Goal: Transaction & Acquisition: Purchase product/service

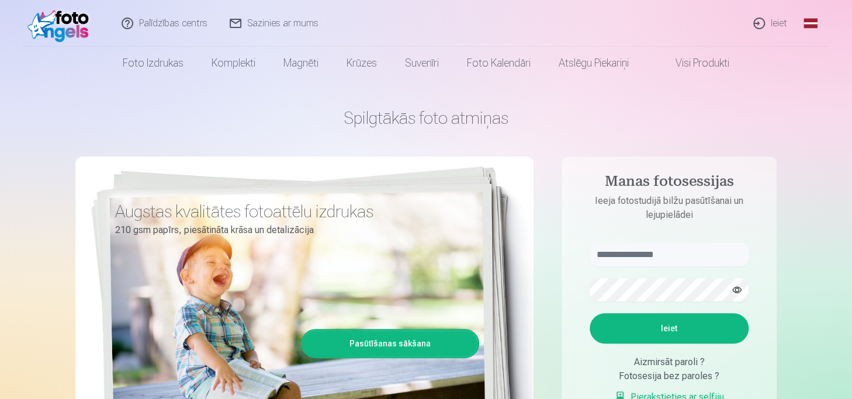
click at [768, 24] on link "Ieiet" at bounding box center [771, 23] width 56 height 47
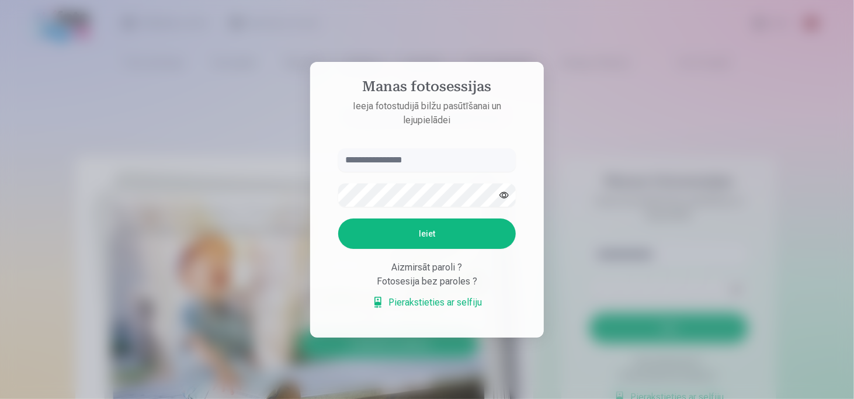
click at [355, 165] on input "text" at bounding box center [427, 159] width 178 height 23
type input "**********"
click at [432, 230] on button "Ieiet" at bounding box center [427, 234] width 178 height 30
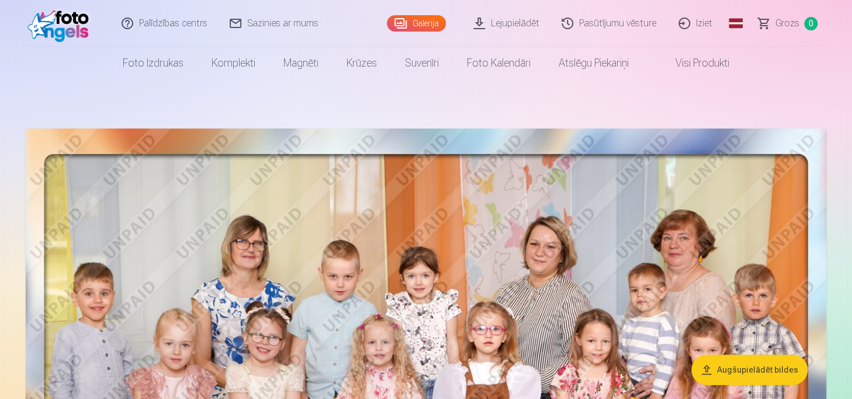
click at [614, 20] on link "Pasūtījumu vēsture" at bounding box center [609, 23] width 117 height 47
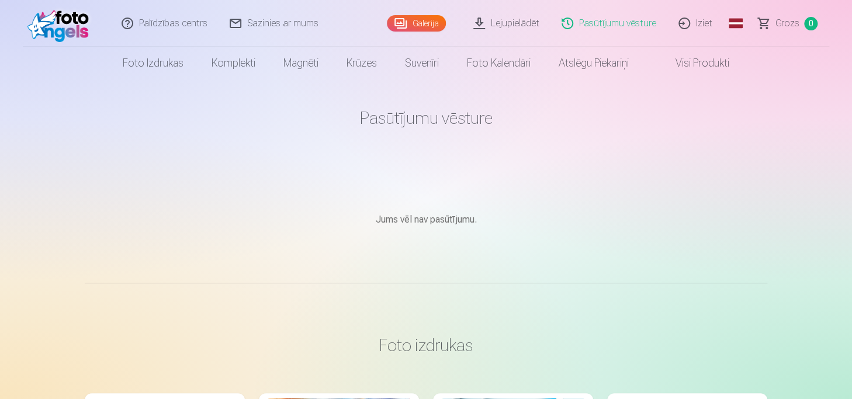
click at [428, 20] on link "Galerija" at bounding box center [416, 23] width 59 height 16
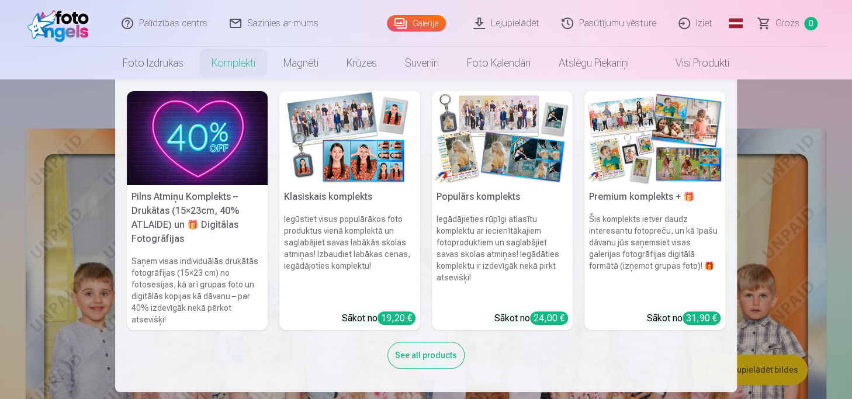
click at [238, 130] on img at bounding box center [197, 138] width 141 height 94
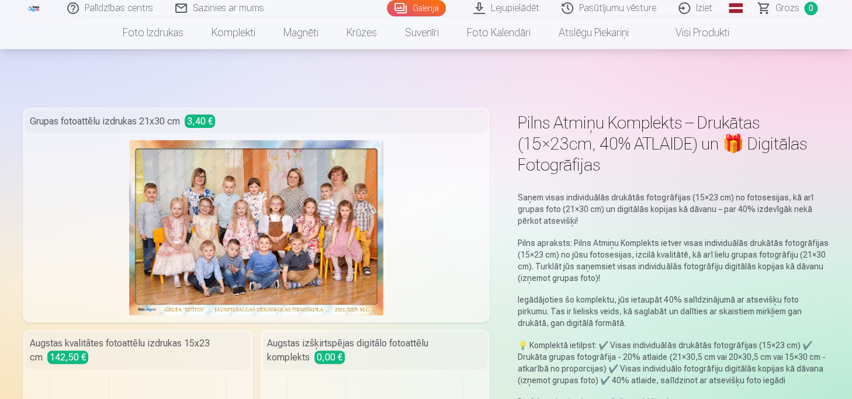
scroll to position [292, 0]
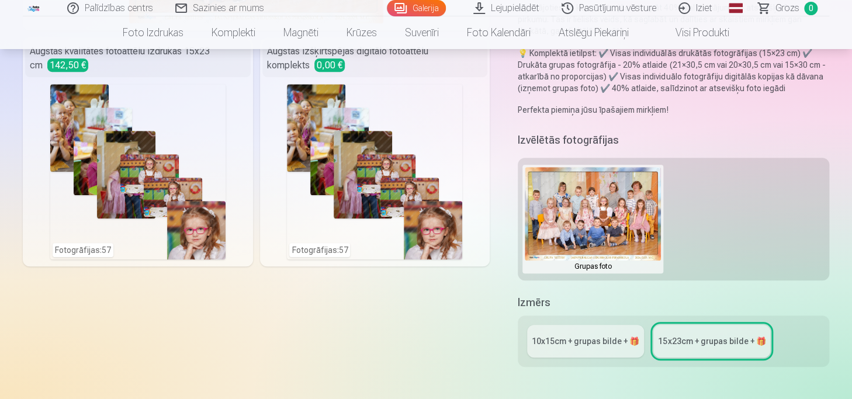
click at [448, 99] on div "Fotogrāfijas : 57" at bounding box center [374, 171] width 175 height 175
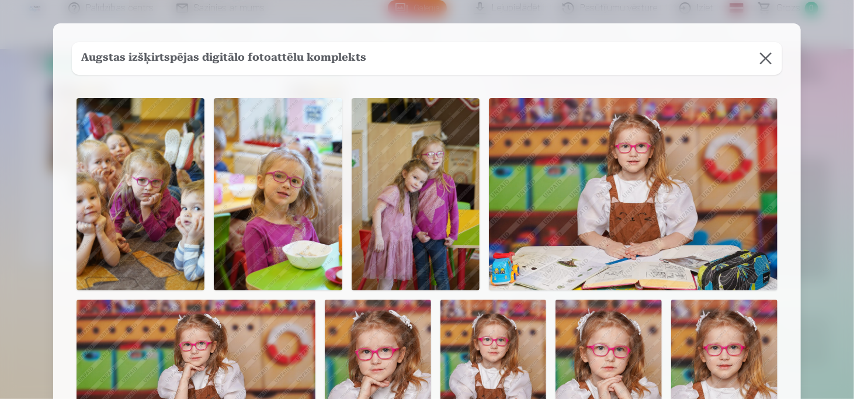
click at [774, 57] on button at bounding box center [766, 58] width 33 height 33
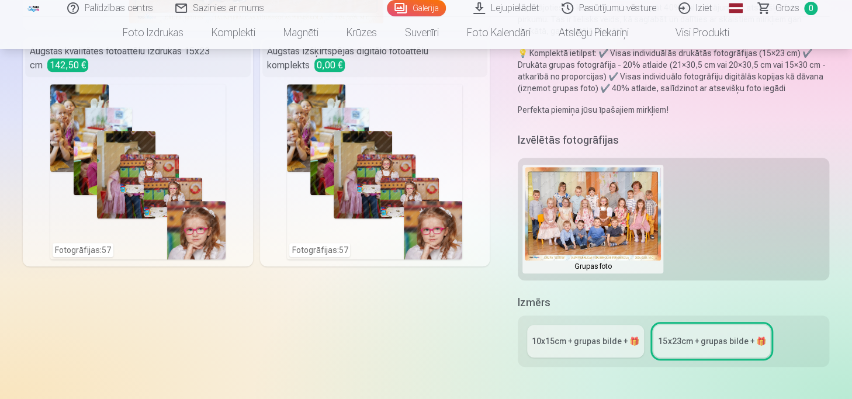
click at [629, 230] on button at bounding box center [593, 219] width 136 height 104
click at [669, 222] on div at bounding box center [426, 199] width 852 height 399
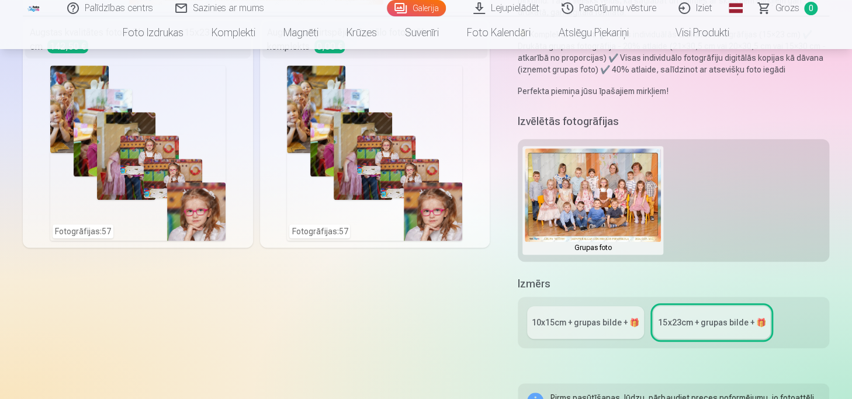
scroll to position [409, 0]
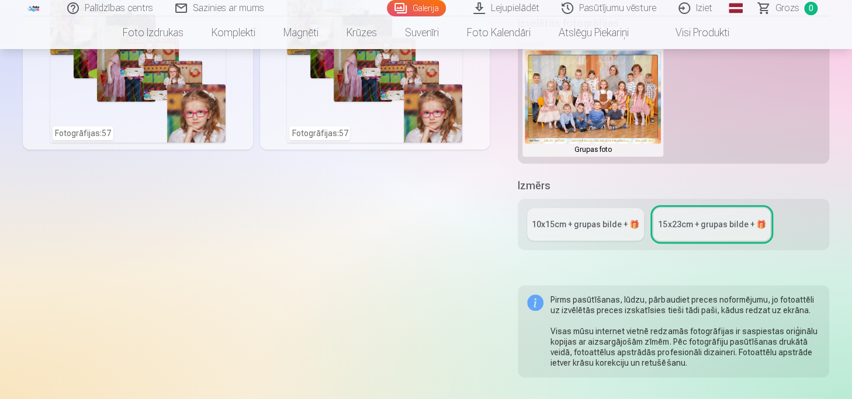
click at [143, 99] on div "Fotogrāfijas : 57" at bounding box center [137, 54] width 175 height 175
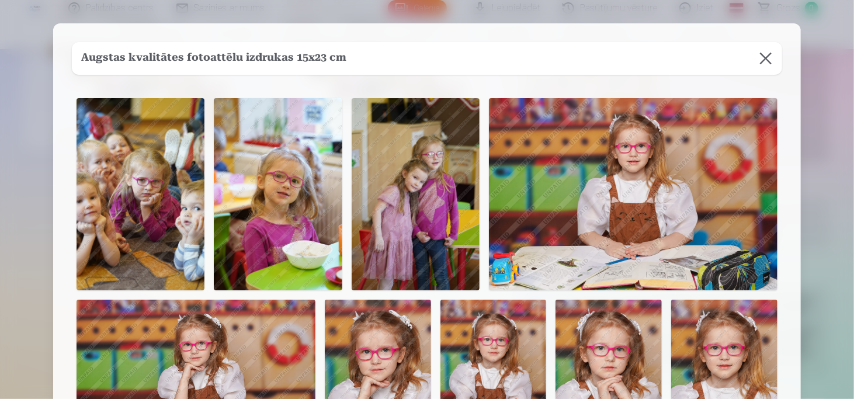
click at [773, 59] on button at bounding box center [766, 58] width 33 height 33
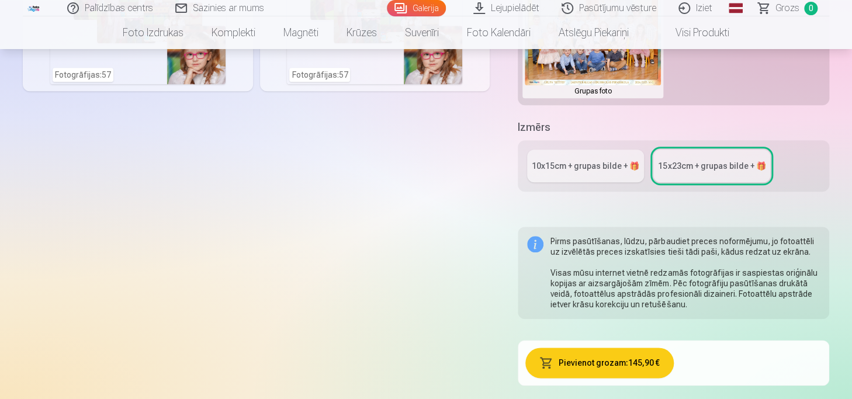
scroll to position [468, 0]
click at [612, 169] on div "10x15сm + grupas bilde + 🎁" at bounding box center [586, 166] width 108 height 12
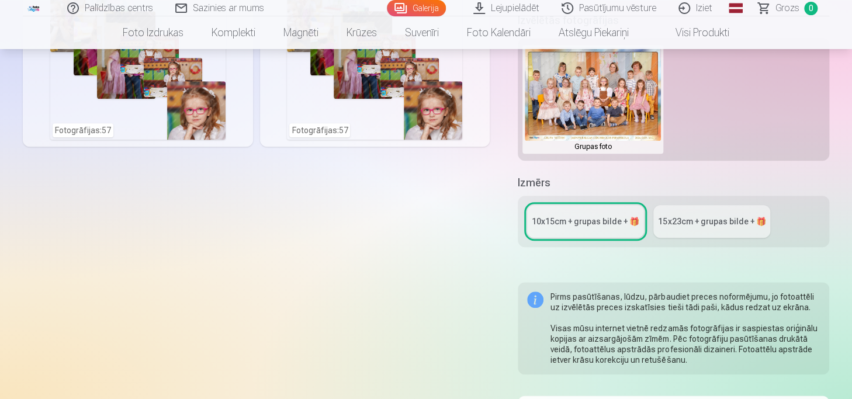
scroll to position [409, 0]
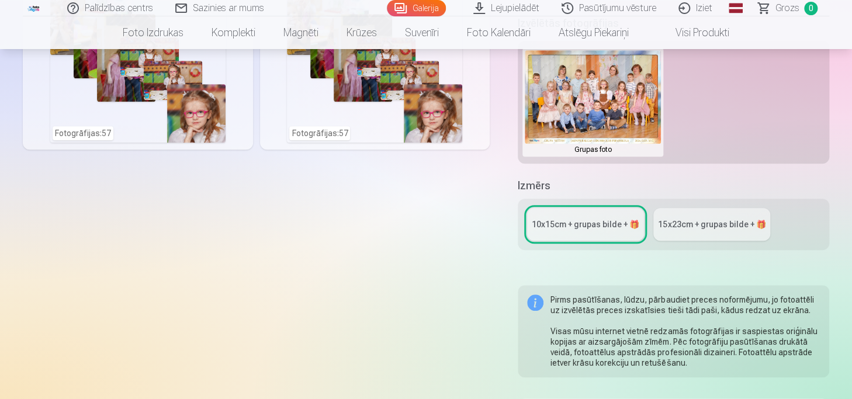
click at [704, 238] on link "15x23сm + grupas bilde + 🎁" at bounding box center [711, 224] width 117 height 33
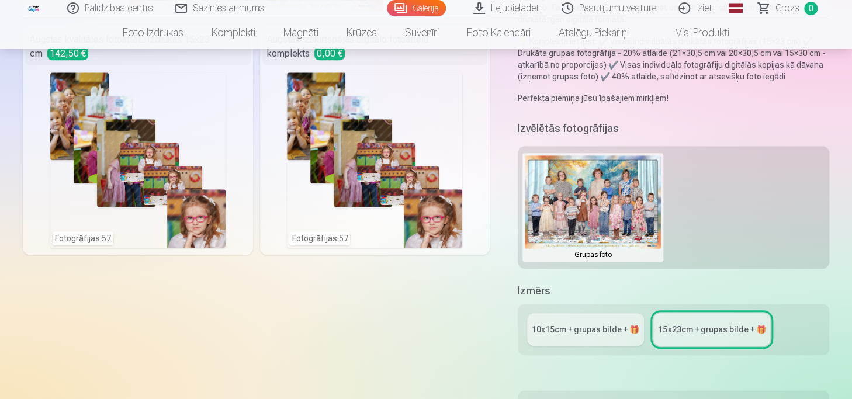
scroll to position [351, 0]
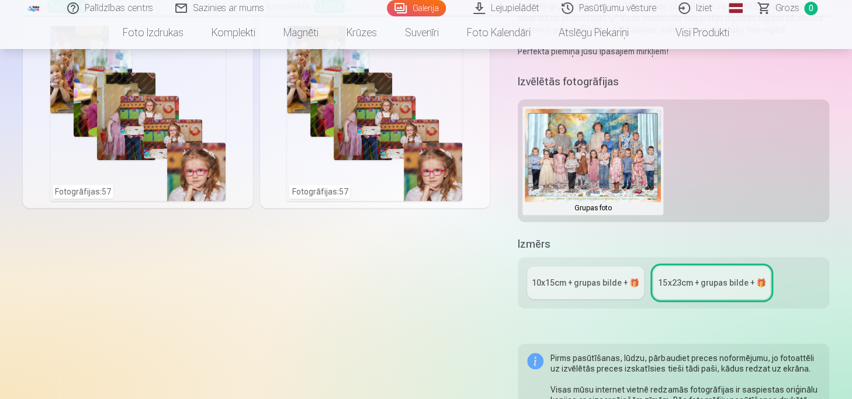
click at [609, 280] on div "10x15сm + grupas bilde + 🎁" at bounding box center [586, 283] width 108 height 12
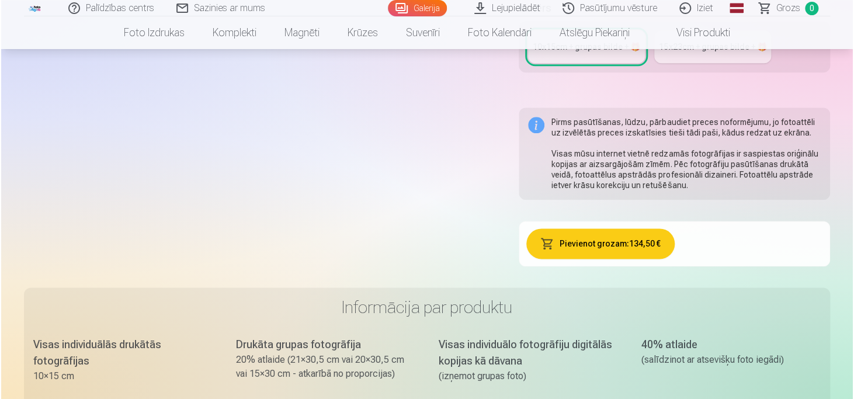
scroll to position [643, 0]
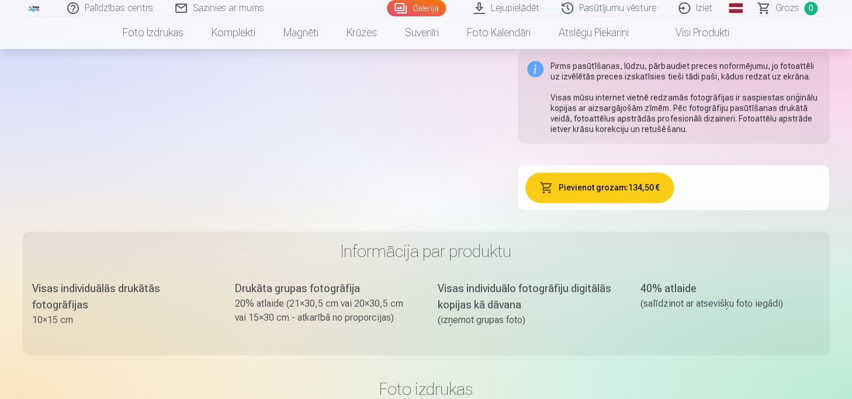
click at [615, 181] on button "Pievienot grozam : 134,50 €" at bounding box center [599, 187] width 148 height 30
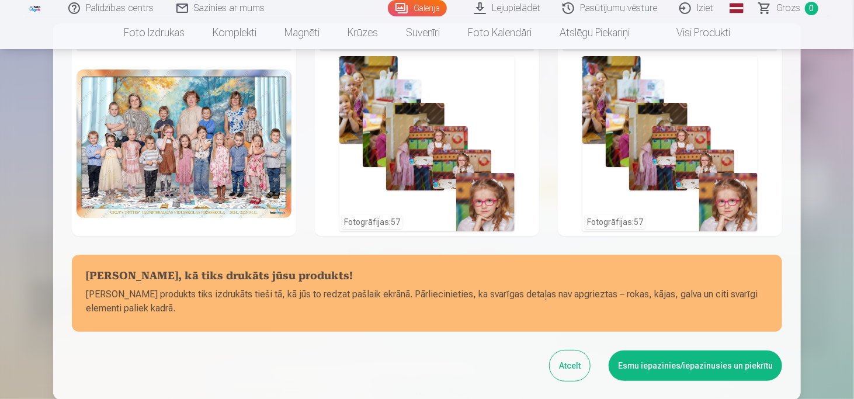
scroll to position [94, 0]
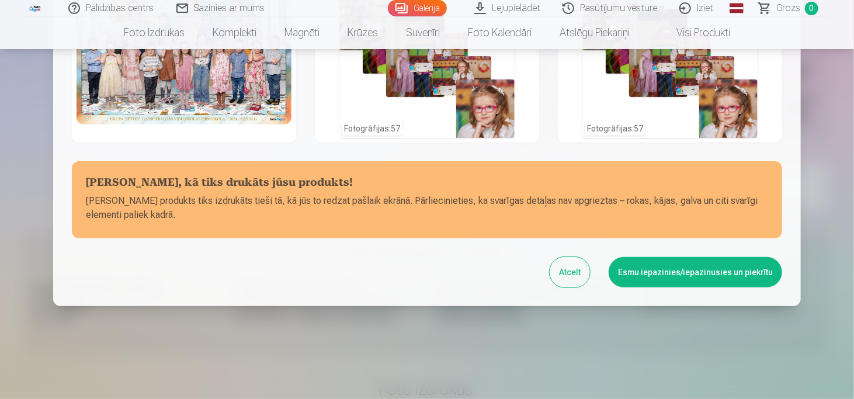
click at [624, 268] on button "Esmu iepazinies/iepazinusies un piekrītu" at bounding box center [696, 272] width 174 height 30
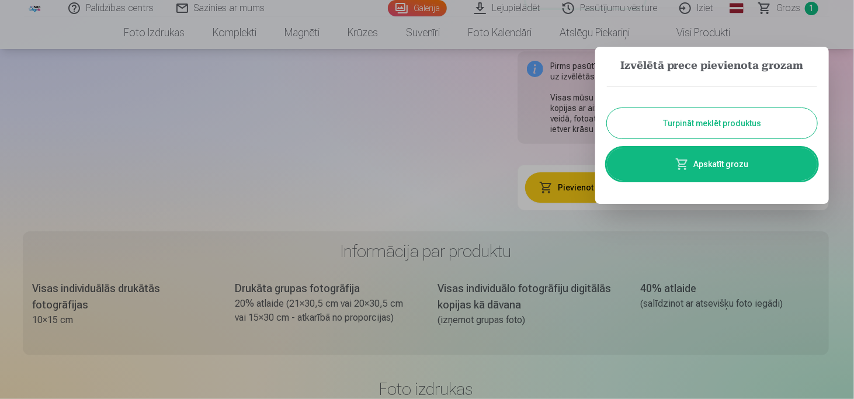
click at [683, 162] on span at bounding box center [683, 164] width 14 height 14
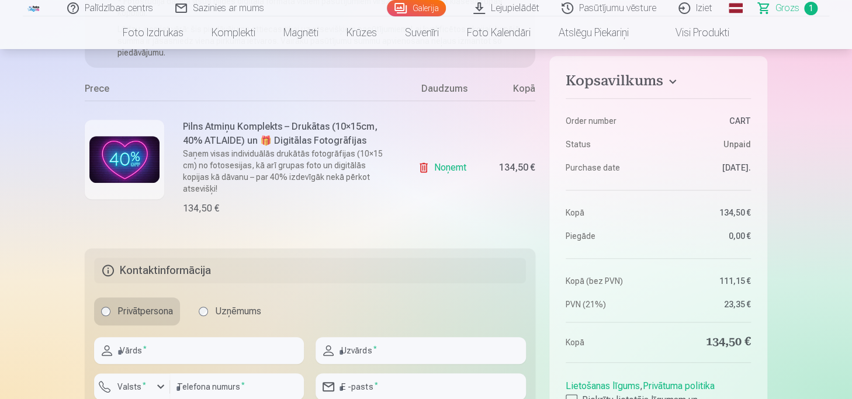
scroll to position [175, 0]
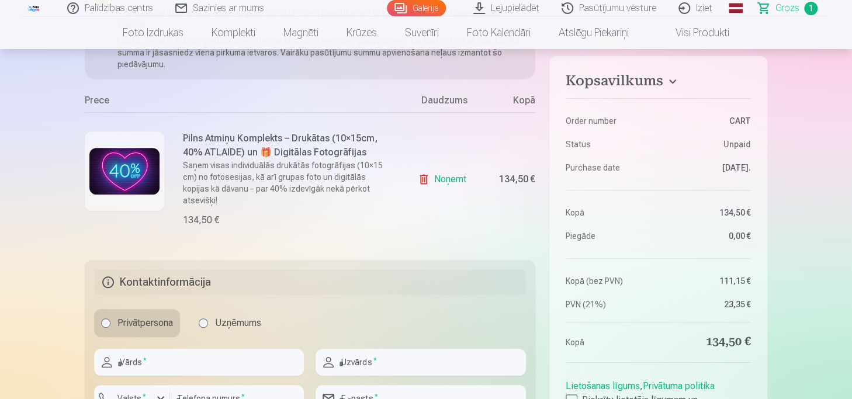
click at [451, 171] on link "Noņemt" at bounding box center [444, 179] width 53 height 23
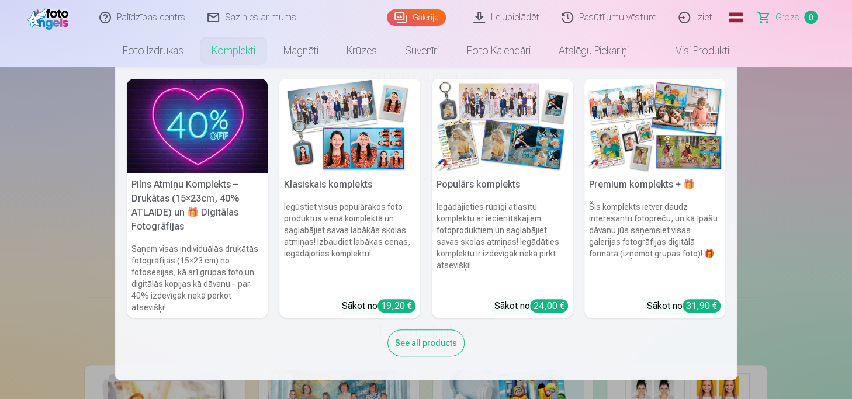
scroll to position [58, 0]
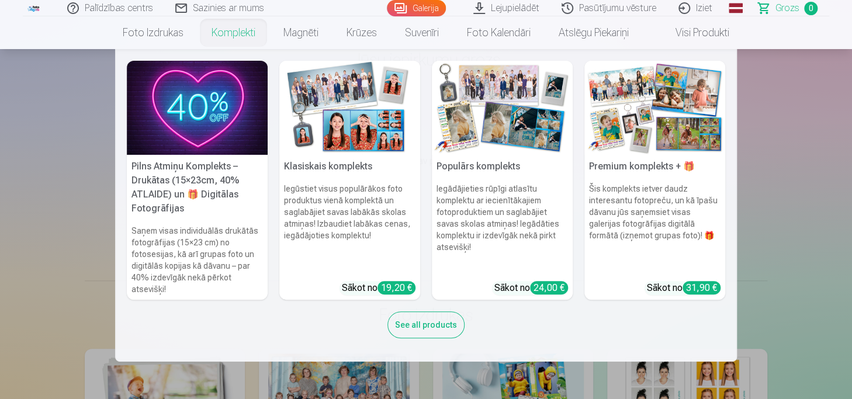
click at [411, 319] on div "See all products" at bounding box center [425, 325] width 77 height 27
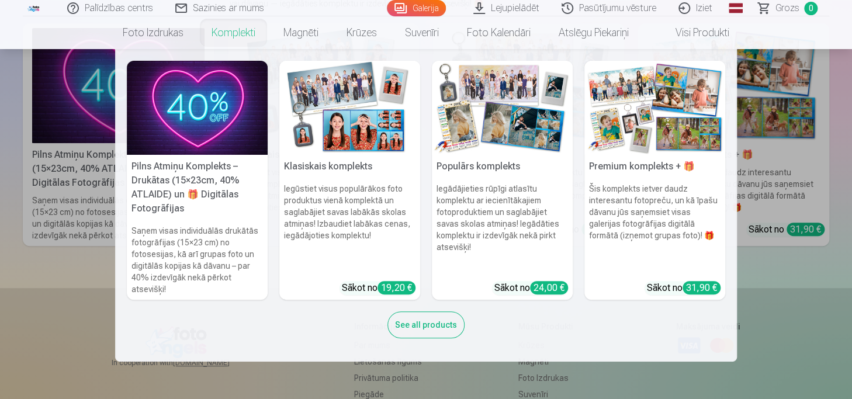
scroll to position [175, 0]
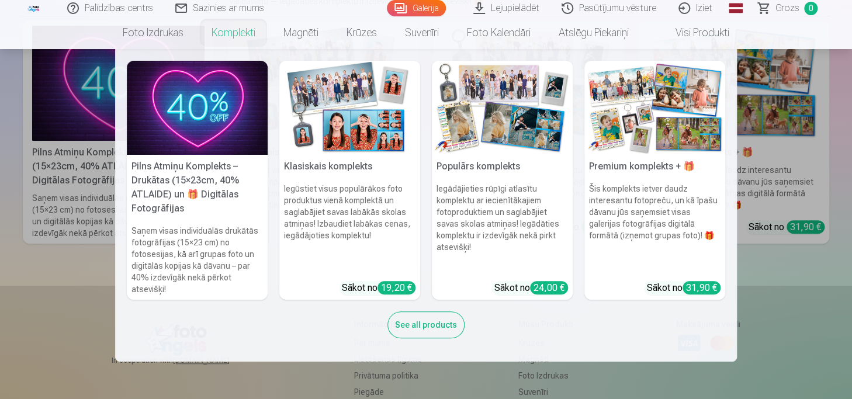
click at [404, 319] on div "See all products" at bounding box center [425, 325] width 77 height 27
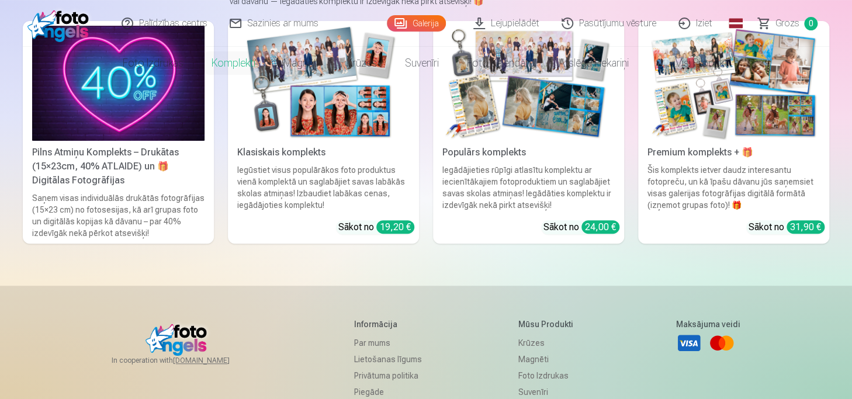
scroll to position [0, 0]
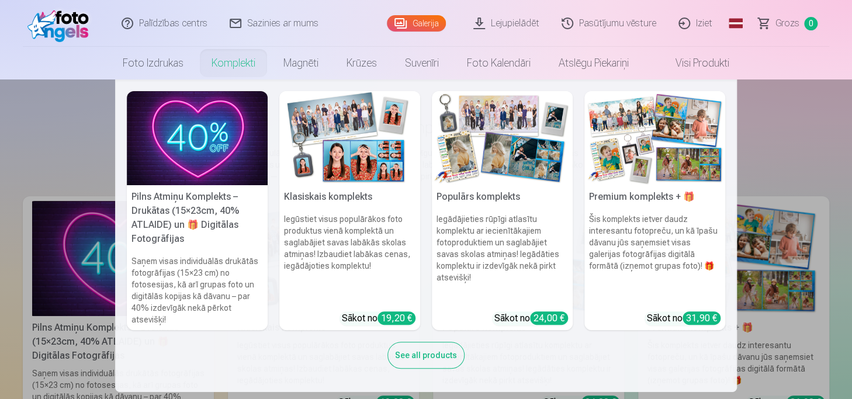
click at [302, 216] on h6 "Iegūstiet visus populārākos foto produktus vienā komplektā un saglabājiet savas…" at bounding box center [349, 258] width 141 height 98
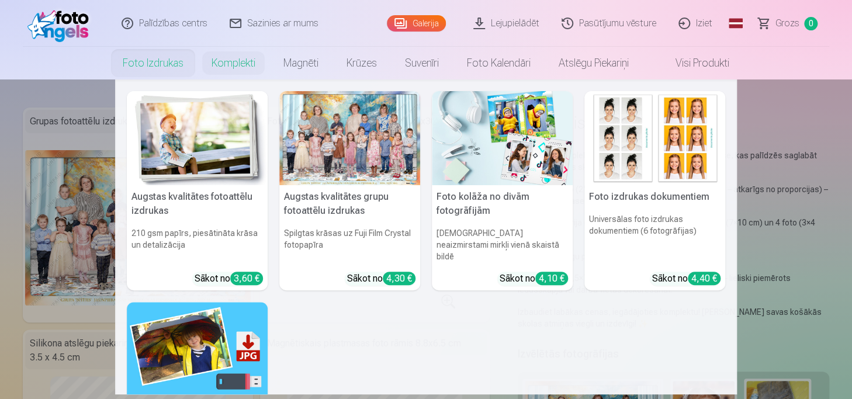
click at [185, 68] on link "Foto izdrukas" at bounding box center [153, 63] width 89 height 33
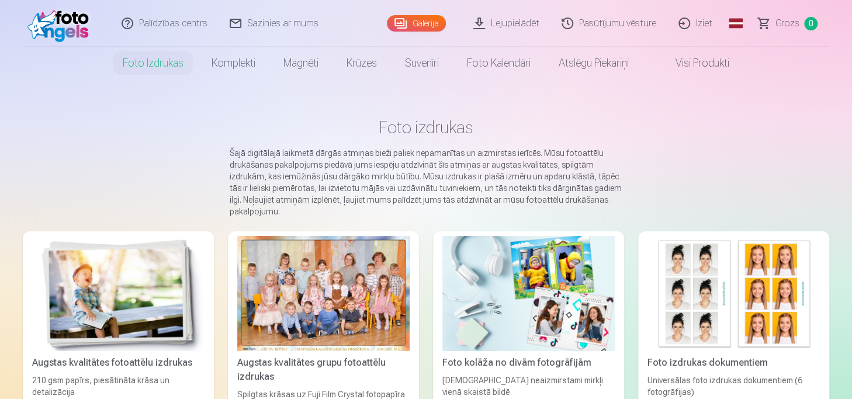
click at [680, 66] on link "Visi produkti" at bounding box center [693, 63] width 101 height 33
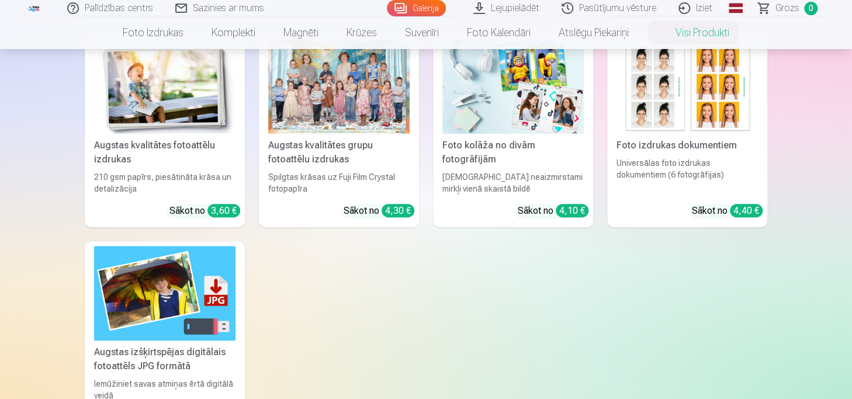
scroll to position [468, 0]
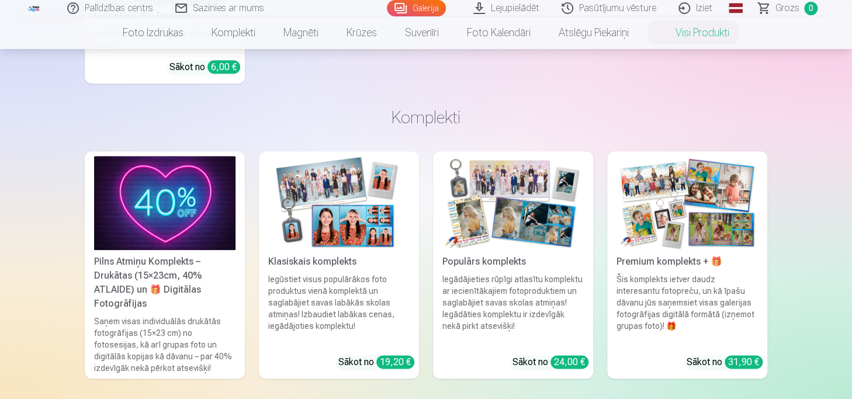
click at [633, 209] on img at bounding box center [687, 203] width 141 height 94
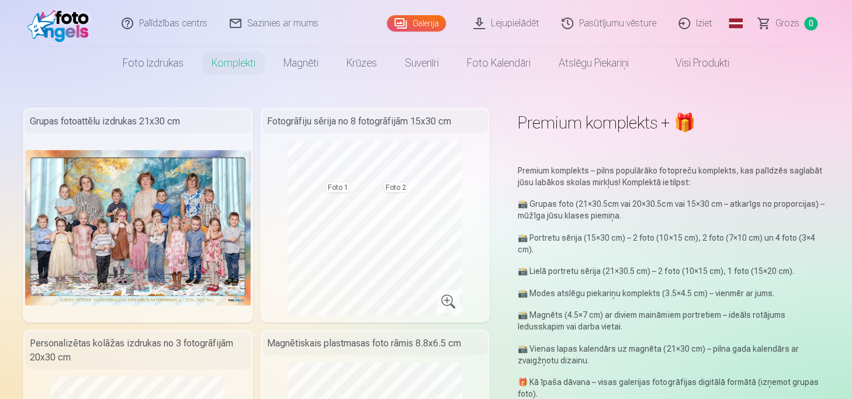
click at [66, 30] on img at bounding box center [60, 23] width 67 height 37
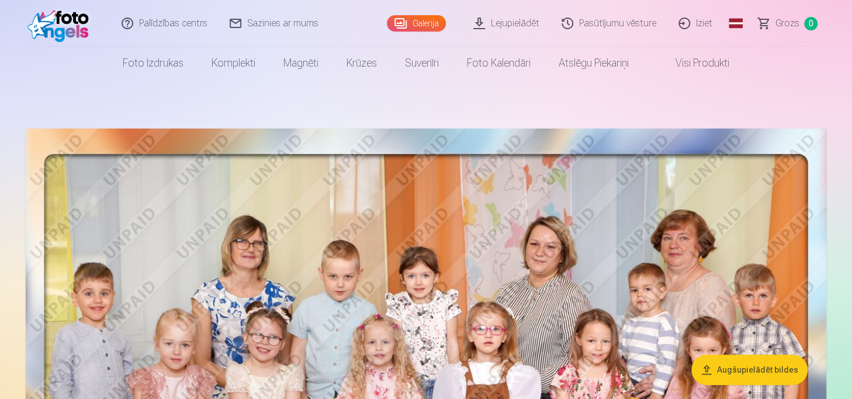
click at [424, 19] on link "Galerija" at bounding box center [416, 23] width 59 height 16
click at [423, 24] on link "Galerija" at bounding box center [416, 23] width 59 height 16
click at [708, 67] on link "Visi produkti" at bounding box center [693, 63] width 101 height 33
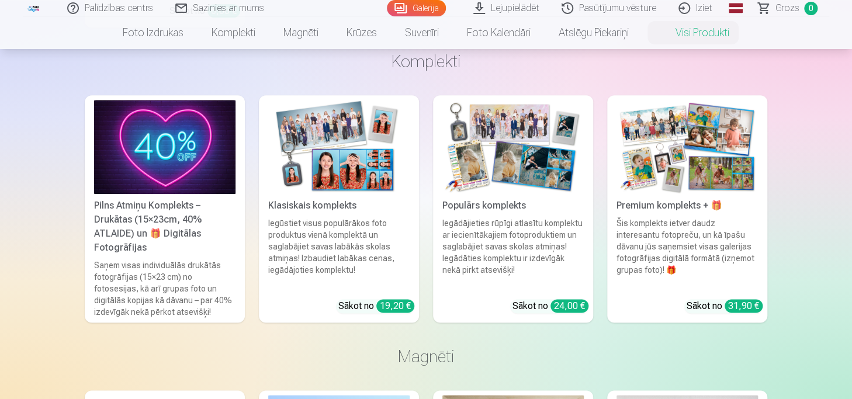
scroll to position [526, 0]
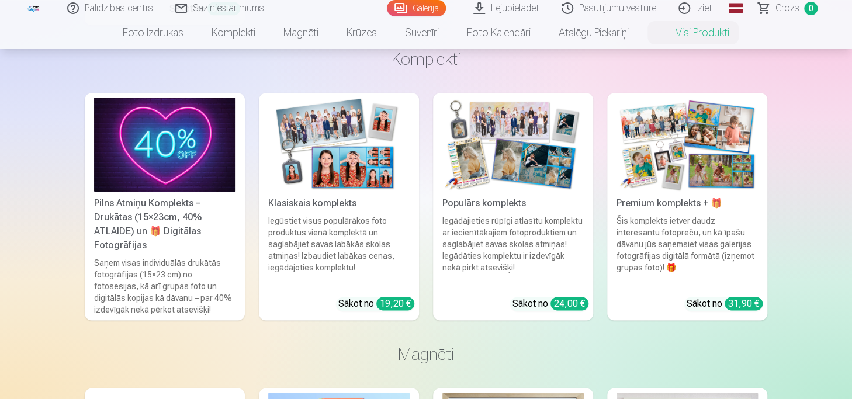
click at [723, 219] on div "Šis komplekts ietver daudz interesantu fotopreču, un kā īpašu dāvanu jūs saņems…" at bounding box center [687, 251] width 151 height 72
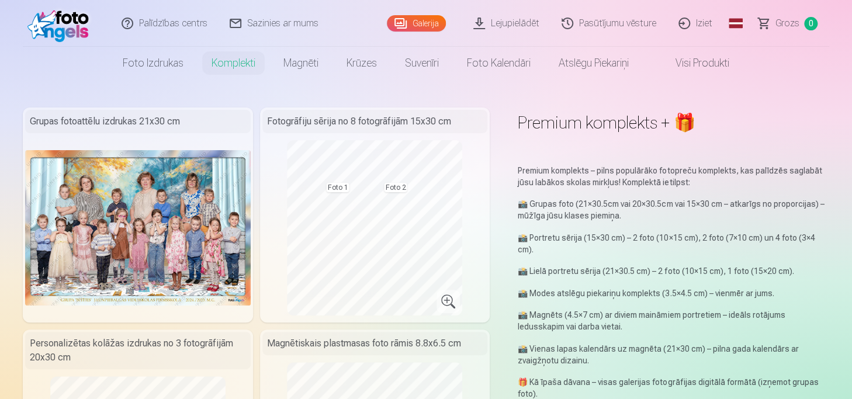
click at [688, 65] on link "Visi produkti" at bounding box center [693, 63] width 101 height 33
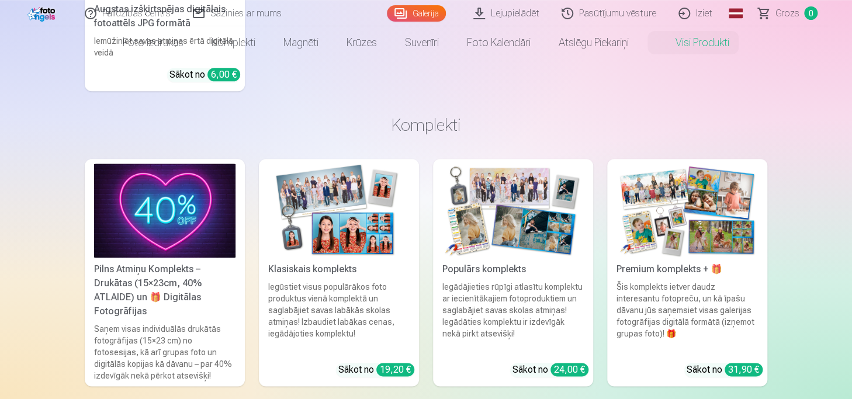
scroll to position [468, 0]
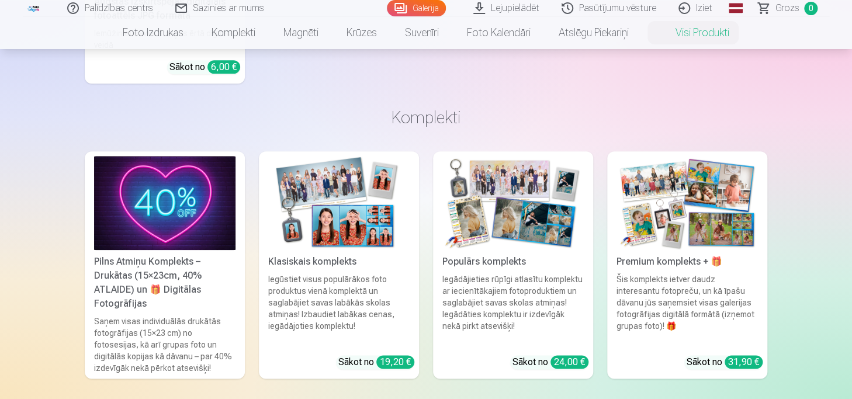
click at [513, 240] on img at bounding box center [512, 203] width 141 height 94
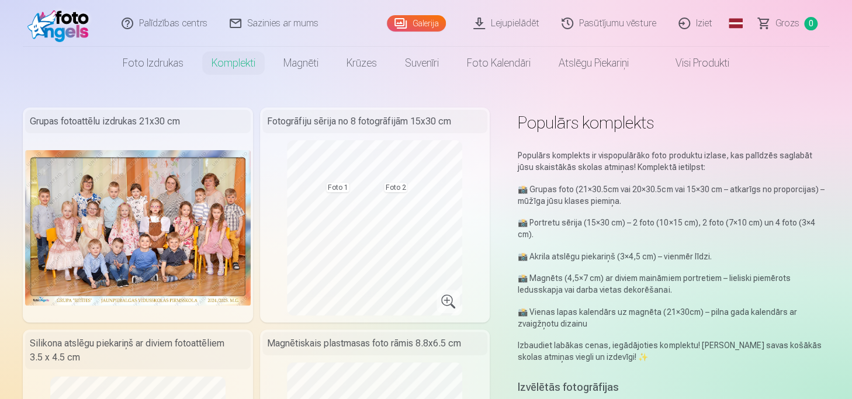
click at [694, 64] on link "Visi produkti" at bounding box center [693, 63] width 101 height 33
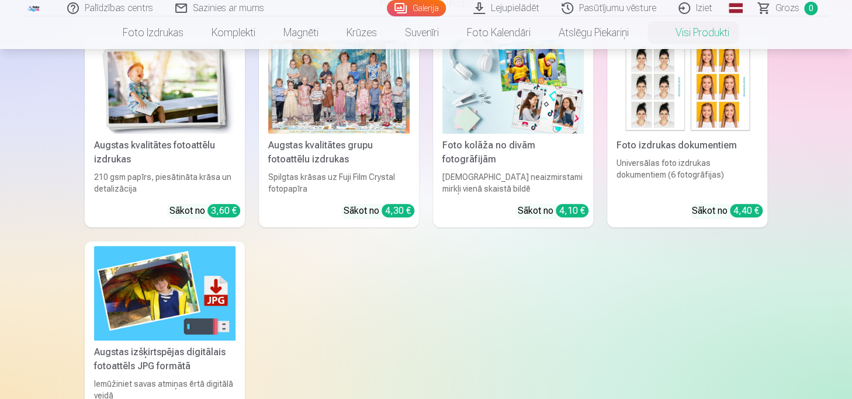
scroll to position [409, 0]
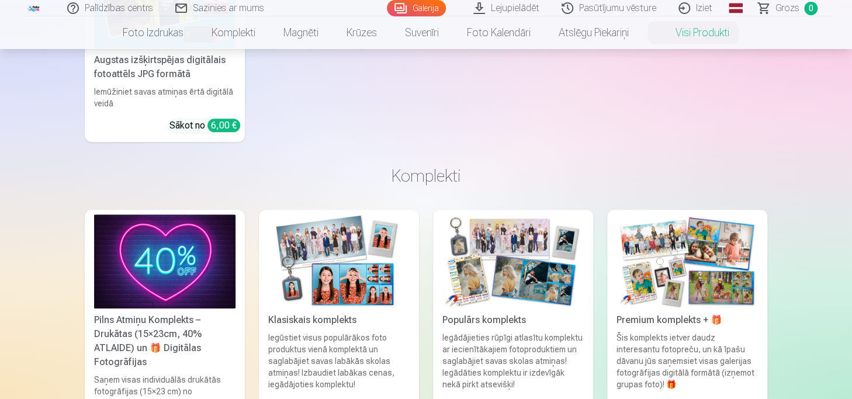
click at [682, 245] on img at bounding box center [687, 261] width 141 height 94
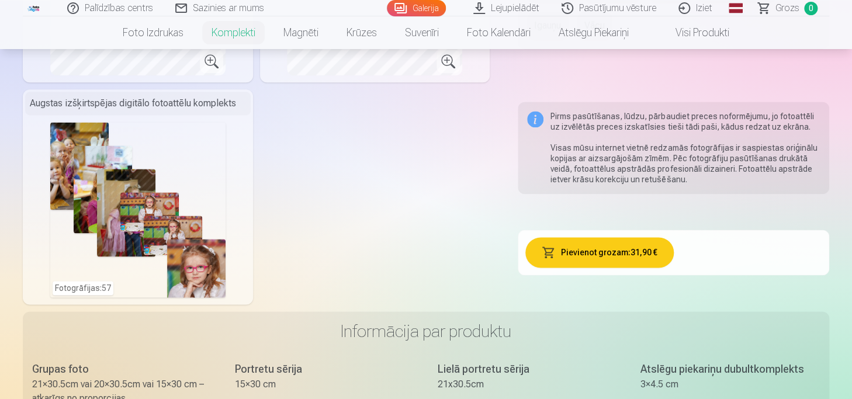
scroll to position [468, 0]
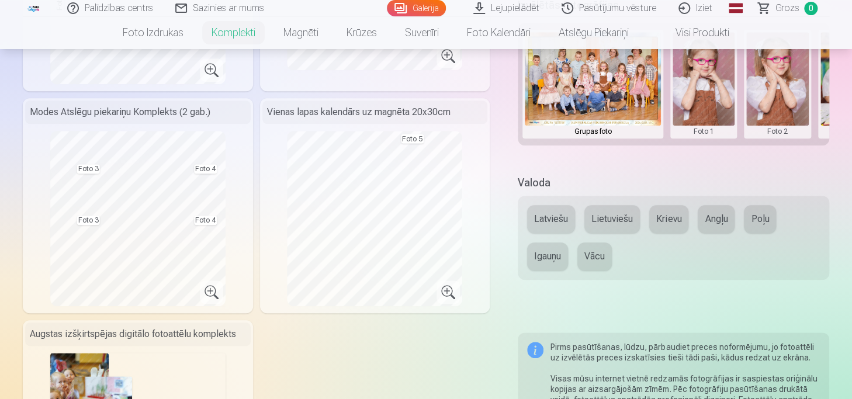
click at [535, 222] on button "Latviešu" at bounding box center [551, 219] width 48 height 28
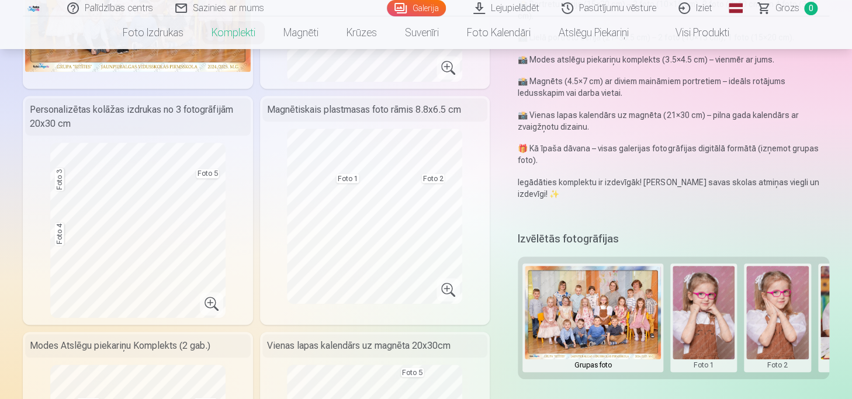
scroll to position [0, 0]
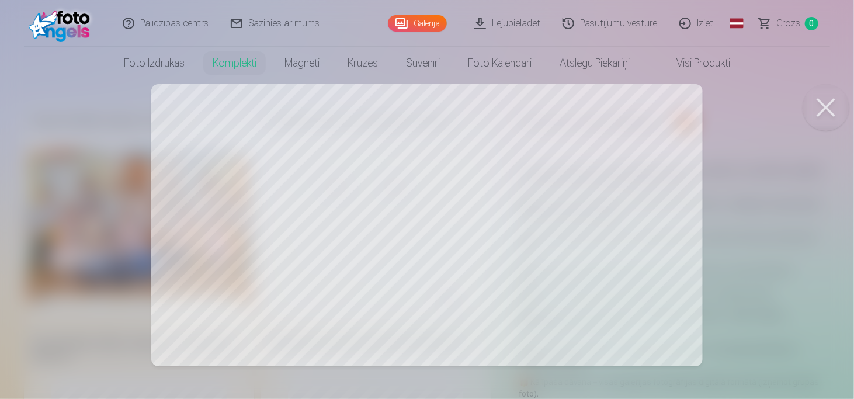
click at [826, 106] on button at bounding box center [826, 107] width 47 height 47
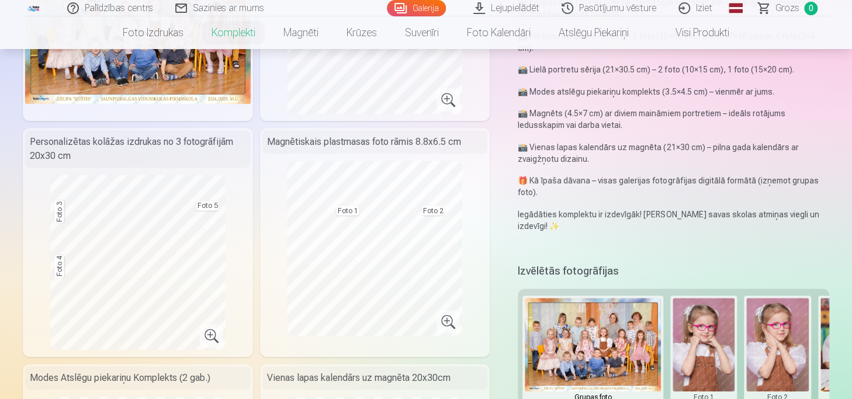
scroll to position [234, 0]
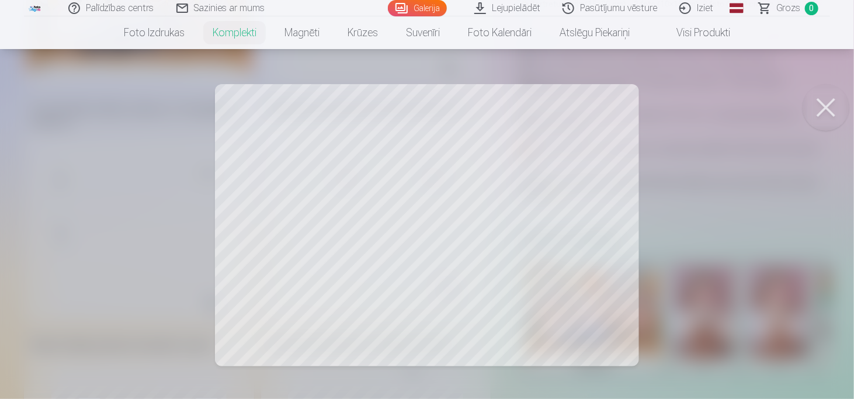
click at [830, 102] on button at bounding box center [826, 107] width 47 height 47
drag, startPoint x: 843, startPoint y: 116, endPoint x: 818, endPoint y: 112, distance: 24.8
click at [840, 116] on button at bounding box center [826, 107] width 47 height 47
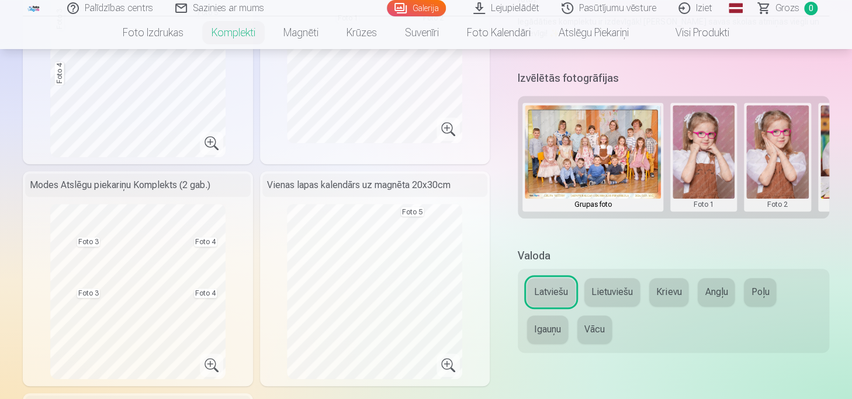
scroll to position [292, 0]
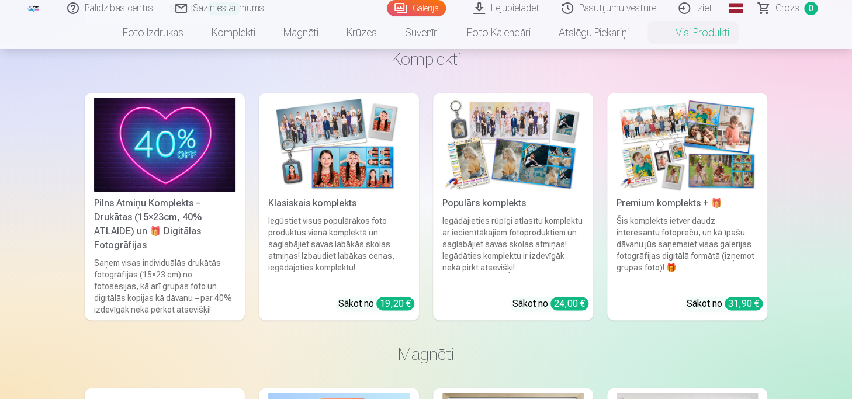
scroll to position [351, 0]
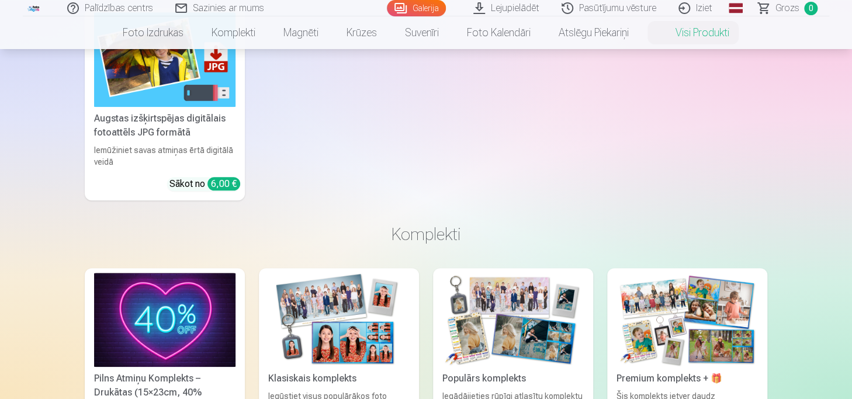
click at [674, 283] on img at bounding box center [687, 320] width 141 height 94
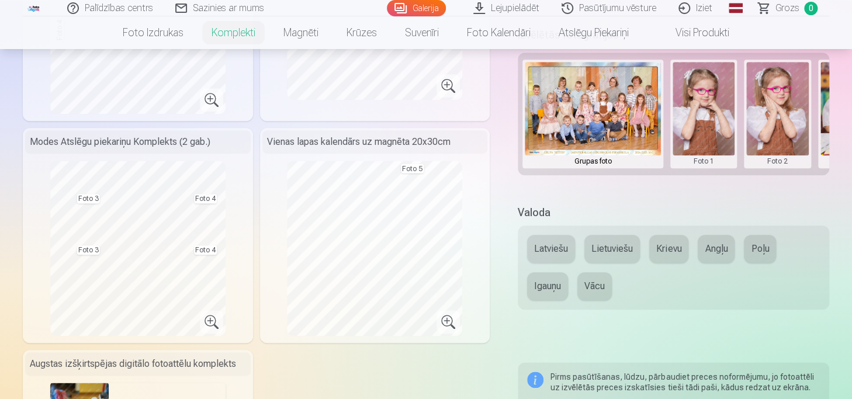
scroll to position [468, 0]
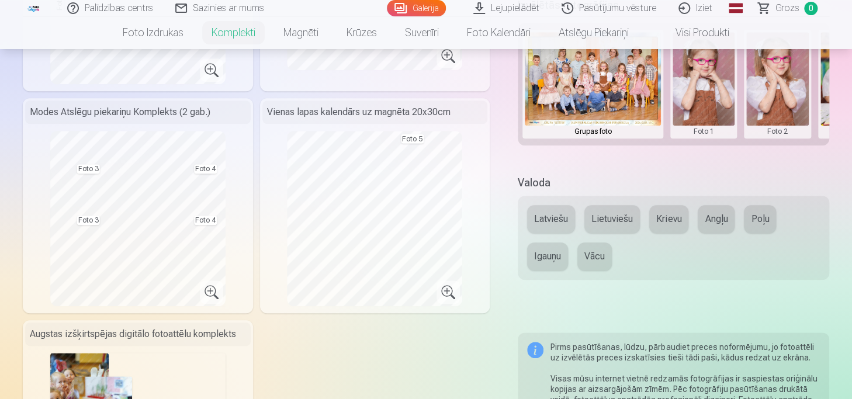
click at [542, 230] on button "Latviešu" at bounding box center [551, 219] width 48 height 28
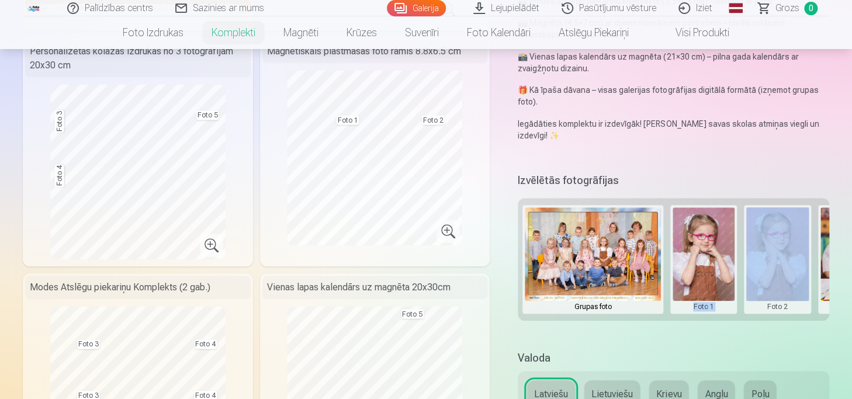
drag, startPoint x: 671, startPoint y: 320, endPoint x: 752, endPoint y: 320, distance: 81.2
click at [752, 320] on div "Grupas foto Foto 1 Foto 2 Foto 3 Foto 4 Foto 5" at bounding box center [674, 259] width 312 height 123
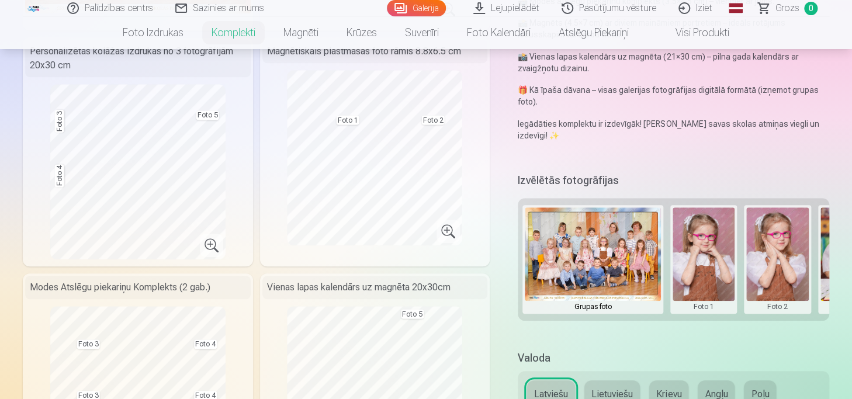
click at [709, 352] on h5 "Valoda" at bounding box center [674, 358] width 312 height 16
click at [715, 268] on button at bounding box center [704, 259] width 63 height 104
click at [783, 292] on div at bounding box center [426, 199] width 852 height 399
click at [732, 324] on div "Izvēlētās fotogrāfijas Grupas foto Foto 1 Foto 2 Foto 3 Foto 4 Foto 5" at bounding box center [674, 253] width 312 height 166
click at [783, 292] on button at bounding box center [777, 259] width 63 height 104
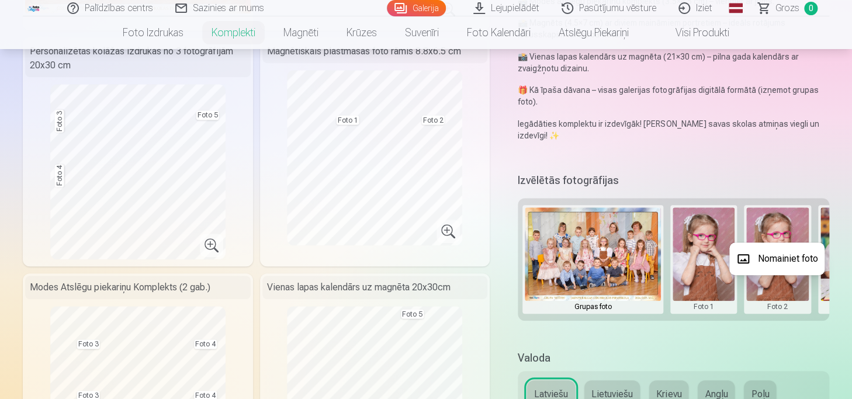
click at [744, 290] on div at bounding box center [426, 199] width 852 height 399
drag, startPoint x: 601, startPoint y: 292, endPoint x: 589, endPoint y: 292, distance: 11.7
click at [589, 292] on div "Grupas foto Foto 1 Foto 2 Foto 3 Foto 4 Foto 5" at bounding box center [674, 259] width 312 height 123
click at [520, 271] on div "Grupas foto Foto 1 Foto 2 Foto 3 Foto 4 Foto 5" at bounding box center [674, 259] width 312 height 123
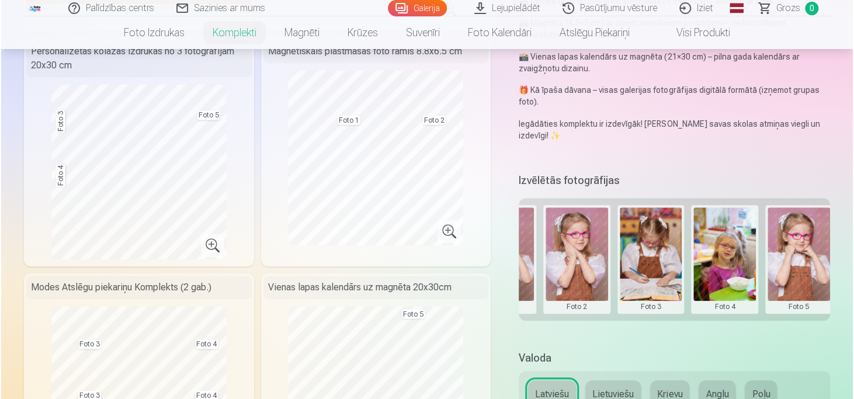
scroll to position [0, 208]
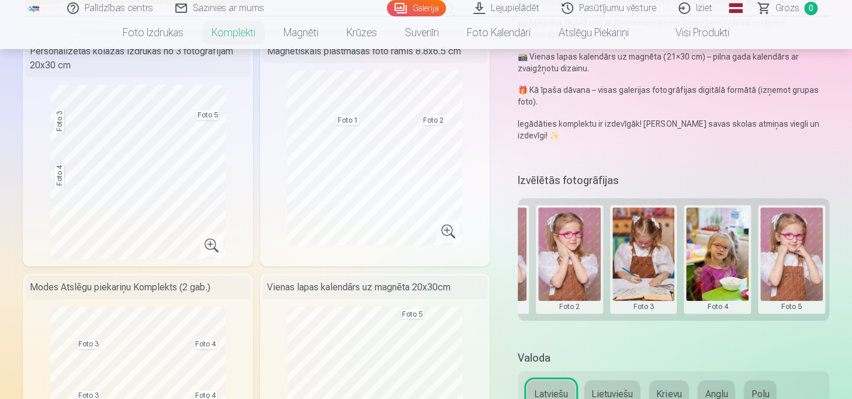
drag, startPoint x: 701, startPoint y: 274, endPoint x: 712, endPoint y: 289, distance: 18.4
click at [712, 289] on button at bounding box center [717, 259] width 63 height 104
click at [714, 257] on button "Nomainiet foto" at bounding box center [717, 259] width 95 height 33
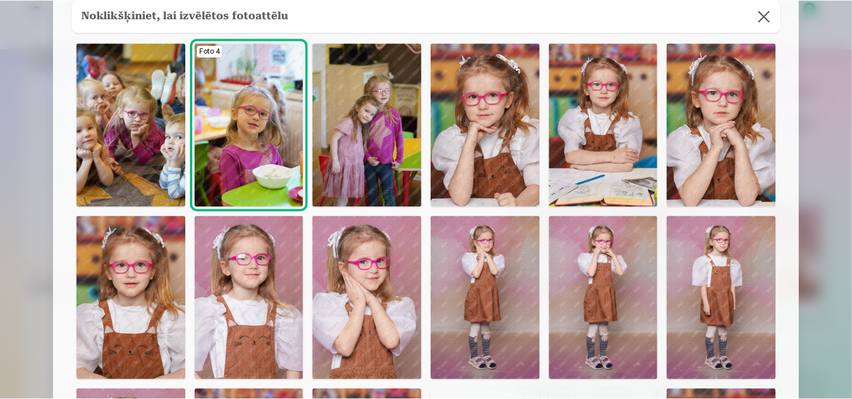
scroll to position [0, 0]
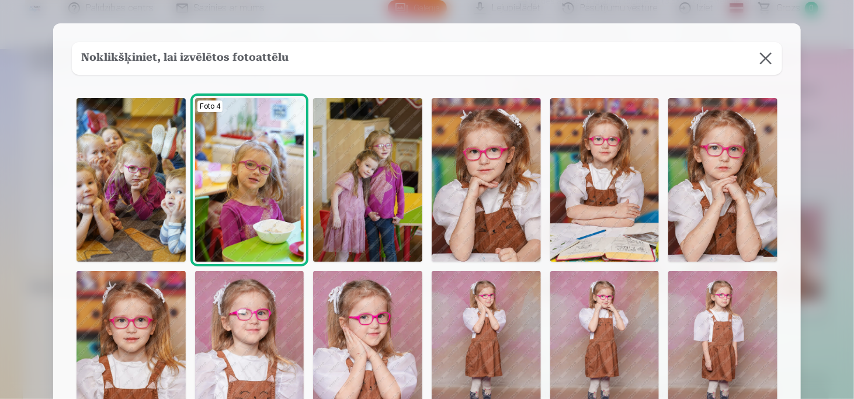
click at [605, 177] on img at bounding box center [605, 180] width 109 height 164
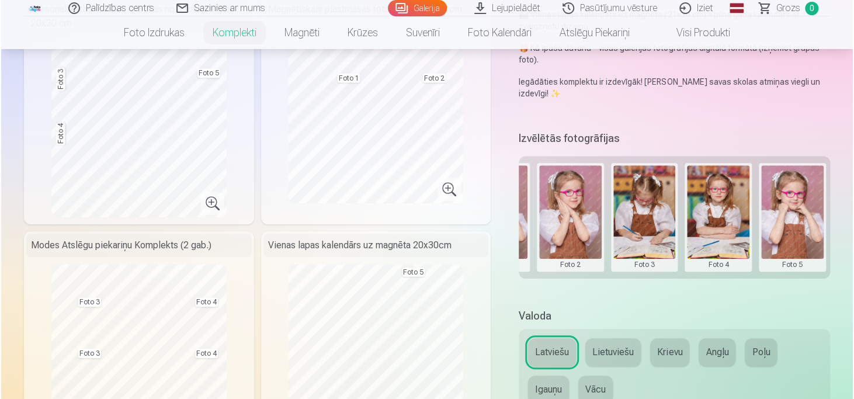
scroll to position [351, 0]
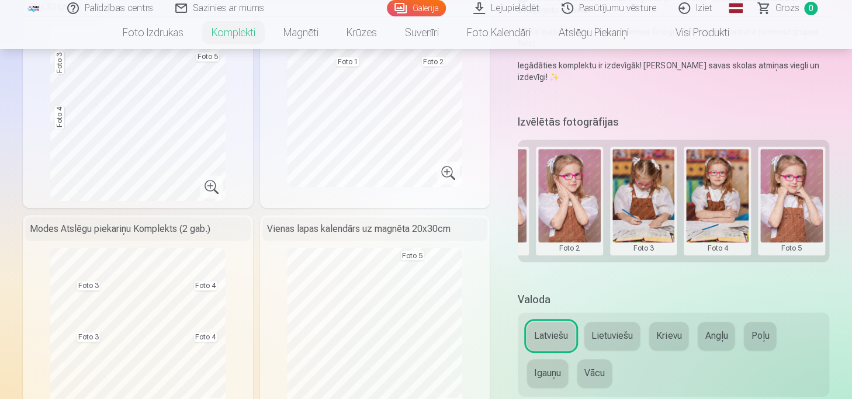
drag, startPoint x: 641, startPoint y: 197, endPoint x: 617, endPoint y: 195, distance: 24.6
click at [617, 195] on button at bounding box center [644, 201] width 63 height 104
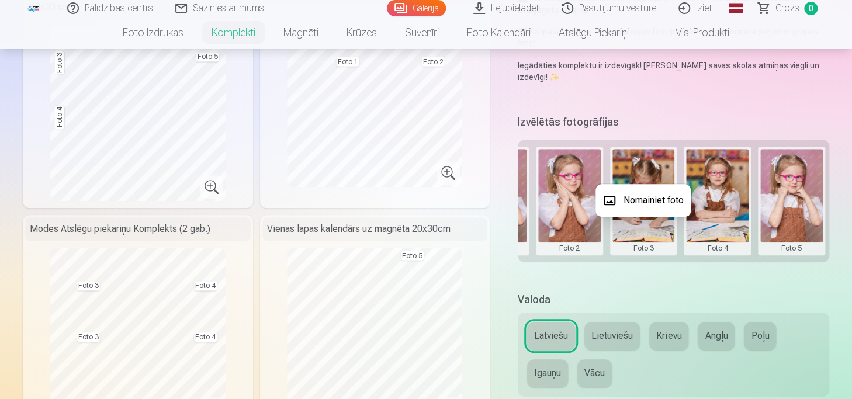
click at [628, 198] on button "Nomainiet foto" at bounding box center [643, 200] width 95 height 33
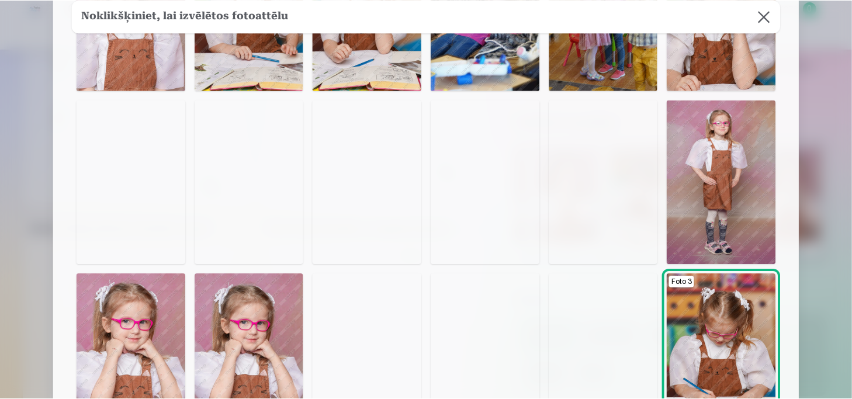
scroll to position [526, 0]
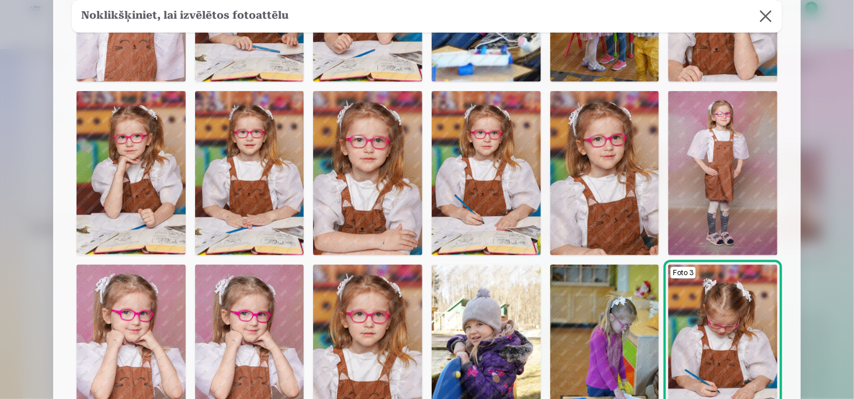
click at [514, 227] on img at bounding box center [486, 173] width 109 height 164
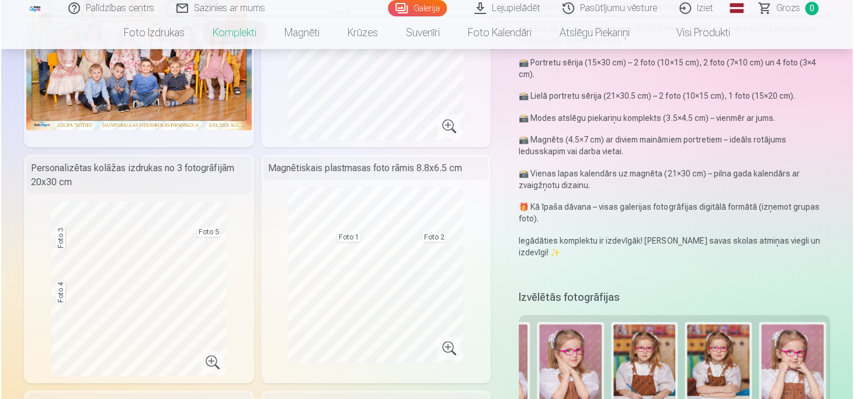
scroll to position [234, 0]
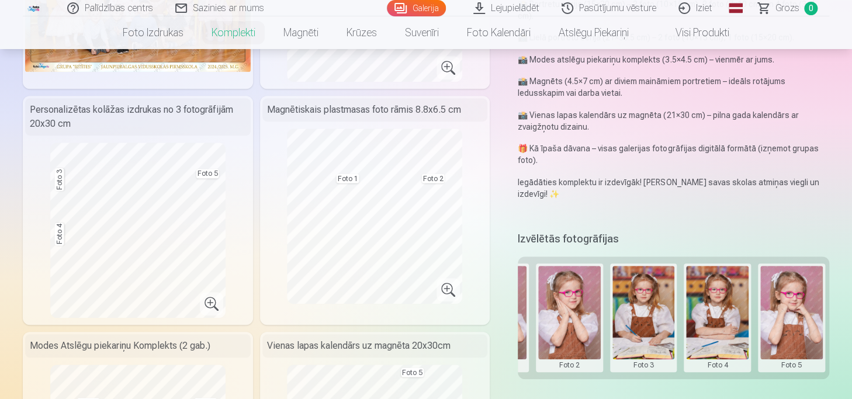
drag, startPoint x: 647, startPoint y: 322, endPoint x: 615, endPoint y: 306, distance: 35.3
click at [615, 306] on button at bounding box center [644, 318] width 63 height 104
click at [621, 317] on button "Nomainiet foto" at bounding box center [643, 317] width 95 height 33
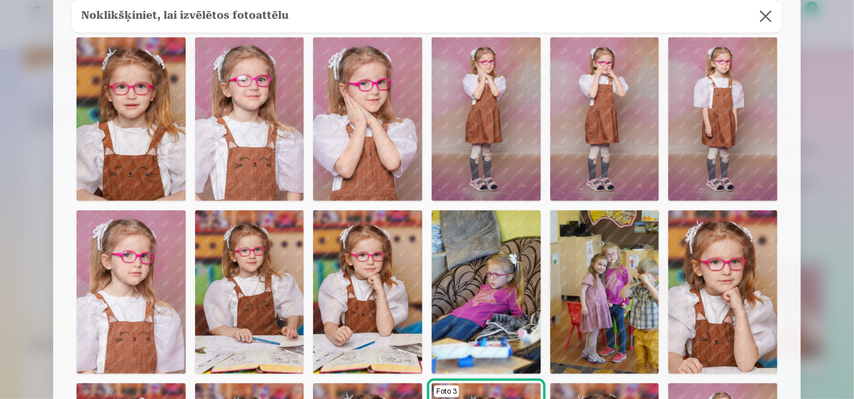
click at [356, 303] on img at bounding box center [367, 292] width 109 height 164
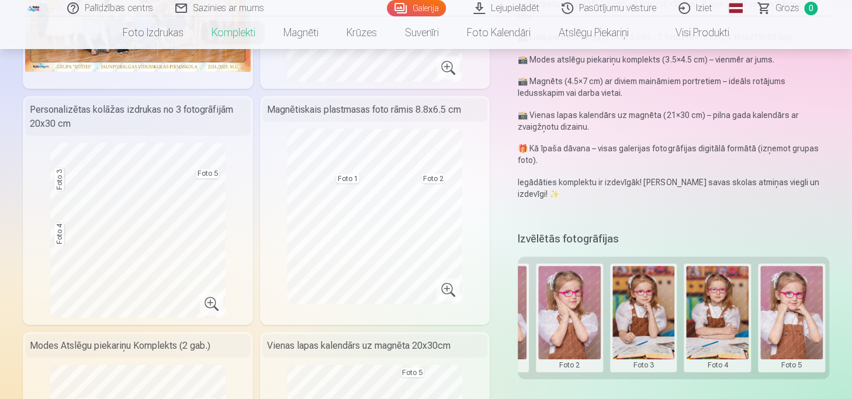
drag, startPoint x: 786, startPoint y: 316, endPoint x: 790, endPoint y: 347, distance: 31.8
click at [790, 347] on button at bounding box center [791, 318] width 63 height 104
click at [787, 317] on button "Nomainiet foto" at bounding box center [790, 317] width 95 height 33
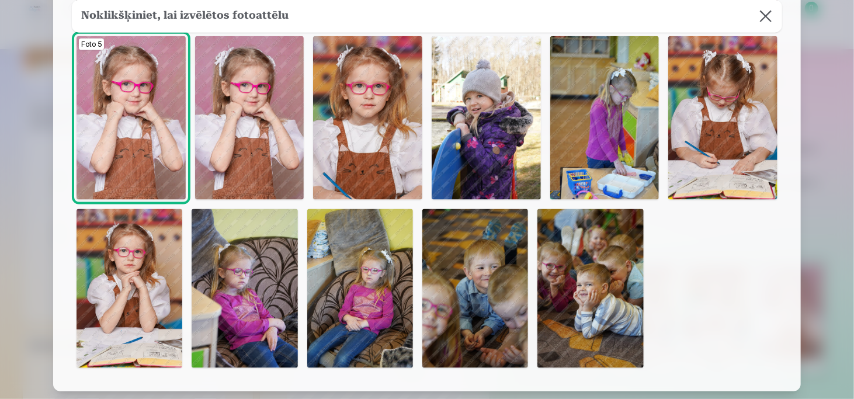
scroll to position [760, 0]
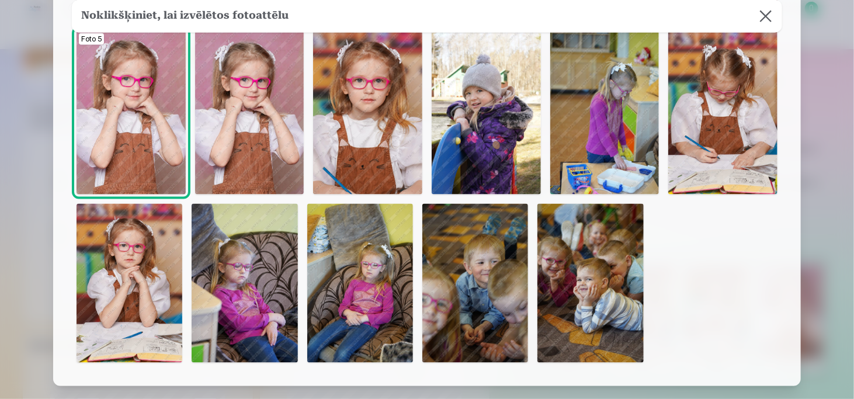
click at [385, 183] on img at bounding box center [367, 113] width 109 height 164
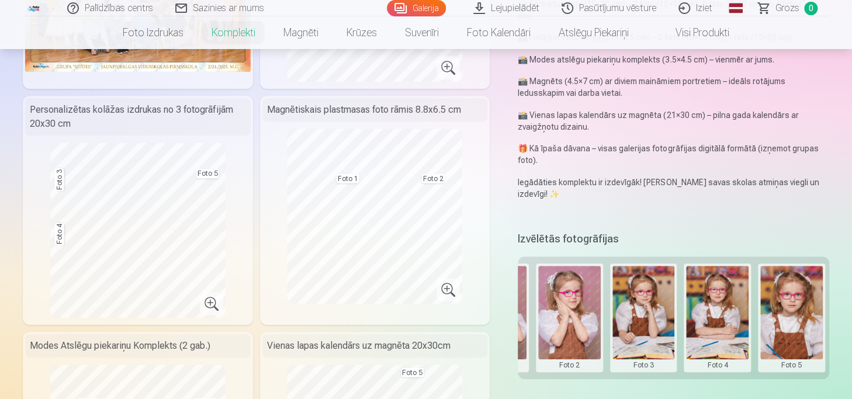
drag, startPoint x: 643, startPoint y: 331, endPoint x: 625, endPoint y: 313, distance: 26.0
click at [625, 313] on button at bounding box center [644, 318] width 63 height 104
click at [625, 313] on button "Nomainiet foto" at bounding box center [643, 317] width 95 height 33
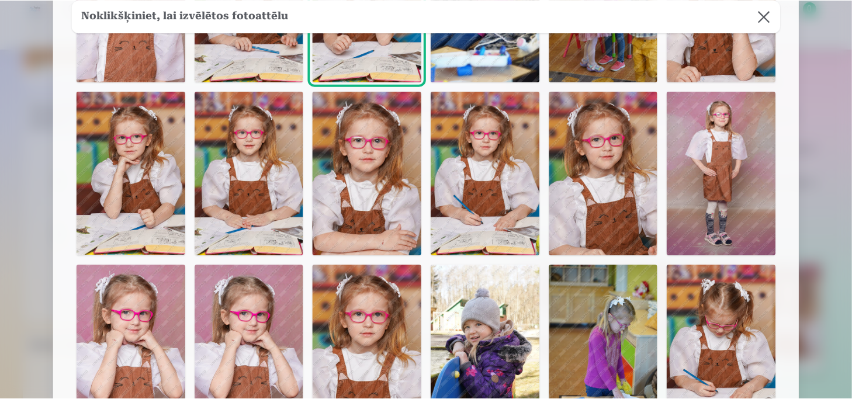
scroll to position [701, 0]
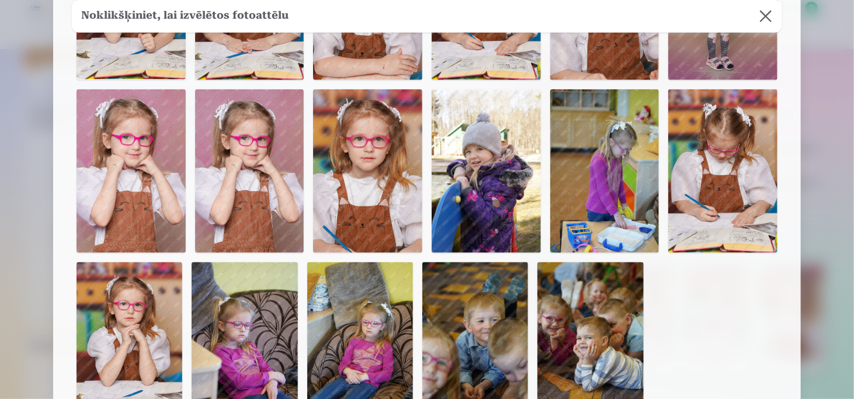
click at [474, 216] on img at bounding box center [486, 171] width 109 height 164
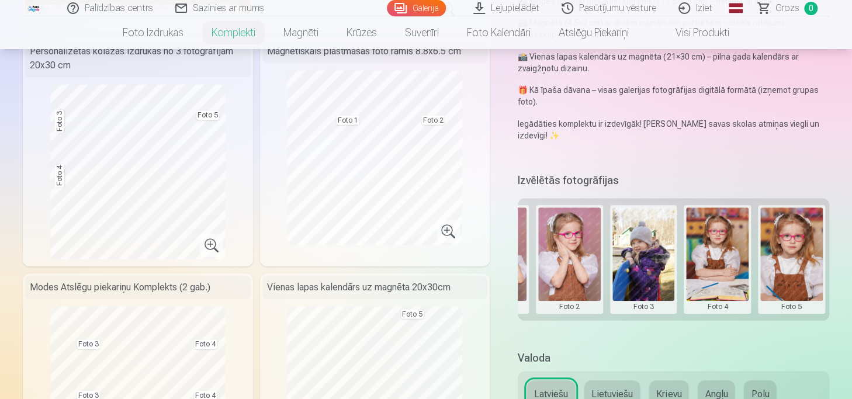
scroll to position [351, 0]
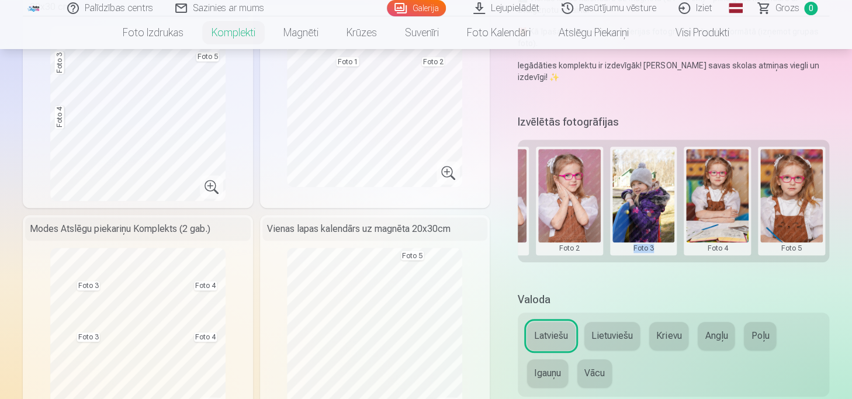
drag, startPoint x: 677, startPoint y: 265, endPoint x: 630, endPoint y: 264, distance: 47.4
click at [630, 264] on div "Izvēlētās fotogrāfijas Grupas foto Foto 1 Foto 2 Foto 3 Foto 4 Foto 5" at bounding box center [674, 195] width 312 height 166
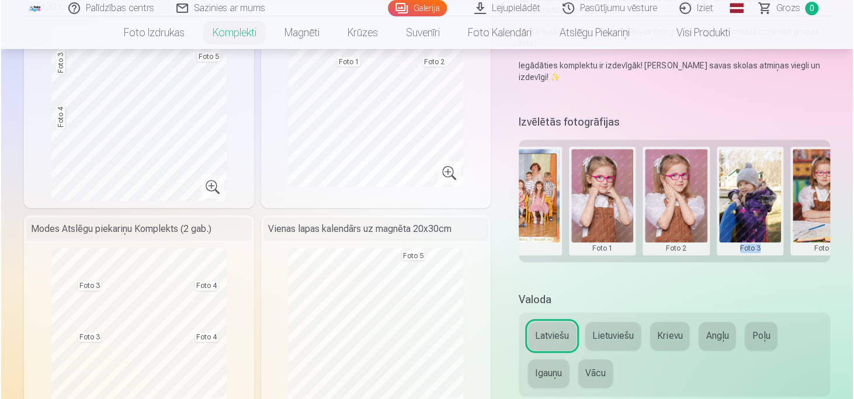
scroll to position [0, 84]
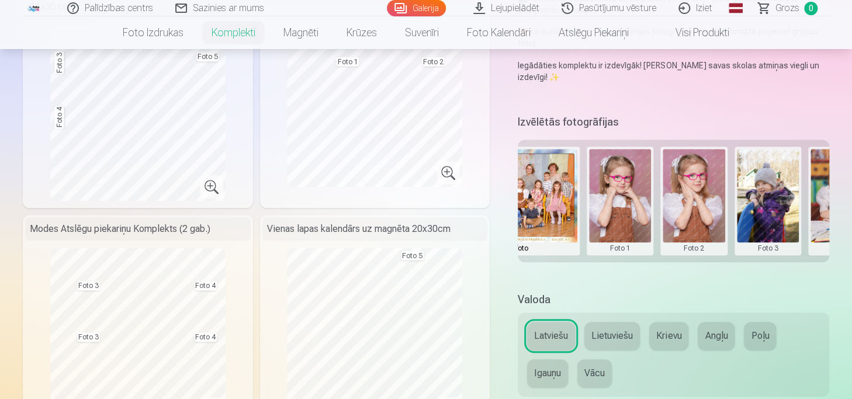
drag, startPoint x: 623, startPoint y: 209, endPoint x: 594, endPoint y: 233, distance: 37.8
click at [578, 240] on div "Grupas foto" at bounding box center [509, 201] width 140 height 109
click at [613, 223] on button at bounding box center [620, 201] width 63 height 104
click at [620, 198] on button "Nomainiet foto" at bounding box center [619, 200] width 95 height 33
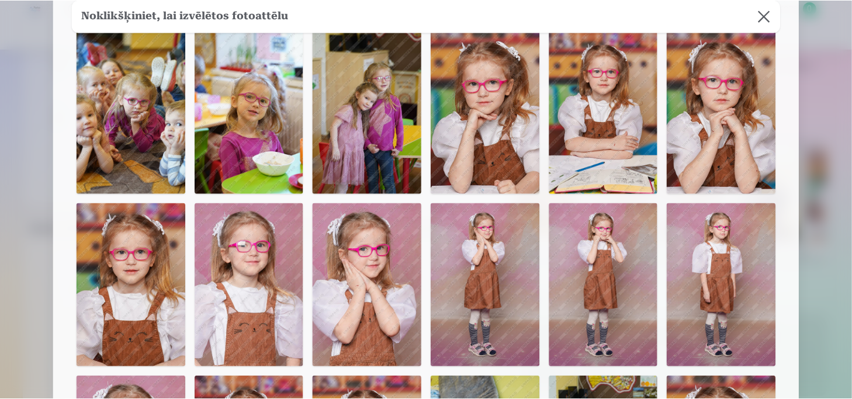
scroll to position [58, 0]
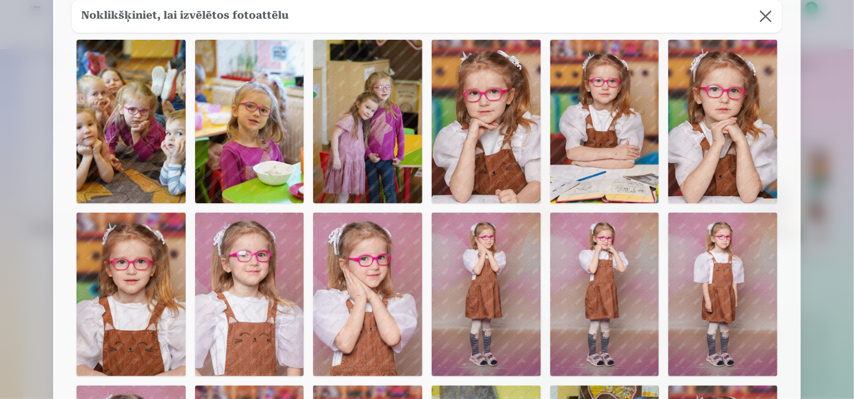
click at [489, 157] on img at bounding box center [486, 122] width 109 height 164
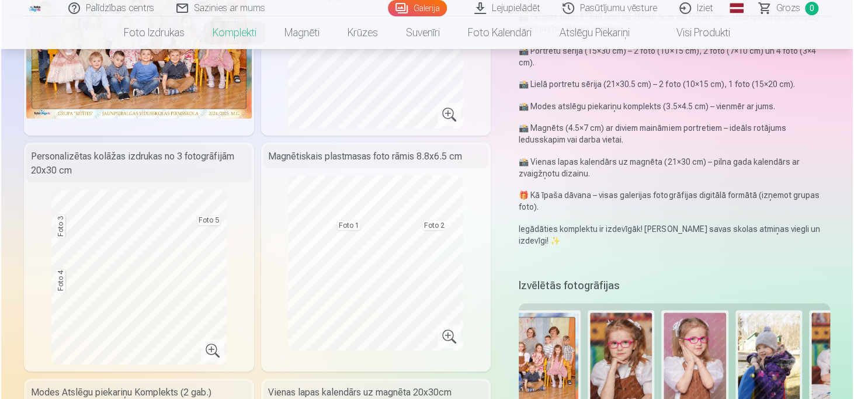
scroll to position [234, 0]
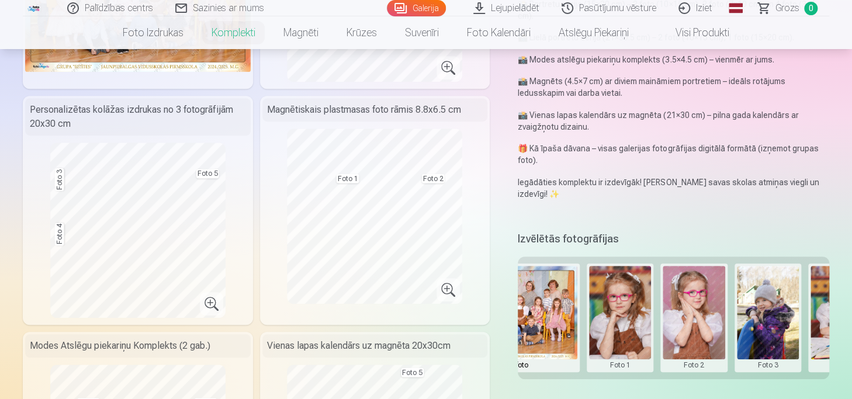
drag, startPoint x: 606, startPoint y: 320, endPoint x: 613, endPoint y: 335, distance: 16.0
click at [612, 336] on button at bounding box center [620, 318] width 63 height 104
click at [615, 317] on button "Nomainiet foto" at bounding box center [619, 317] width 95 height 33
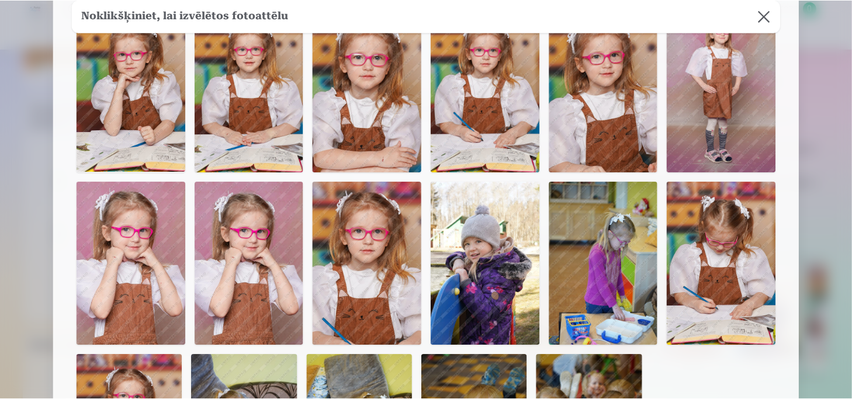
scroll to position [584, 0]
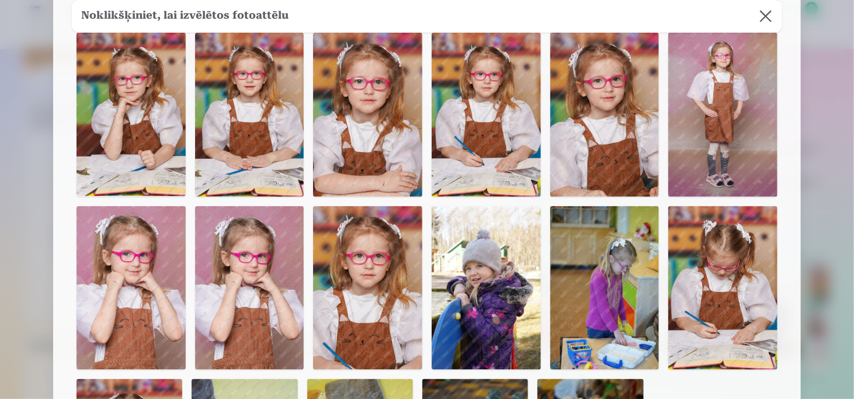
click at [627, 156] on img at bounding box center [605, 115] width 109 height 164
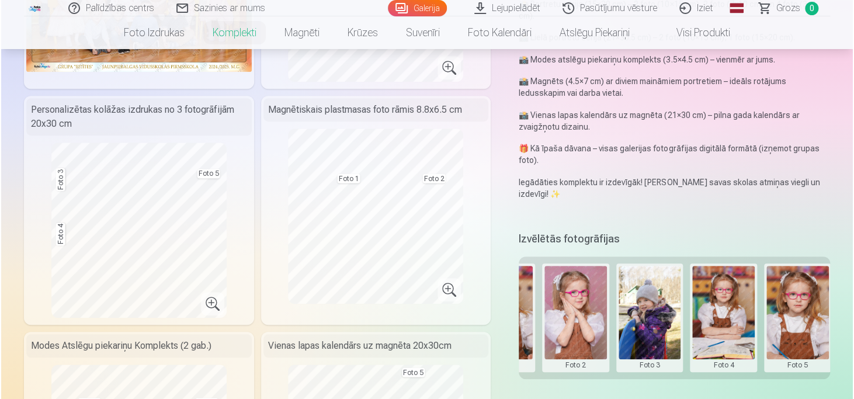
scroll to position [0, 208]
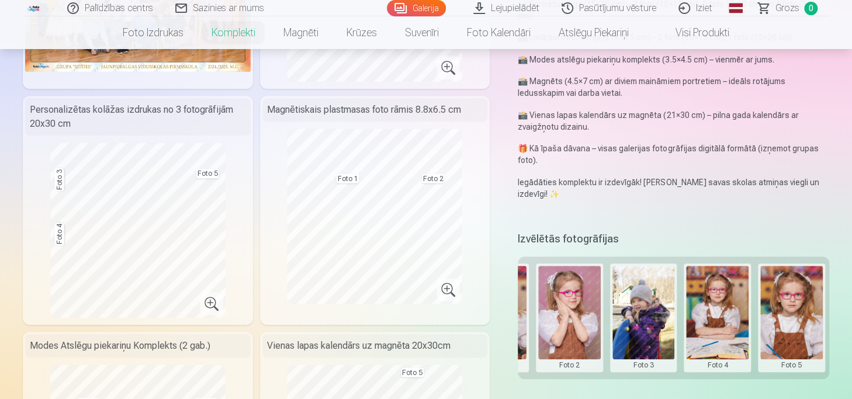
drag, startPoint x: 798, startPoint y: 341, endPoint x: 793, endPoint y: 348, distance: 8.8
click at [793, 348] on button at bounding box center [791, 318] width 63 height 104
click at [790, 321] on button "Nomainiet foto" at bounding box center [790, 317] width 95 height 33
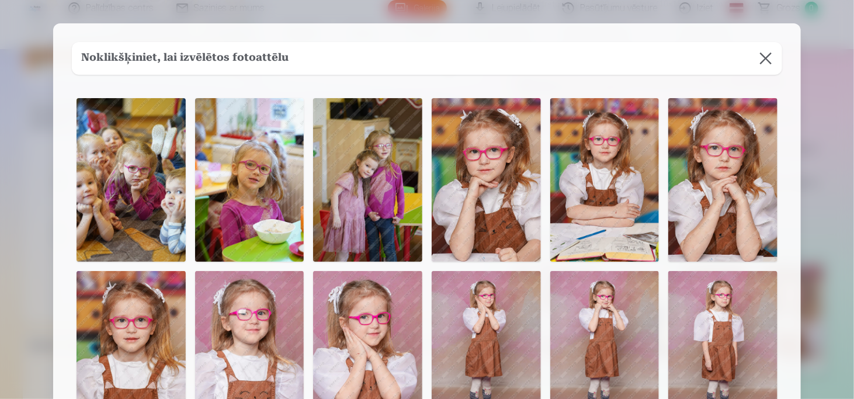
click at [506, 209] on img at bounding box center [486, 180] width 109 height 164
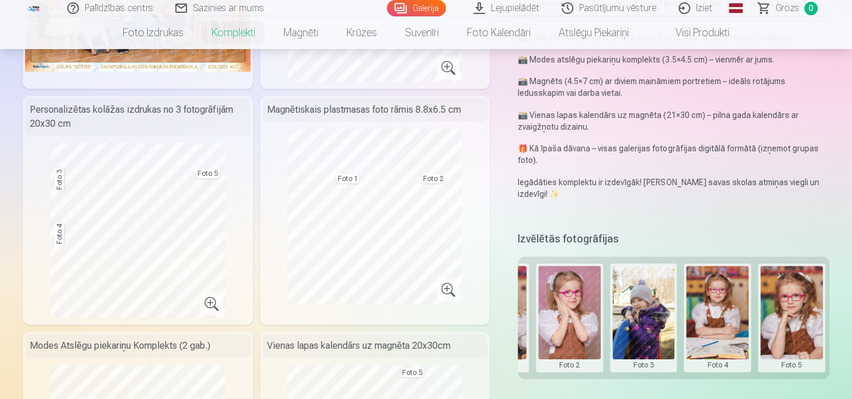
drag, startPoint x: 727, startPoint y: 336, endPoint x: 729, endPoint y: 342, distance: 6.8
click at [731, 342] on button at bounding box center [717, 318] width 63 height 104
click at [715, 324] on button "Nomainiet foto" at bounding box center [717, 317] width 95 height 33
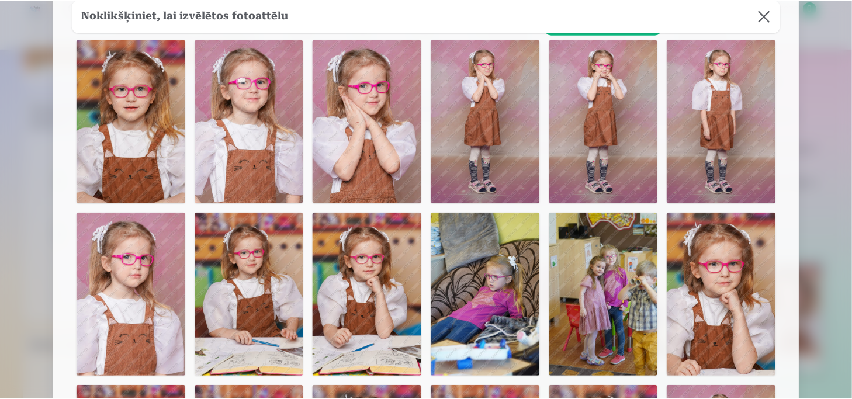
scroll to position [234, 0]
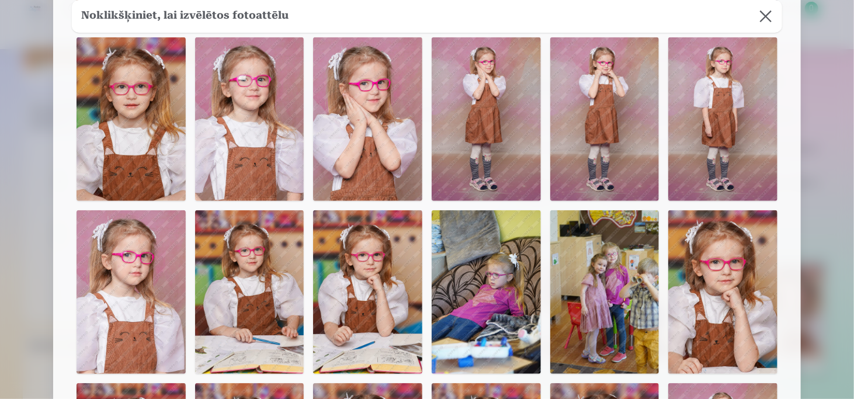
click at [230, 296] on img at bounding box center [249, 292] width 109 height 164
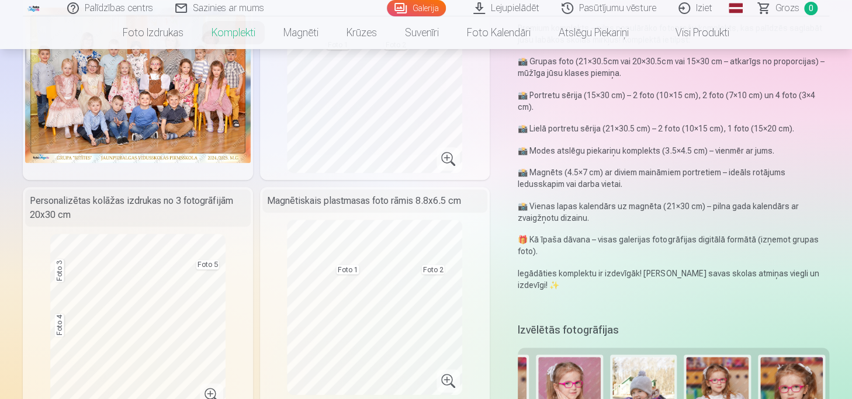
scroll to position [409, 0]
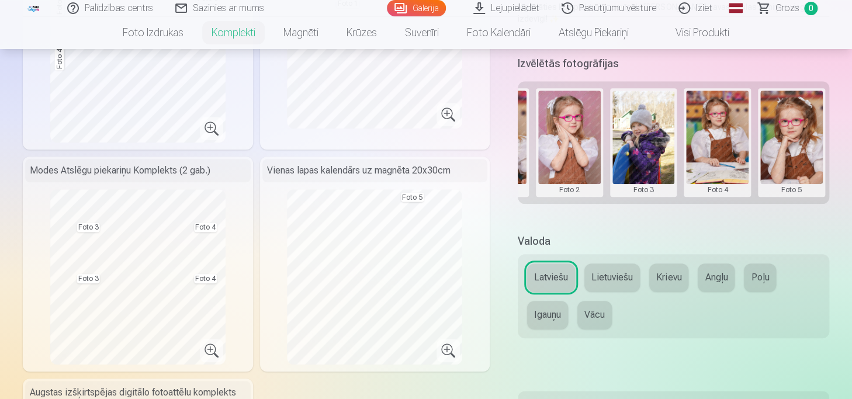
drag, startPoint x: 393, startPoint y: 186, endPoint x: 465, endPoint y: 221, distance: 80.0
click at [465, 221] on div "Vienas lapas kalendārs uz magnēta 20x30cm Foto 5" at bounding box center [375, 264] width 230 height 215
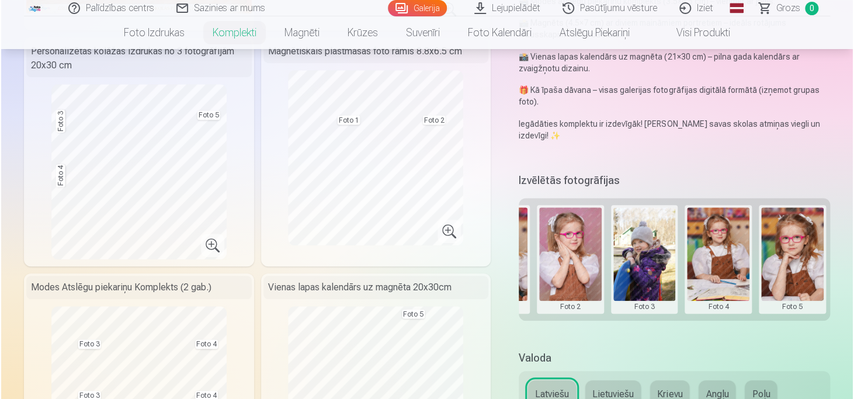
scroll to position [584, 0]
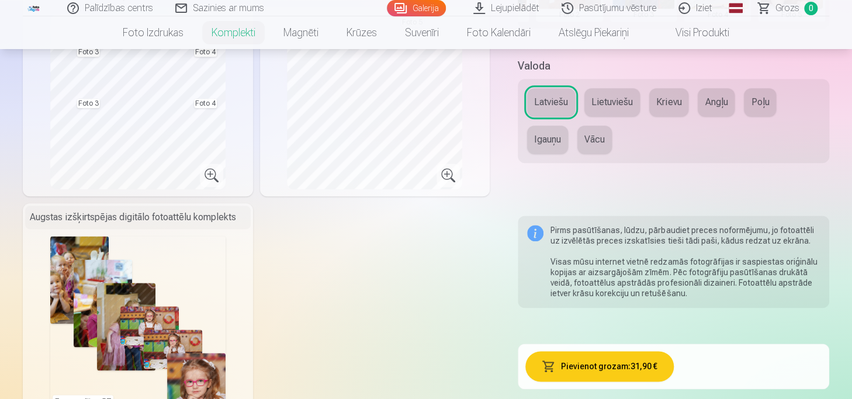
click at [556, 362] on button "Pievienot grozam : 31,90 €" at bounding box center [599, 366] width 148 height 30
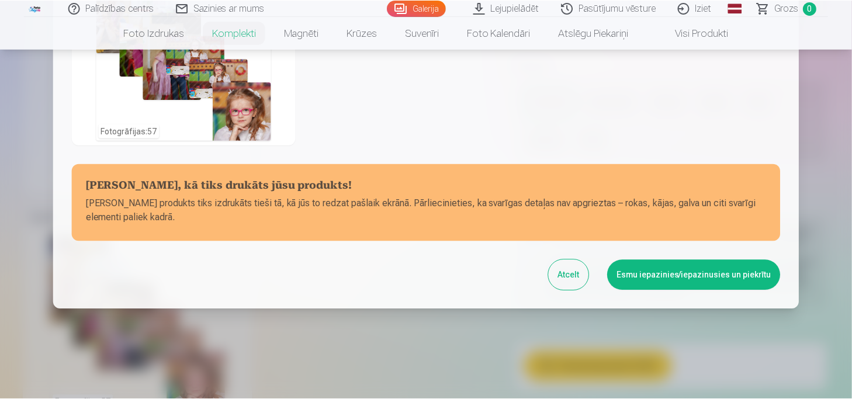
scroll to position [489, 0]
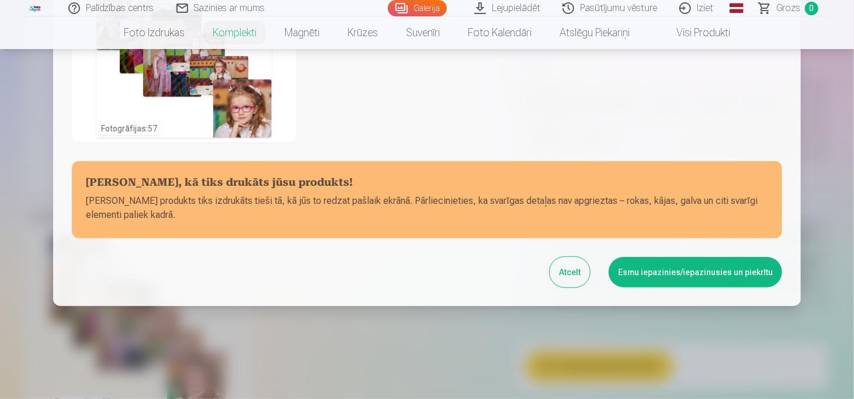
click at [697, 274] on button "Esmu iepazinies/iepazinusies un piekrītu" at bounding box center [696, 272] width 174 height 30
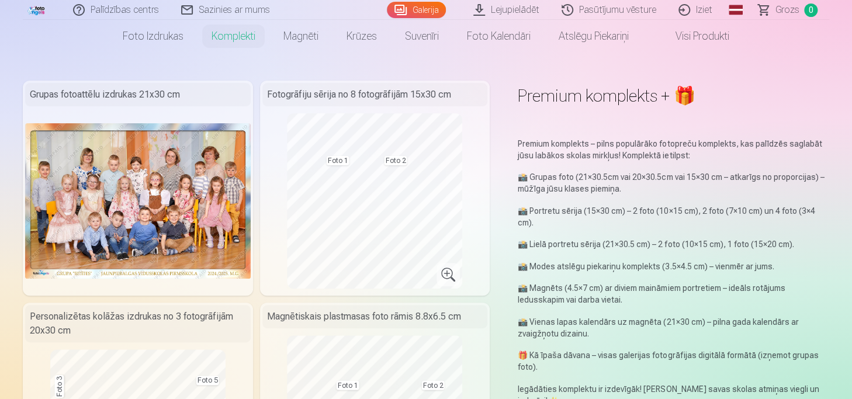
scroll to position [0, 0]
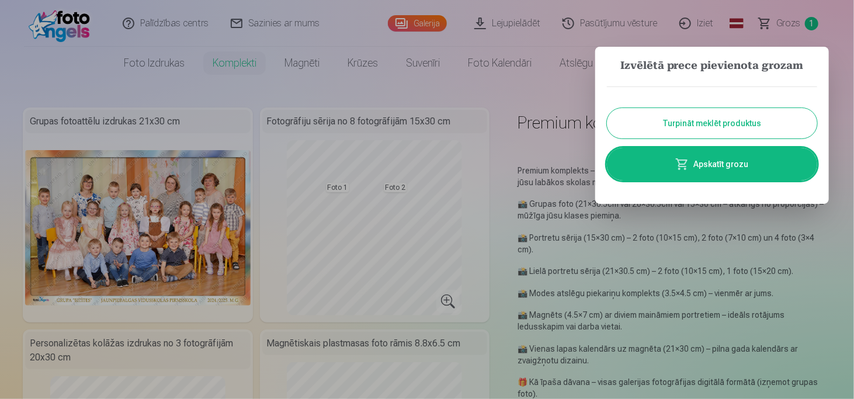
click at [755, 176] on link "Apskatīt grozu" at bounding box center [712, 164] width 210 height 33
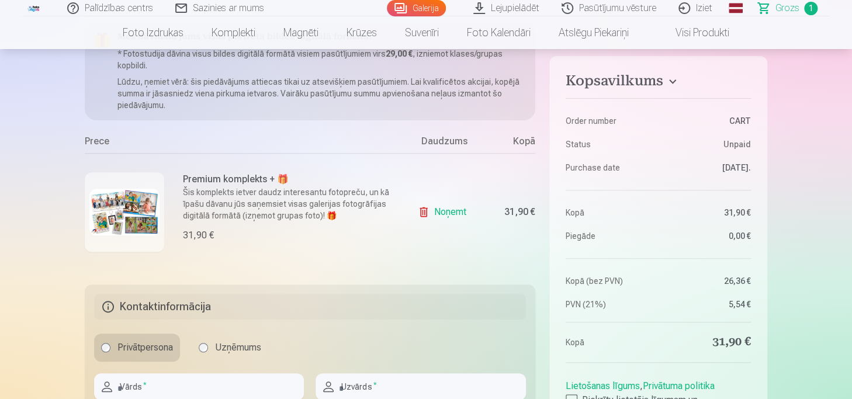
scroll to position [234, 0]
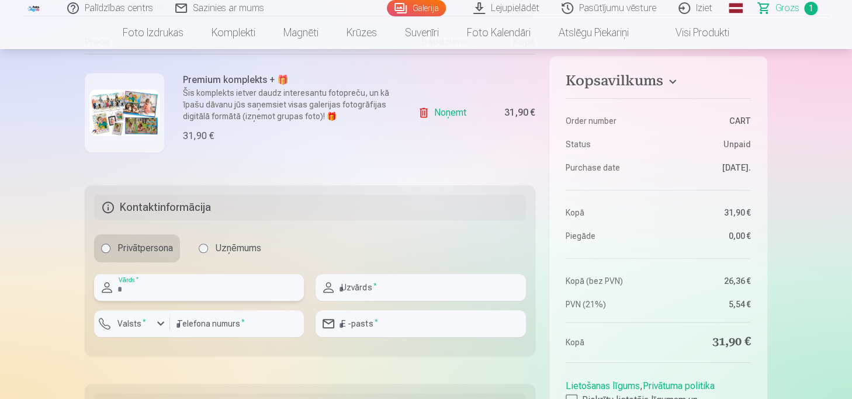
click at [174, 288] on input "text" at bounding box center [199, 287] width 210 height 27
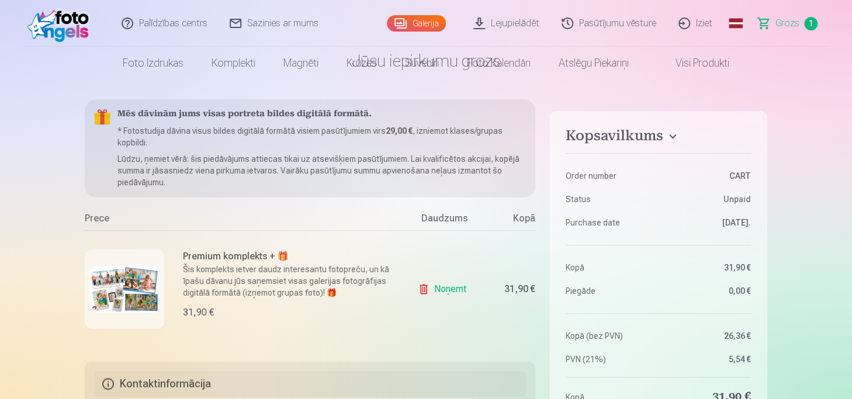
scroll to position [0, 0]
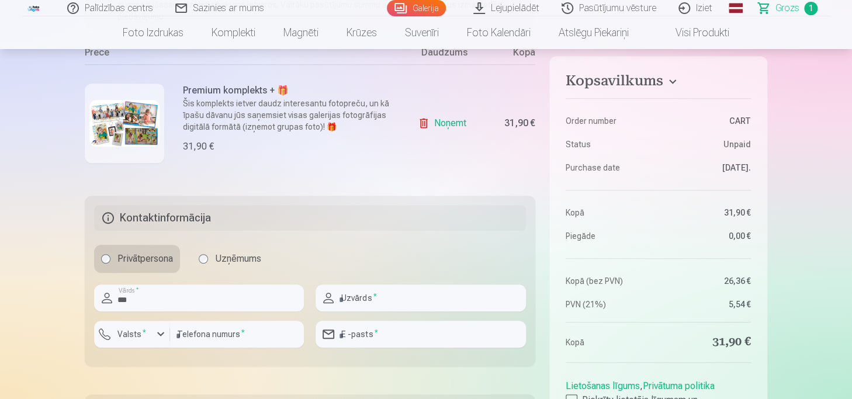
scroll to position [292, 0]
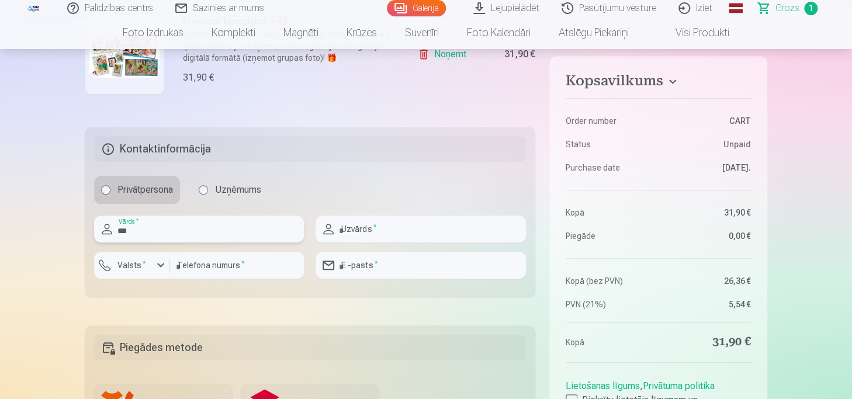
click at [150, 233] on input "***" at bounding box center [199, 229] width 210 height 27
type input "********"
type input "*********"
type input "********"
click at [370, 264] on input "email" at bounding box center [421, 265] width 210 height 27
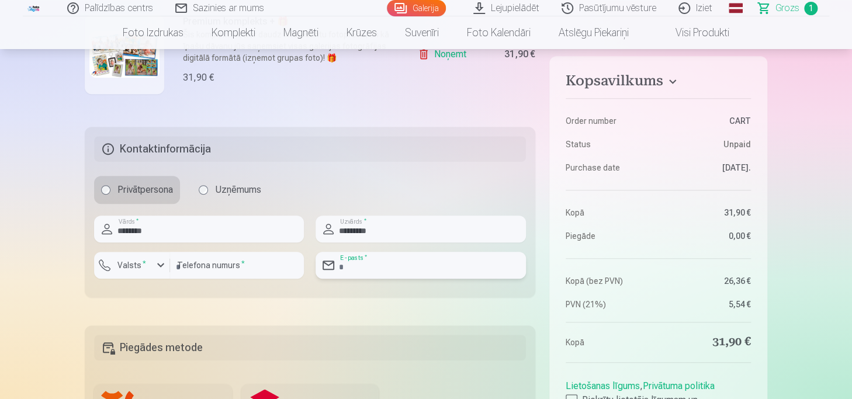
type input "**********"
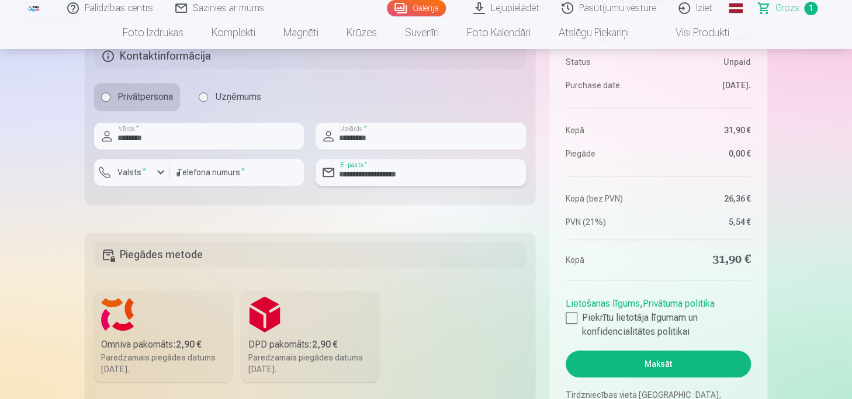
scroll to position [409, 0]
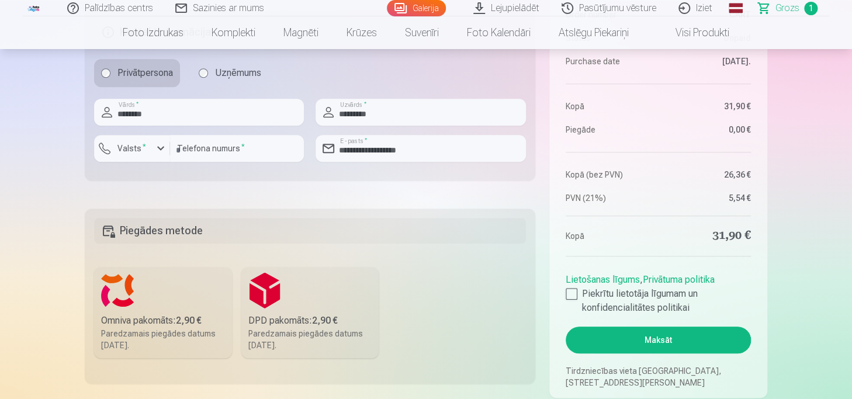
click at [120, 316] on div "Omniva pakomāts : 2,90 €" at bounding box center [163, 321] width 124 height 14
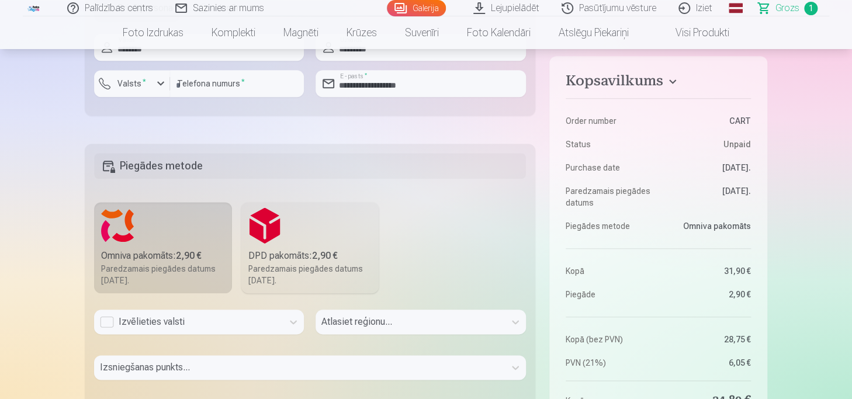
scroll to position [526, 0]
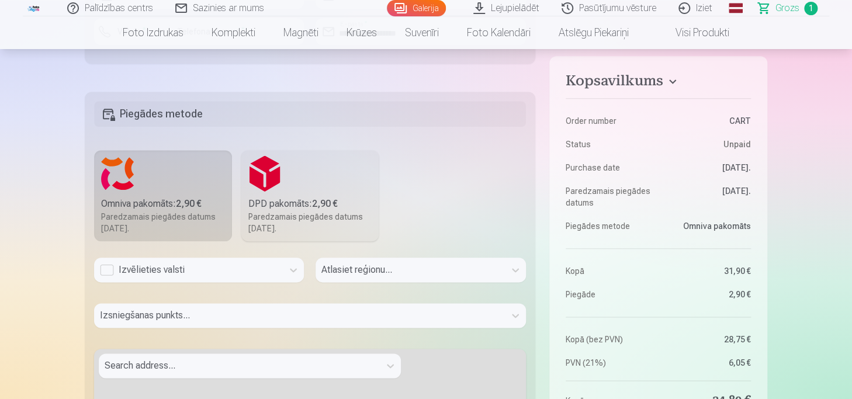
click at [255, 259] on div "Izvēlieties valsti" at bounding box center [188, 270] width 189 height 25
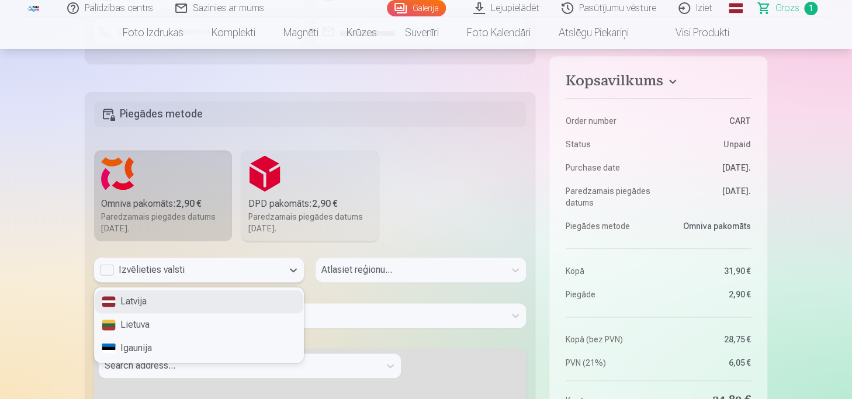
click at [186, 295] on div "Latvija" at bounding box center [199, 301] width 209 height 23
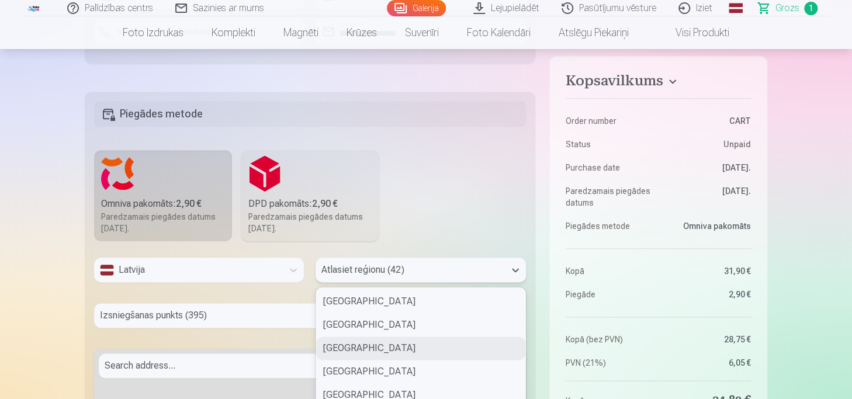
scroll to position [594, 0]
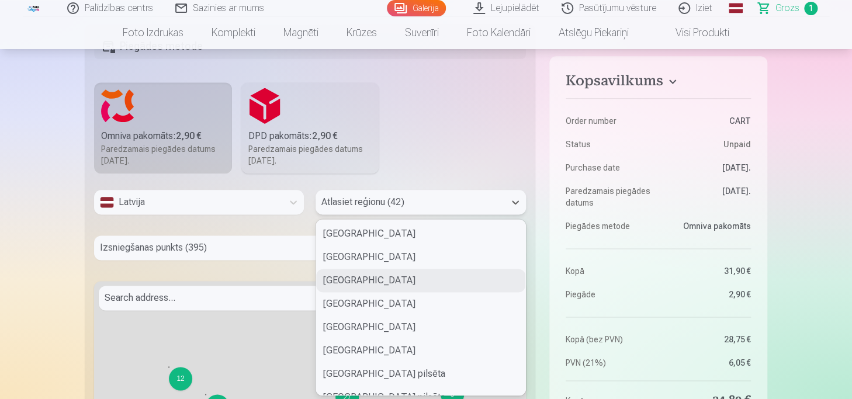
click at [351, 214] on div "42 results available. Use Up and Down to choose options, press Enter to select …" at bounding box center [421, 202] width 210 height 25
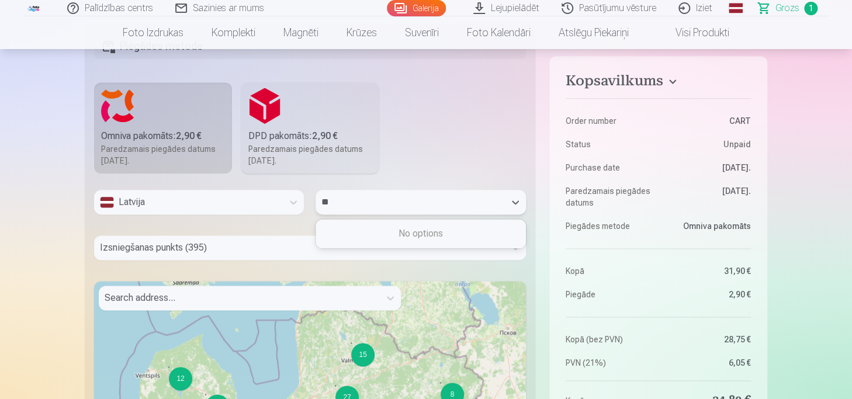
type input "*"
type input "***"
click at [372, 230] on div "Cēsu novads" at bounding box center [420, 233] width 209 height 23
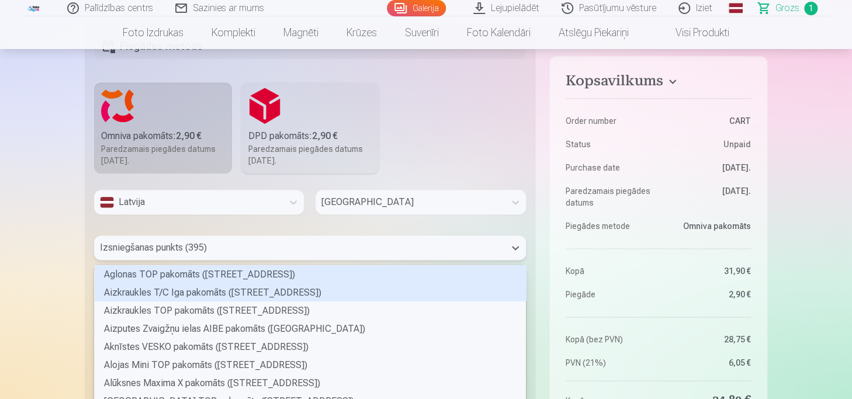
click at [334, 246] on div "395 results available. Use Up and Down to choose options, press Enter to select…" at bounding box center [310, 248] width 432 height 25
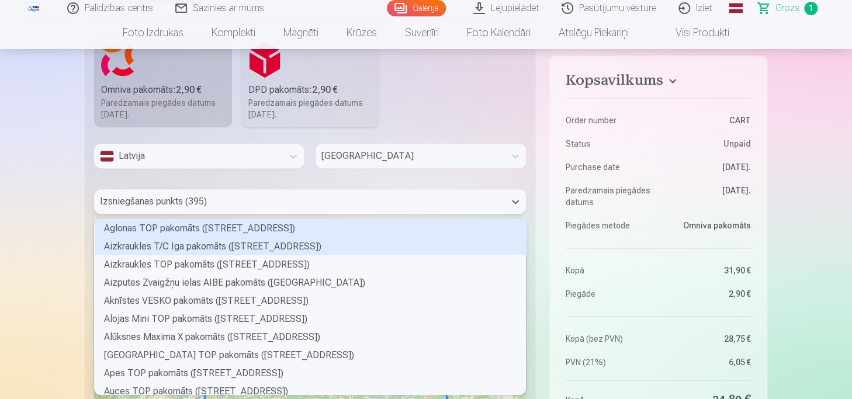
scroll to position [172, 428]
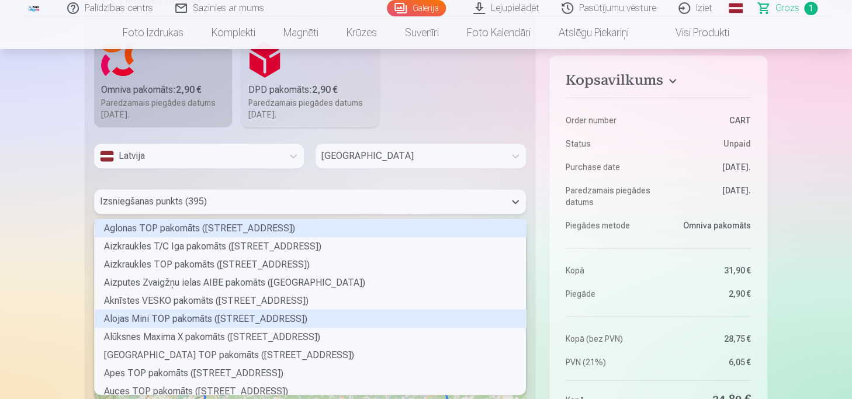
type input "*"
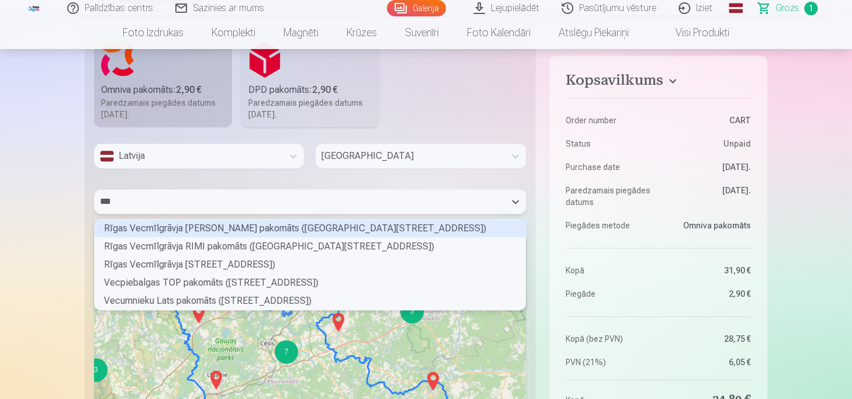
scroll to position [3, 4]
type input "****"
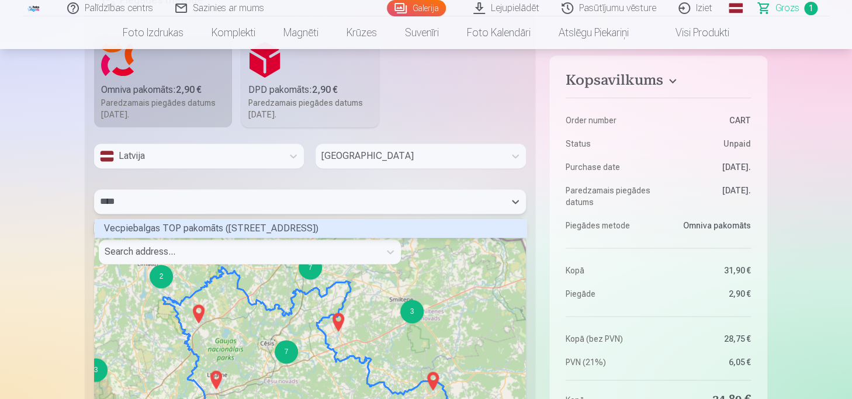
scroll to position [15, 428]
click at [203, 227] on div "Vecpiebalgas TOP pakomāts (Alauksta iela 2)" at bounding box center [311, 228] width 432 height 18
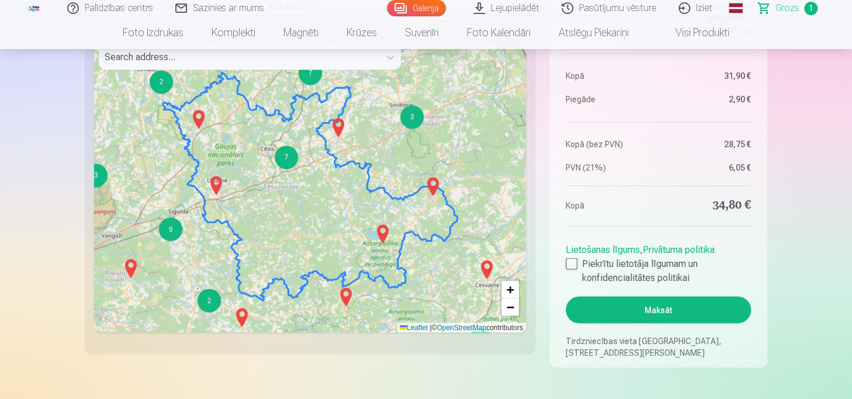
scroll to position [874, 0]
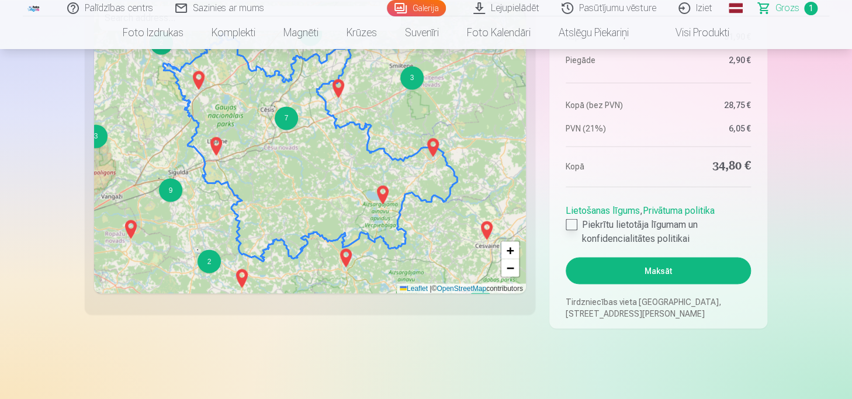
click at [566, 226] on div at bounding box center [572, 225] width 12 height 12
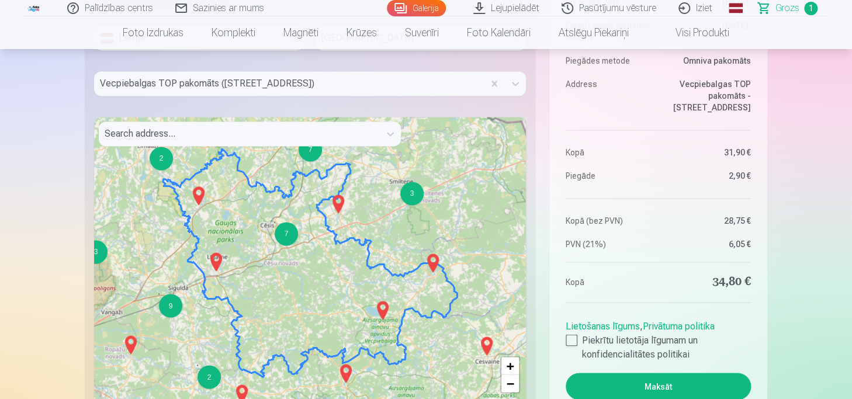
scroll to position [815, 0]
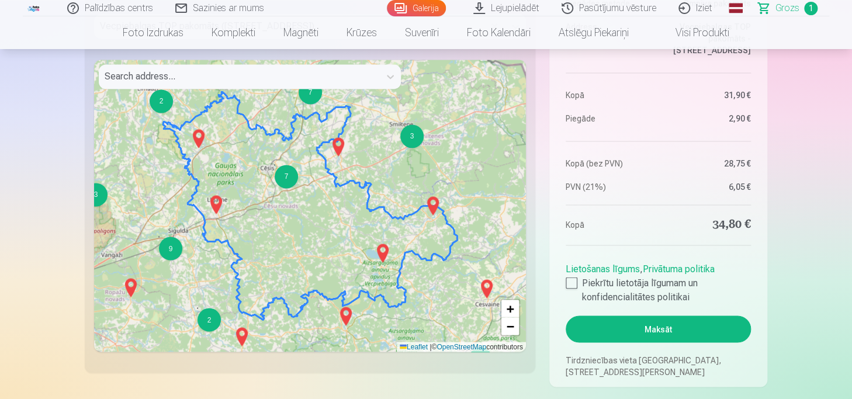
click at [684, 320] on button "Maksāt" at bounding box center [658, 329] width 185 height 27
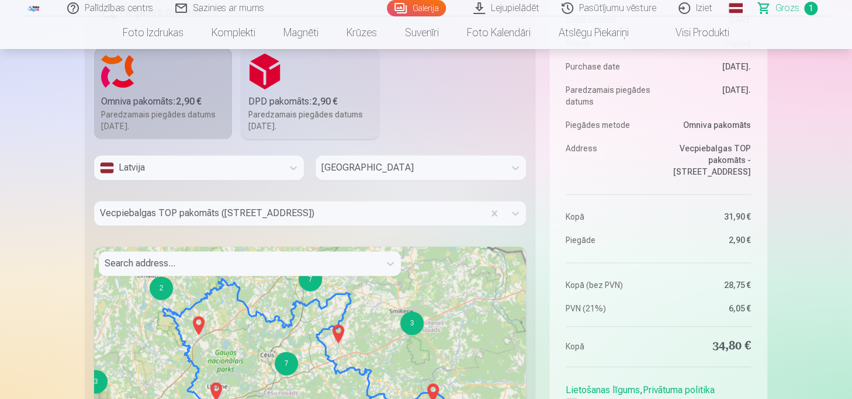
scroll to position [582, 0]
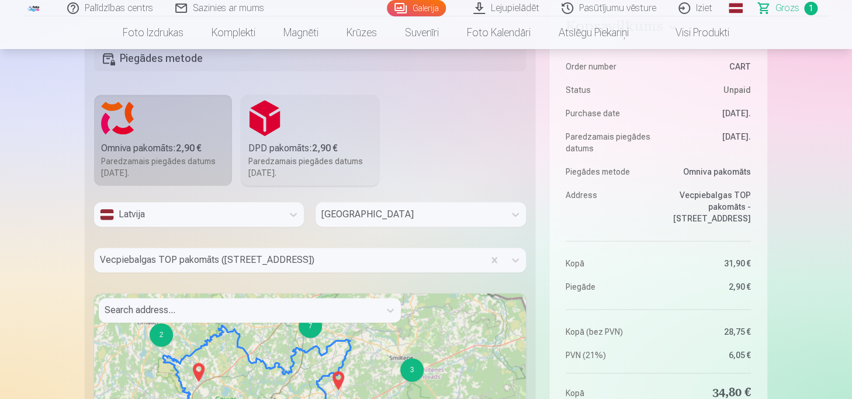
click at [274, 303] on div at bounding box center [239, 310] width 269 height 16
click at [440, 173] on fieldset "Piegādes metode Omniva pakomāts : 2,90 € Paredzamais piegādes datums 20.09.2025…" at bounding box center [310, 321] width 451 height 570
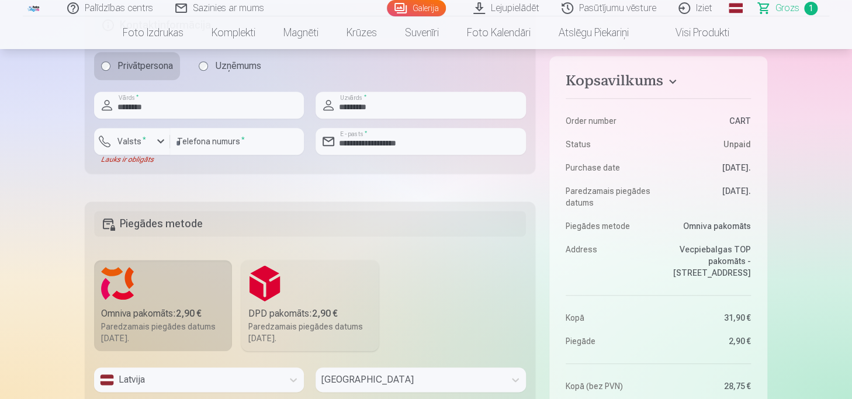
scroll to position [406, 0]
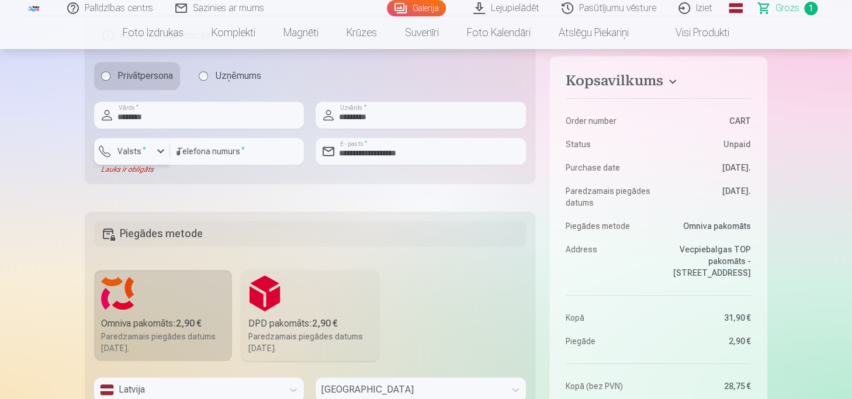
click at [120, 147] on label "Valsts *" at bounding box center [132, 152] width 38 height 12
click at [129, 180] on div "+371" at bounding box center [138, 179] width 23 height 14
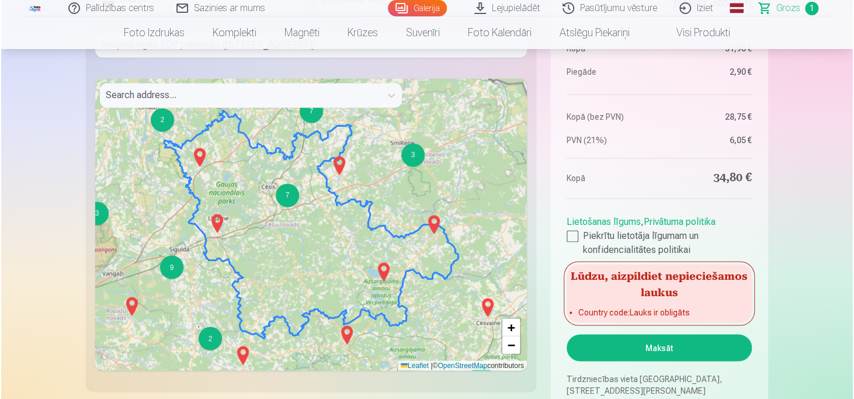
scroll to position [815, 0]
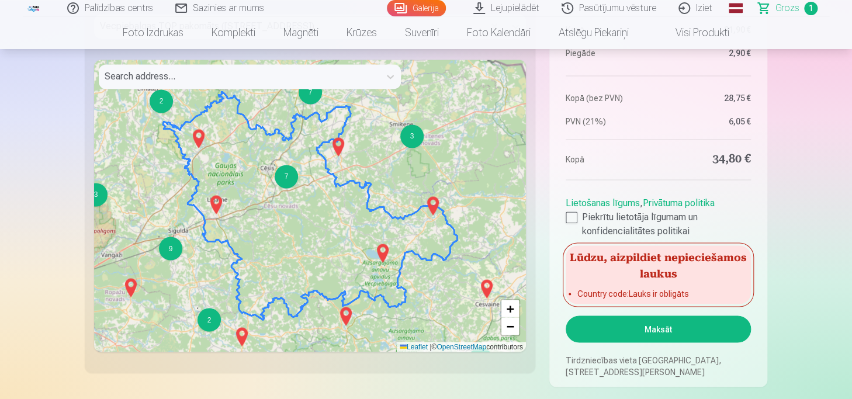
click at [687, 331] on button "Maksāt" at bounding box center [658, 329] width 185 height 27
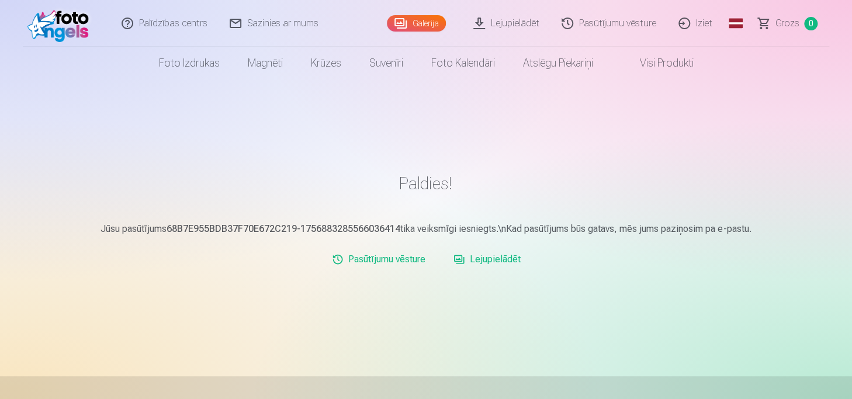
click at [526, 27] on link "Lejupielādēt" at bounding box center [507, 23] width 88 height 47
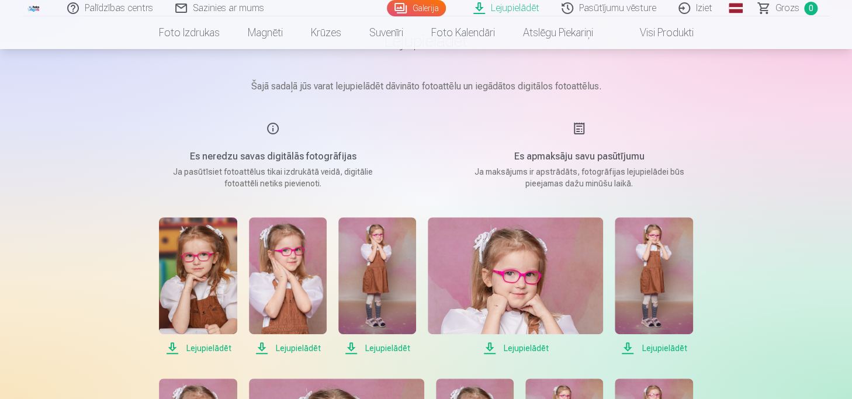
scroll to position [117, 0]
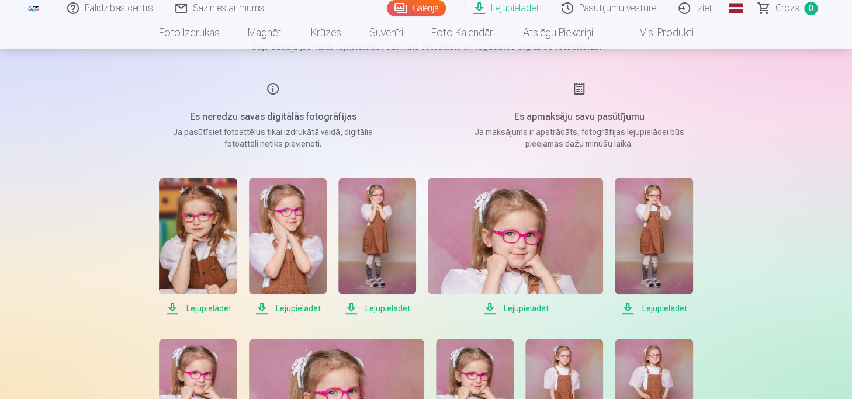
click at [209, 310] on span "Lejupielādēt" at bounding box center [198, 309] width 78 height 14
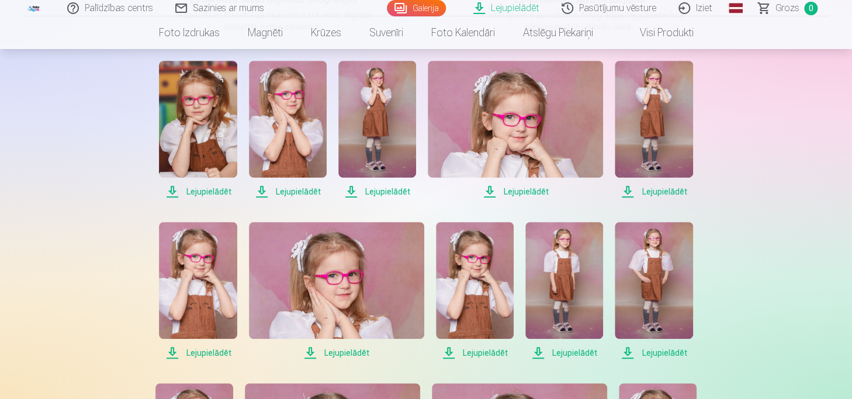
click at [172, 187] on span "Lejupielādēt" at bounding box center [198, 192] width 78 height 14
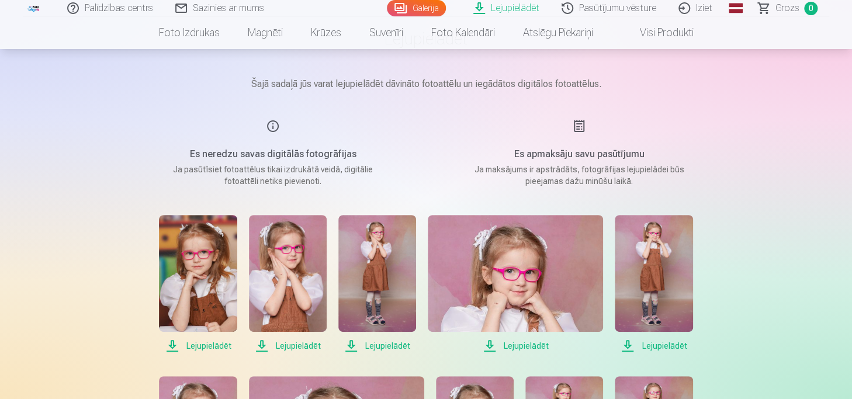
scroll to position [117, 0]
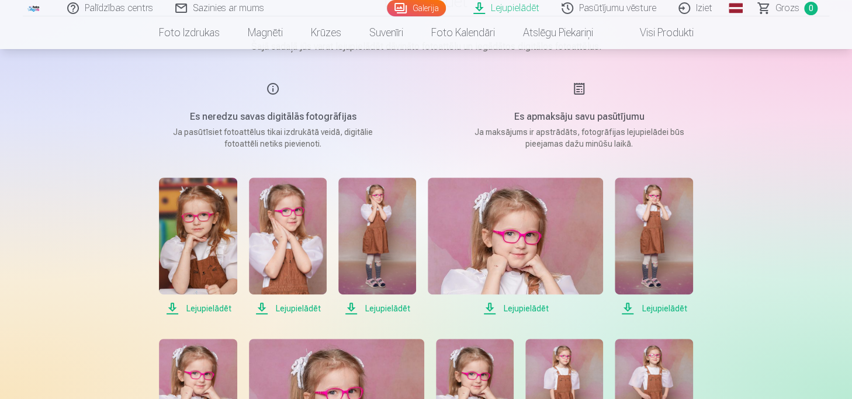
click at [220, 309] on span "Lejupielādēt" at bounding box center [198, 309] width 78 height 14
click at [285, 306] on span "Lejupielādēt" at bounding box center [288, 309] width 78 height 14
click at [286, 305] on span "Lejupielādēt" at bounding box center [288, 309] width 78 height 14
click at [378, 309] on span "Lejupielādēt" at bounding box center [377, 309] width 78 height 14
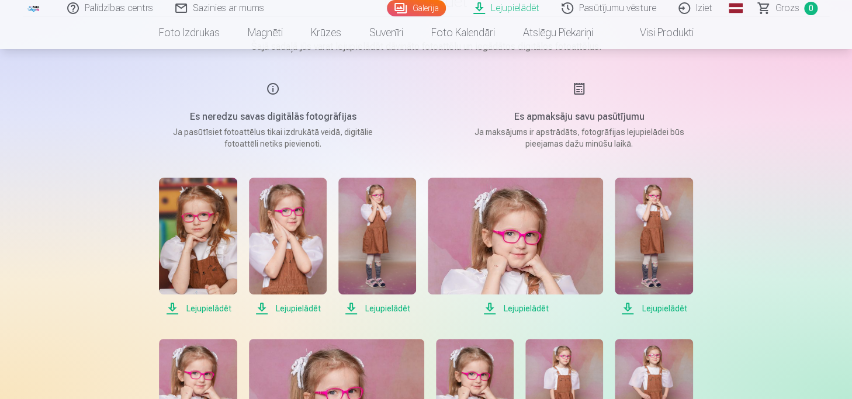
click at [378, 309] on span "Lejupielādēt" at bounding box center [377, 309] width 78 height 14
click at [403, 309] on span "Lejupielādēt" at bounding box center [377, 309] width 78 height 14
click at [351, 311] on span "Lejupielādēt" at bounding box center [377, 309] width 78 height 14
click at [524, 308] on span "Lejupielādēt" at bounding box center [515, 309] width 175 height 14
click at [524, 309] on span "Lejupielādēt" at bounding box center [515, 309] width 175 height 14
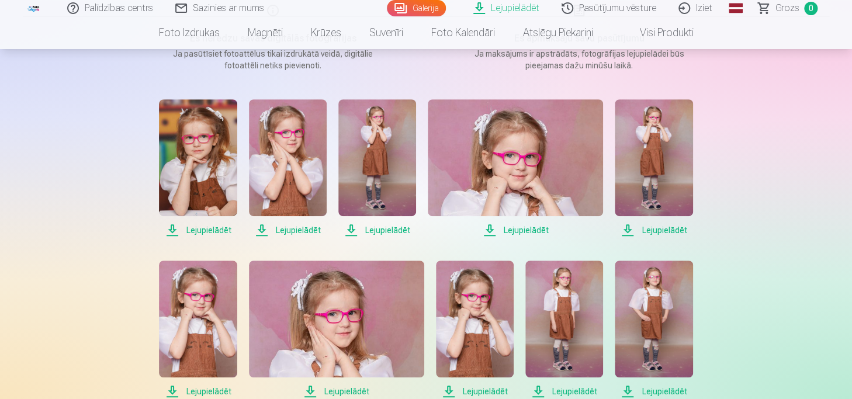
scroll to position [234, 0]
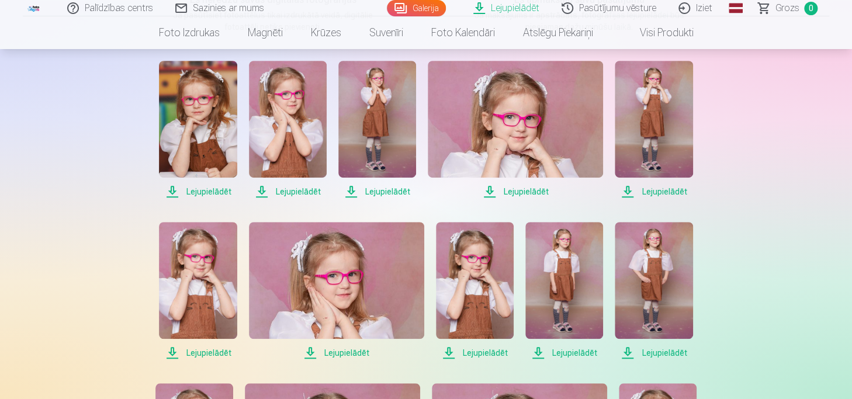
click at [666, 189] on span "Lejupielādēt" at bounding box center [654, 192] width 78 height 14
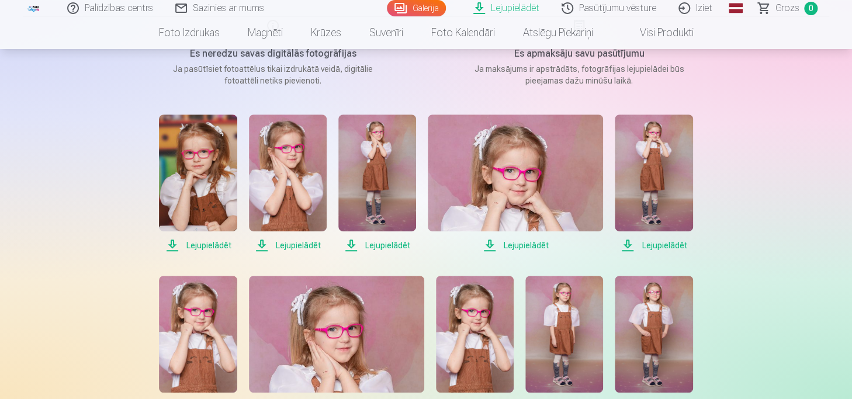
scroll to position [175, 0]
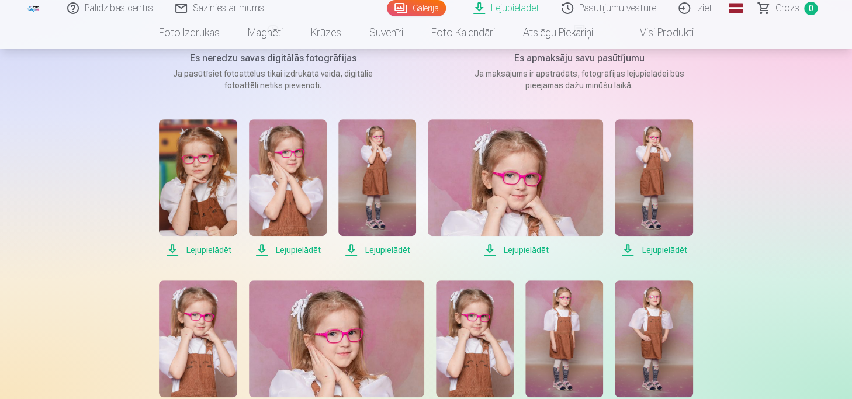
click at [518, 250] on span "Lejupielādēt" at bounding box center [515, 250] width 175 height 14
click at [631, 251] on span "Lejupielādēt" at bounding box center [654, 250] width 78 height 14
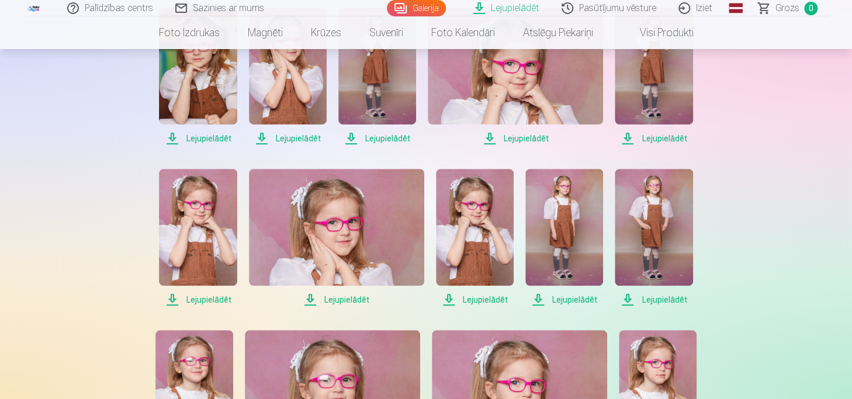
scroll to position [292, 0]
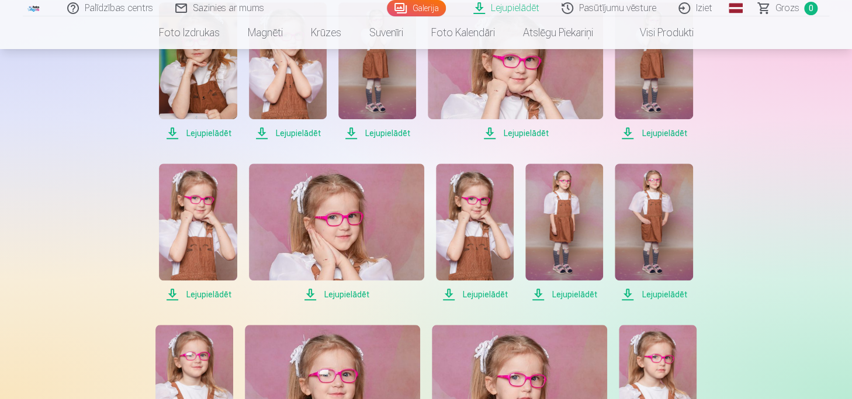
click at [206, 296] on span "Lejupielādēt" at bounding box center [198, 295] width 78 height 14
click at [206, 295] on span "Lejupielādēt" at bounding box center [198, 295] width 78 height 14
click at [344, 293] on span "Lejupielādēt" at bounding box center [336, 295] width 175 height 14
click at [482, 292] on span "Lejupielādēt" at bounding box center [475, 295] width 78 height 14
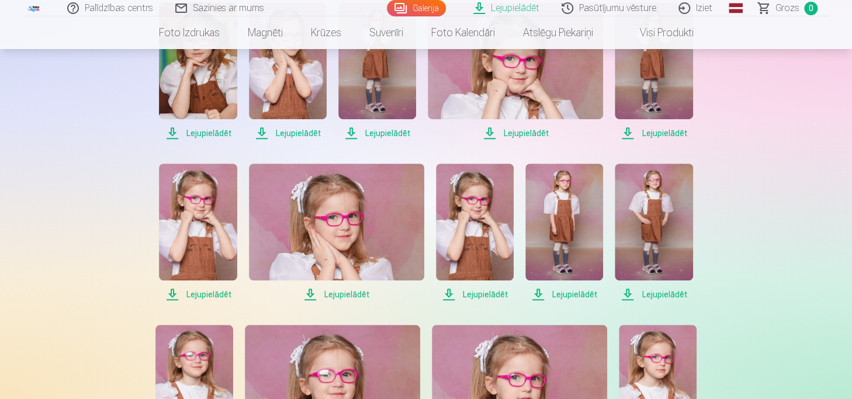
click at [482, 292] on span "Lejupielādēt" at bounding box center [475, 295] width 78 height 14
click at [589, 290] on span "Lejupielādēt" at bounding box center [564, 295] width 78 height 14
click at [585, 291] on span "Lejupielādēt" at bounding box center [564, 295] width 78 height 14
click at [657, 297] on span "Lejupielādēt" at bounding box center [654, 295] width 78 height 14
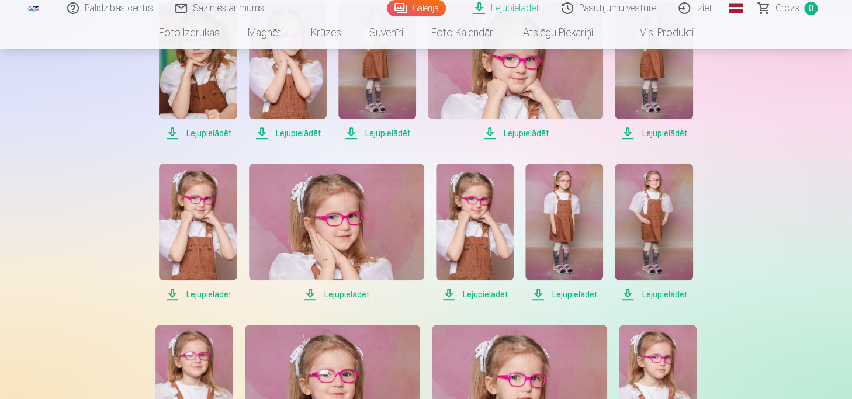
click at [657, 297] on span "Lejupielādēt" at bounding box center [654, 295] width 78 height 14
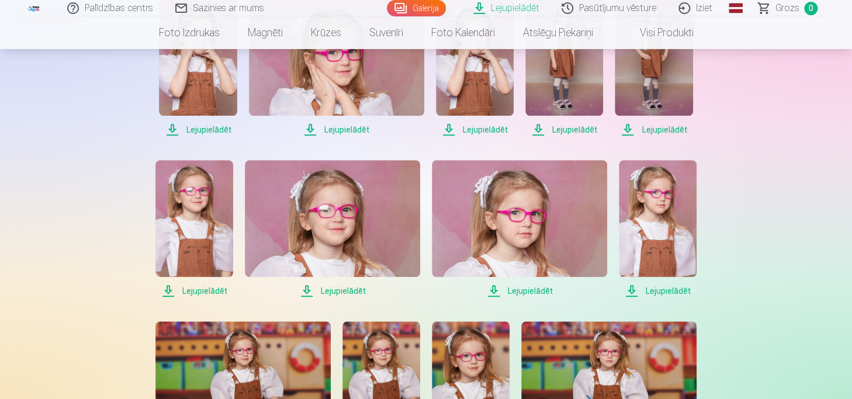
scroll to position [468, 0]
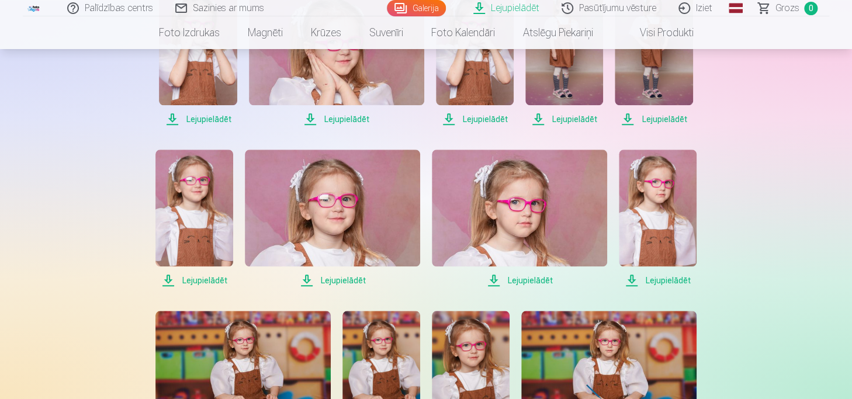
click at [202, 279] on span "Lejupielādēt" at bounding box center [194, 281] width 78 height 14
click at [333, 276] on span "Lejupielādēt" at bounding box center [332, 281] width 175 height 14
drag, startPoint x: 334, startPoint y: 276, endPoint x: 502, endPoint y: 284, distance: 167.9
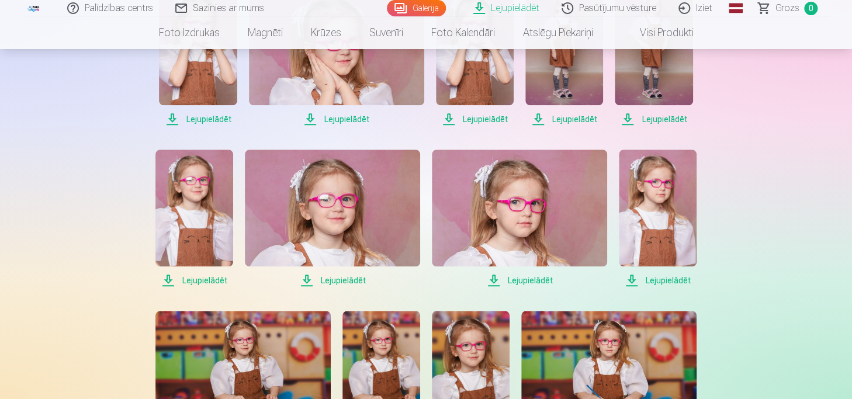
click at [335, 276] on span "Lejupielādēt" at bounding box center [332, 281] width 175 height 14
click at [547, 282] on span "Lejupielādēt" at bounding box center [519, 281] width 175 height 14
click at [546, 282] on span "Lejupielādēt" at bounding box center [519, 281] width 175 height 14
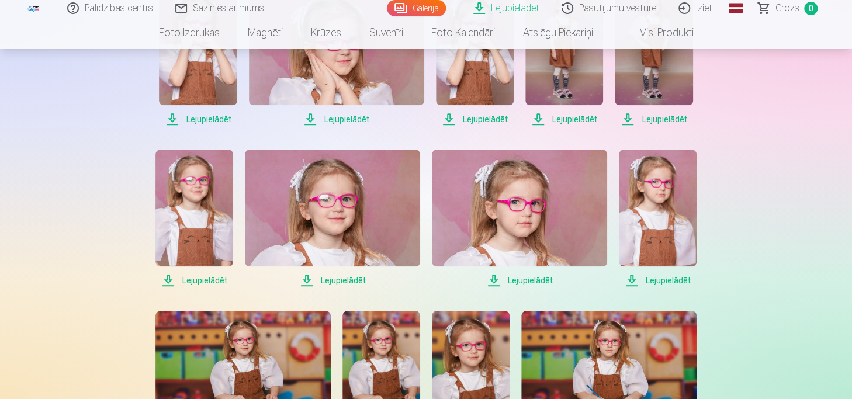
click at [680, 284] on span "Lejupielādēt" at bounding box center [658, 281] width 78 height 14
drag, startPoint x: 680, startPoint y: 284, endPoint x: 638, endPoint y: 286, distance: 41.6
click at [680, 284] on span "Lejupielādēt" at bounding box center [658, 281] width 78 height 14
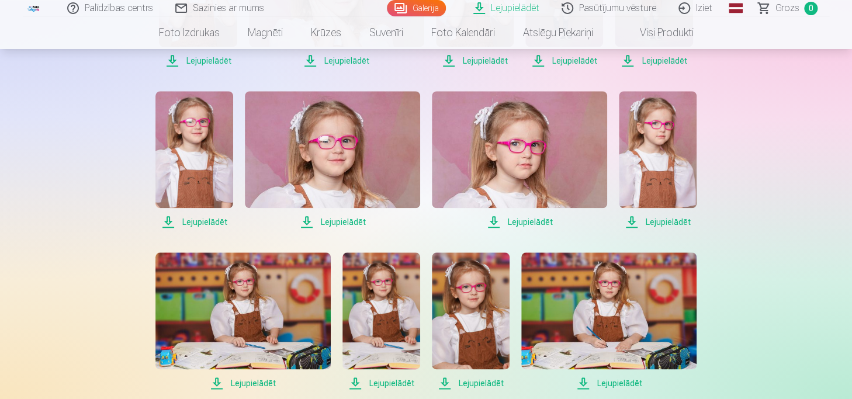
scroll to position [643, 0]
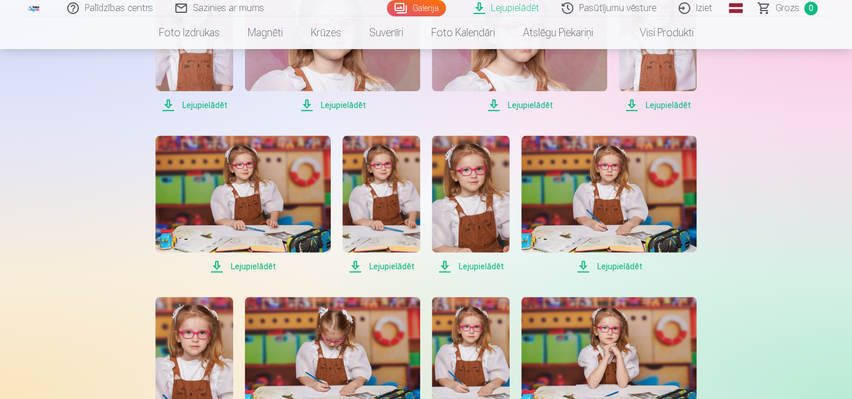
click at [247, 265] on span "Lejupielādēt" at bounding box center [242, 266] width 175 height 14
click at [390, 266] on span "Lejupielādēt" at bounding box center [381, 266] width 78 height 14
click at [468, 269] on span "Lejupielādēt" at bounding box center [471, 266] width 78 height 14
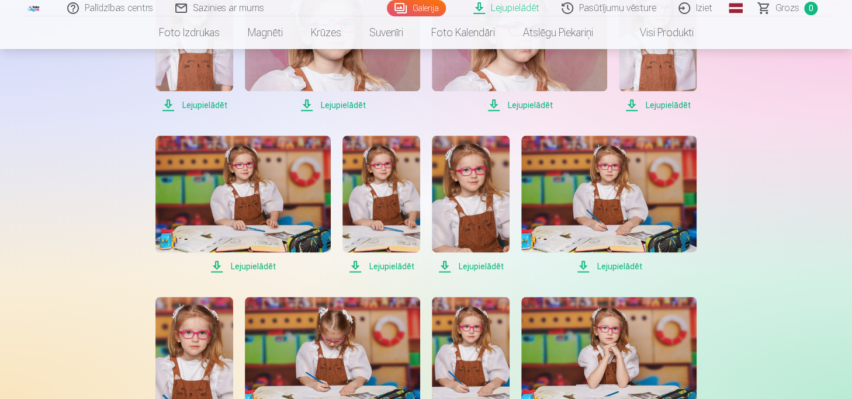
click at [468, 269] on span "Lejupielādēt" at bounding box center [471, 266] width 78 height 14
click at [618, 268] on span "Lejupielādēt" at bounding box center [608, 266] width 175 height 14
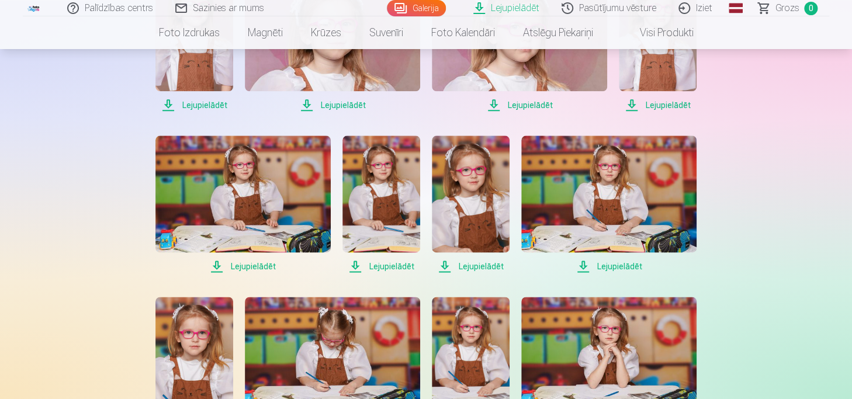
click at [618, 268] on span "Lejupielādēt" at bounding box center [608, 266] width 175 height 14
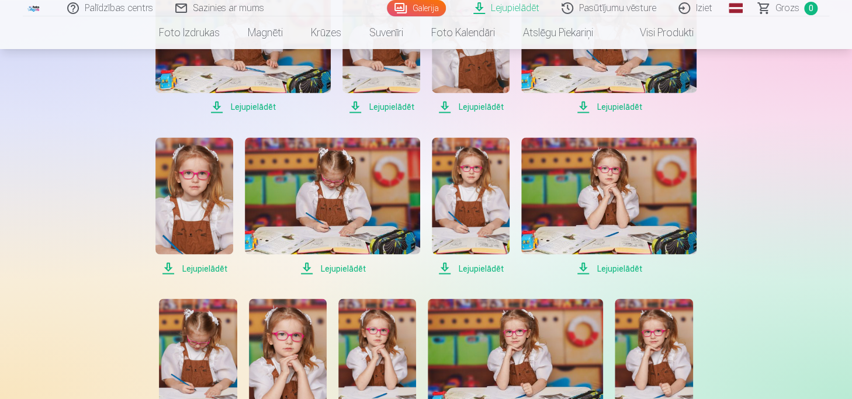
scroll to position [818, 0]
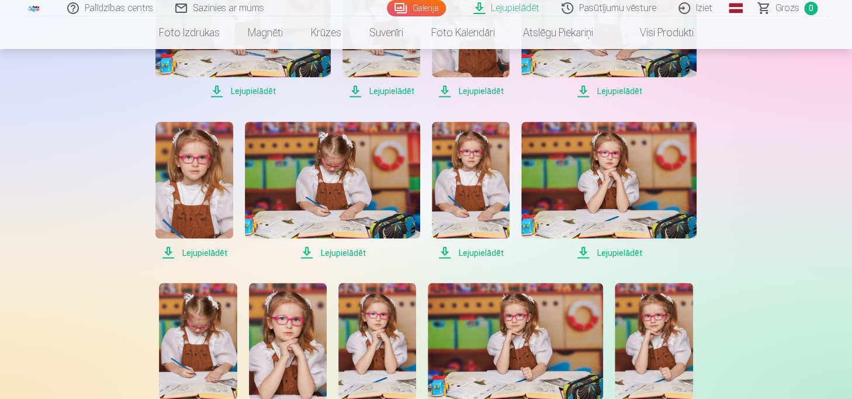
click at [195, 255] on span "Lejupielādēt" at bounding box center [194, 252] width 78 height 14
click at [353, 247] on span "Lejupielādēt" at bounding box center [332, 252] width 175 height 14
click at [353, 248] on span "Lejupielādēt" at bounding box center [332, 252] width 175 height 14
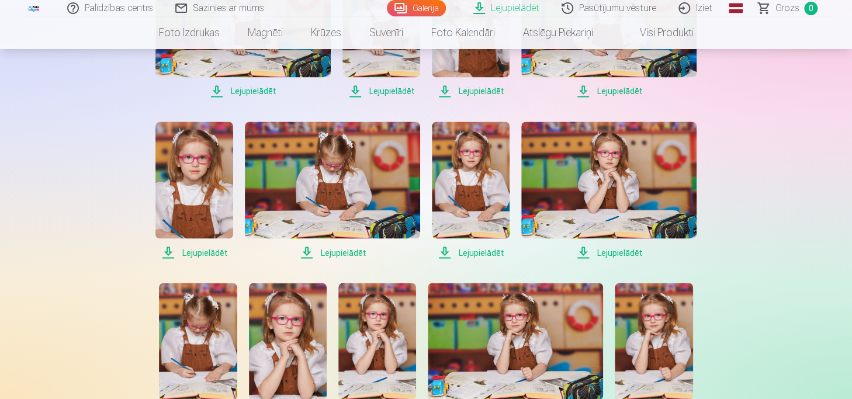
click at [483, 251] on span "Lejupielādēt" at bounding box center [471, 252] width 78 height 14
click at [631, 254] on span "Lejupielādēt" at bounding box center [608, 252] width 175 height 14
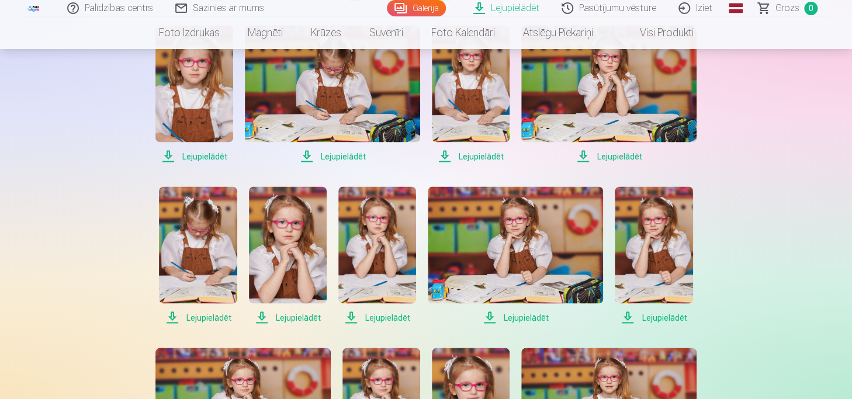
scroll to position [935, 0]
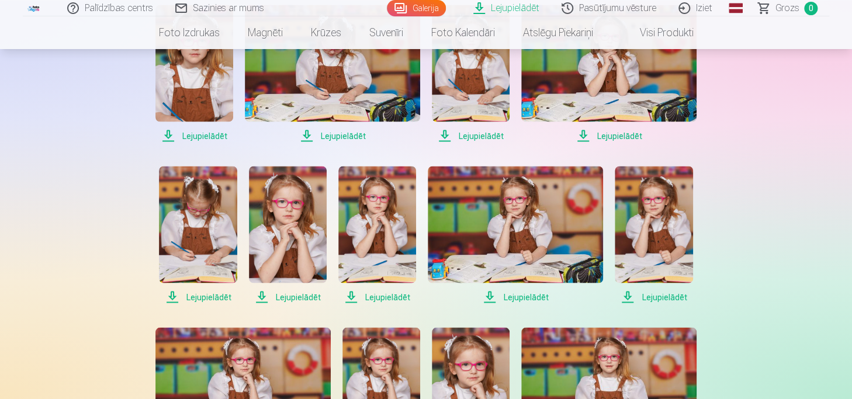
click at [189, 298] on span "Lejupielādēt" at bounding box center [198, 297] width 78 height 14
click at [283, 296] on span "Lejupielādēt" at bounding box center [288, 297] width 78 height 14
click at [393, 295] on span "Lejupielādēt" at bounding box center [377, 297] width 78 height 14
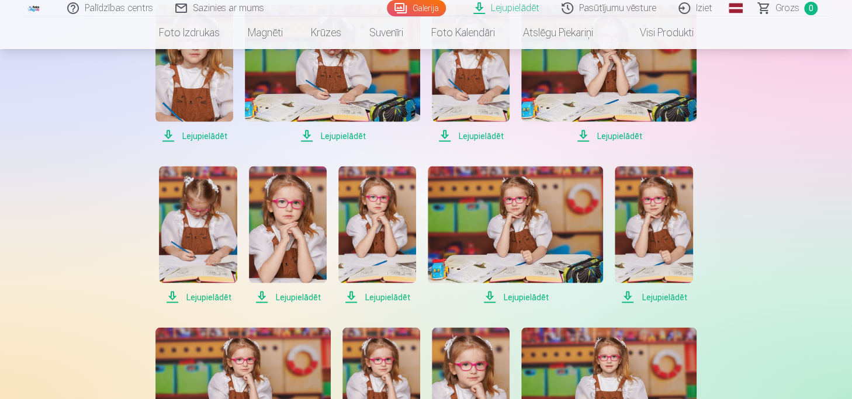
drag, startPoint x: 393, startPoint y: 295, endPoint x: 448, endPoint y: 292, distance: 55.6
click at [393, 295] on span "Lejupielādēt" at bounding box center [377, 297] width 78 height 14
click at [517, 292] on span "Lejupielādēt" at bounding box center [515, 297] width 175 height 14
click at [679, 296] on span "Lejupielādēt" at bounding box center [654, 297] width 78 height 14
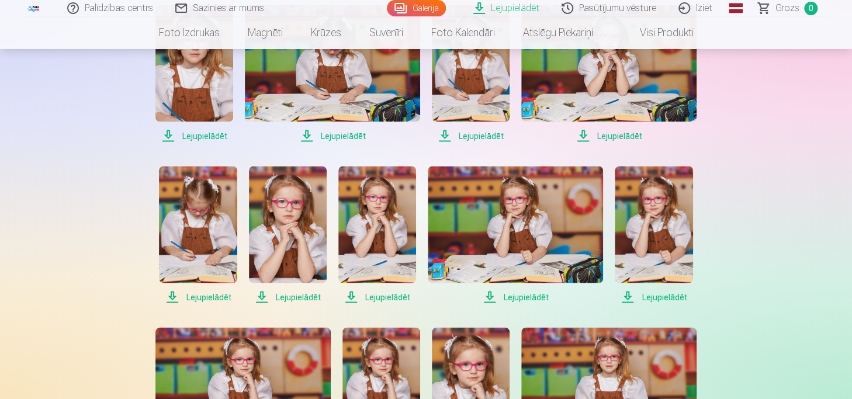
click at [679, 296] on span "Lejupielādēt" at bounding box center [654, 297] width 78 height 14
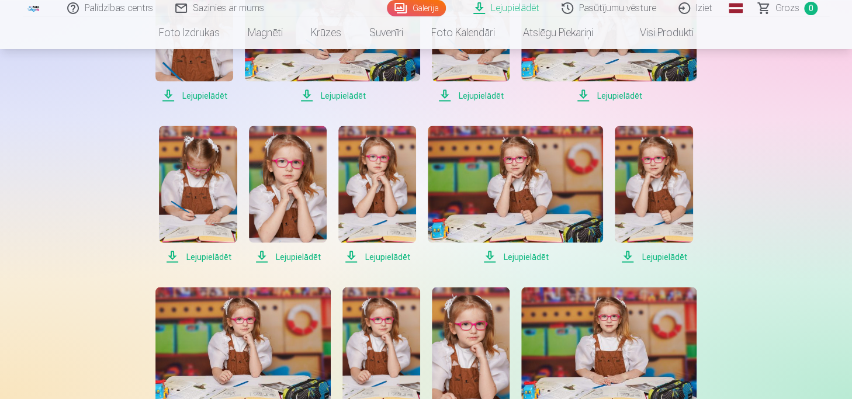
scroll to position [1052, 0]
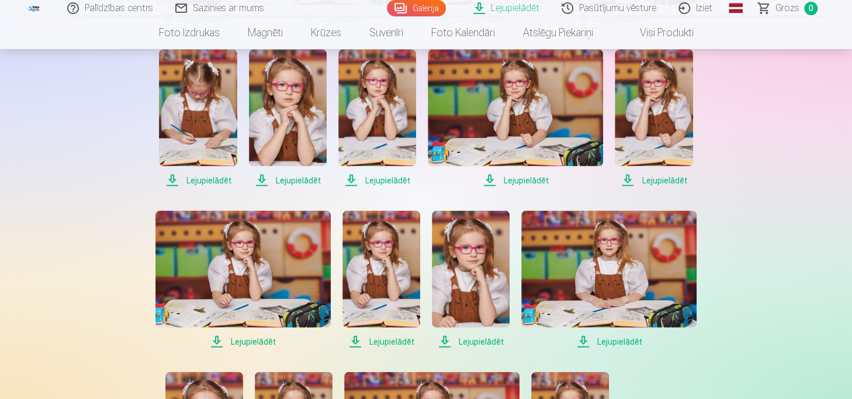
click at [241, 342] on span "Lejupielādēt" at bounding box center [242, 341] width 175 height 14
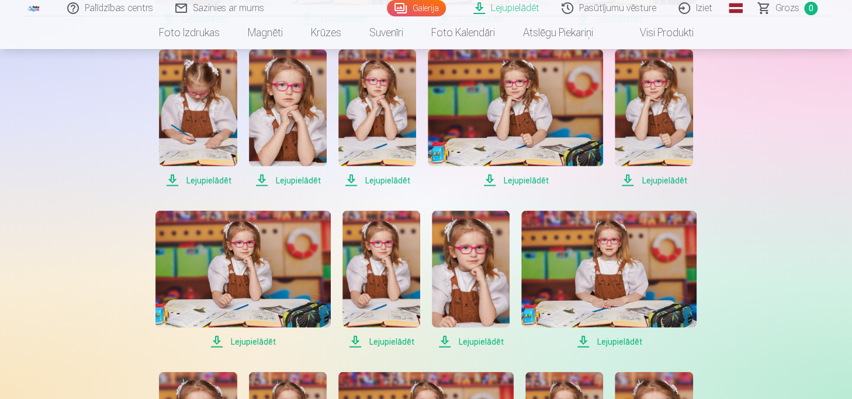
click at [241, 342] on span "Lejupielādēt" at bounding box center [242, 341] width 175 height 14
click at [378, 340] on span "Lejupielādēt" at bounding box center [381, 341] width 78 height 14
click at [466, 340] on span "Lejupielādēt" at bounding box center [471, 341] width 78 height 14
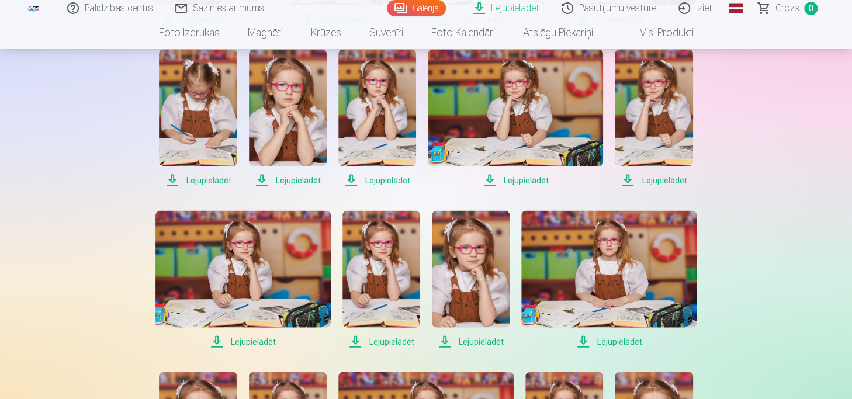
click at [596, 340] on span "Lejupielādēt" at bounding box center [608, 341] width 175 height 14
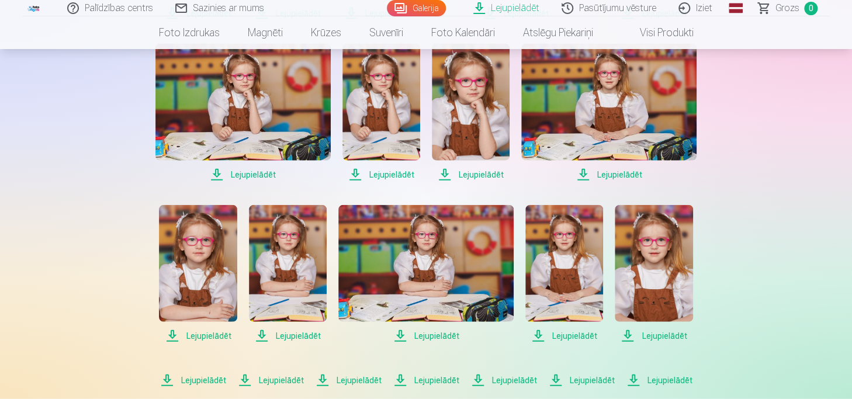
scroll to position [1227, 0]
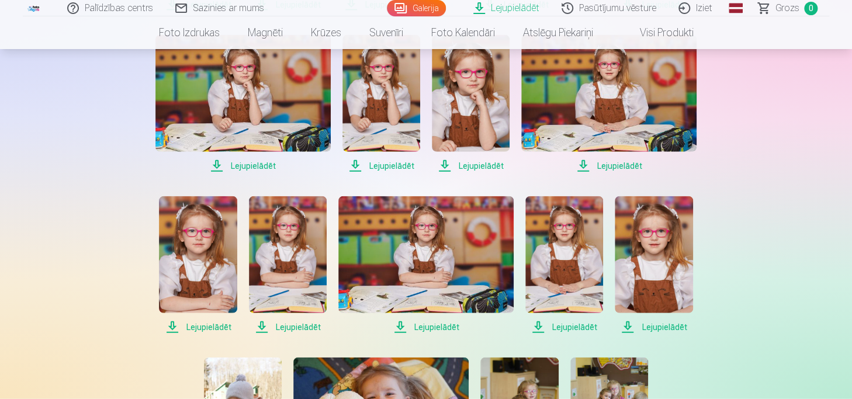
click at [196, 319] on link "Lejupielādēt" at bounding box center [198, 265] width 78 height 138
click at [199, 325] on span "Lejupielādēt" at bounding box center [198, 327] width 78 height 14
drag, startPoint x: 199, startPoint y: 325, endPoint x: 245, endPoint y: 325, distance: 46.8
click at [199, 325] on span "Lejupielādēt" at bounding box center [198, 327] width 78 height 14
click at [290, 324] on span "Lejupielādēt" at bounding box center [288, 327] width 78 height 14
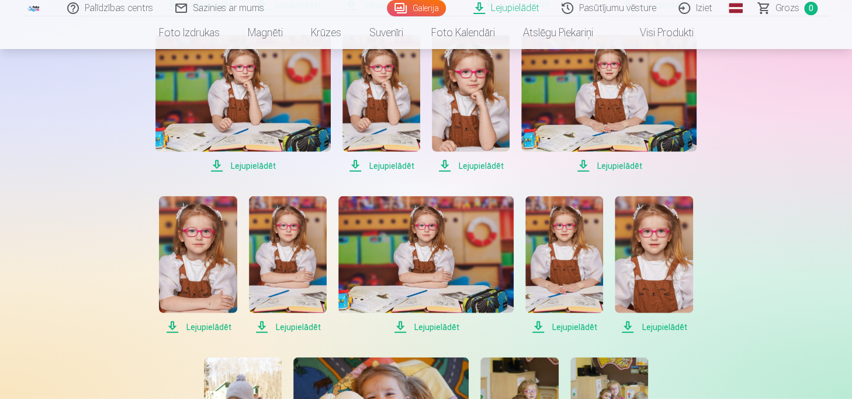
click at [290, 324] on span "Lejupielādēt" at bounding box center [288, 327] width 78 height 14
click at [440, 324] on span "Lejupielādēt" at bounding box center [425, 327] width 175 height 14
click at [557, 332] on span "Lejupielādēt" at bounding box center [564, 327] width 78 height 14
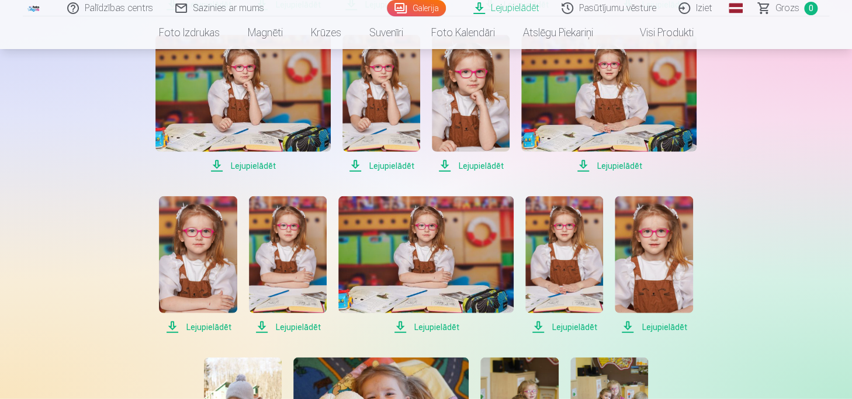
click at [557, 332] on span "Lejupielādēt" at bounding box center [564, 327] width 78 height 14
click at [650, 325] on span "Lejupielādēt" at bounding box center [654, 327] width 78 height 14
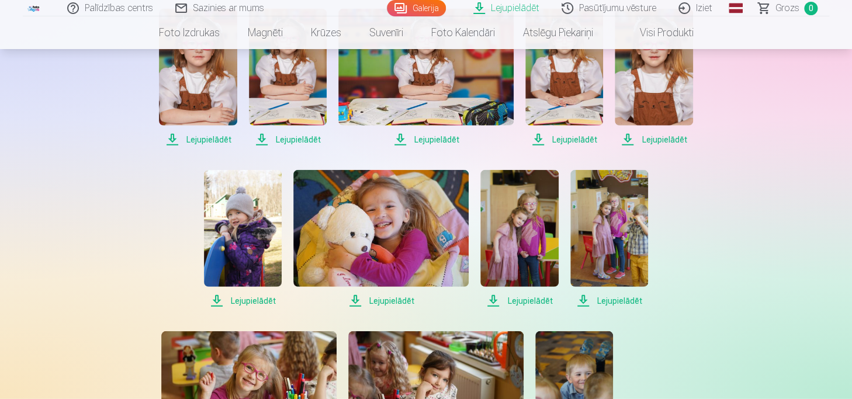
scroll to position [1461, 0]
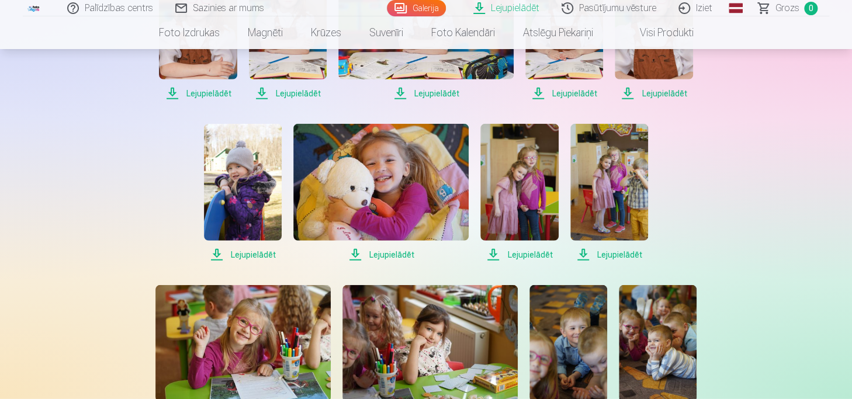
click at [250, 255] on span "Lejupielādēt" at bounding box center [243, 255] width 78 height 14
drag, startPoint x: 250, startPoint y: 255, endPoint x: 345, endPoint y: 254, distance: 95.3
click at [250, 255] on span "Lejupielādēt" at bounding box center [243, 255] width 78 height 14
click at [386, 256] on span "Lejupielādēt" at bounding box center [380, 255] width 175 height 14
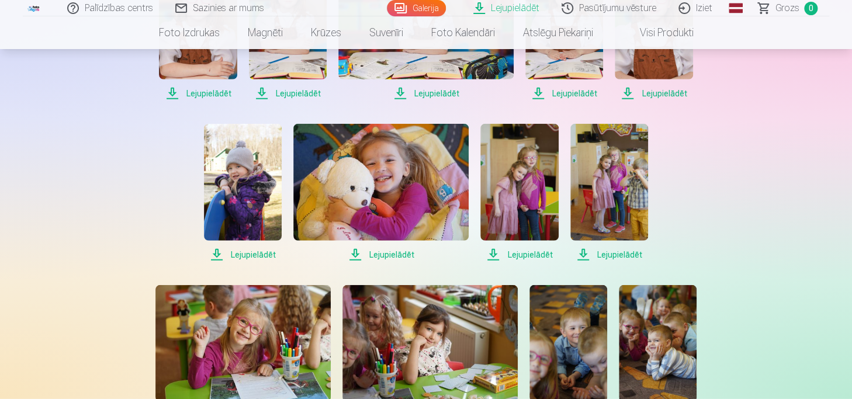
click at [386, 256] on span "Lejupielādēt" at bounding box center [380, 255] width 175 height 14
click at [524, 253] on span "Lejupielādēt" at bounding box center [519, 255] width 78 height 14
click at [524, 252] on span "Lejupielādēt" at bounding box center [519, 255] width 78 height 14
click at [636, 252] on span "Lejupielādēt" at bounding box center [609, 255] width 78 height 14
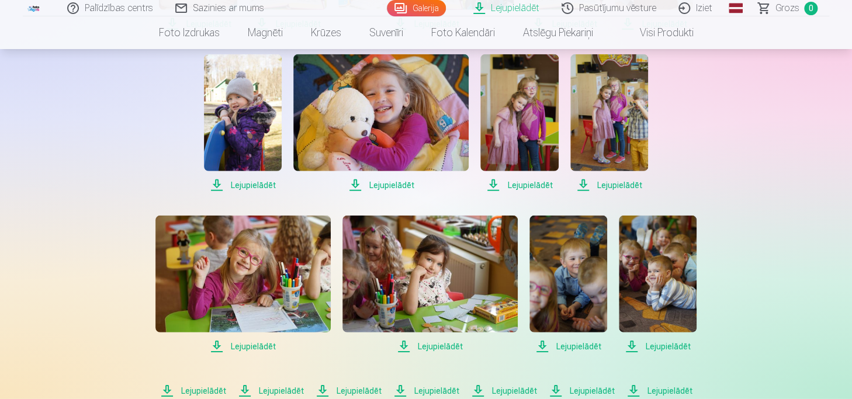
scroll to position [1636, 0]
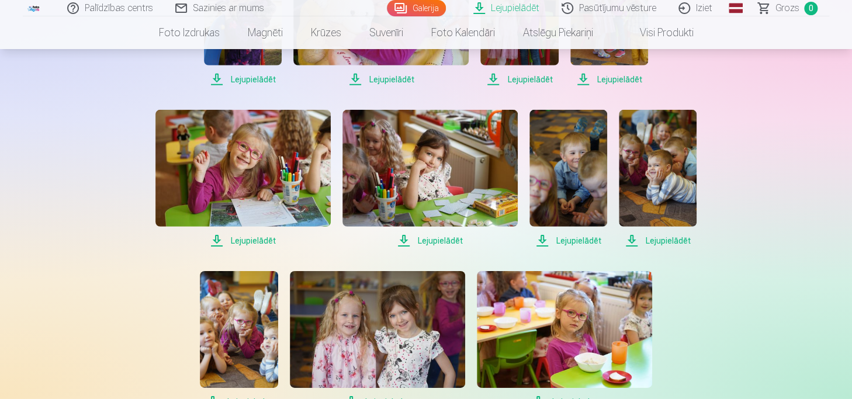
click at [259, 238] on span "Lejupielādēt" at bounding box center [242, 241] width 175 height 14
drag, startPoint x: 259, startPoint y: 238, endPoint x: 444, endPoint y: 239, distance: 184.1
click at [259, 238] on span "Lejupielādēt" at bounding box center [242, 241] width 175 height 14
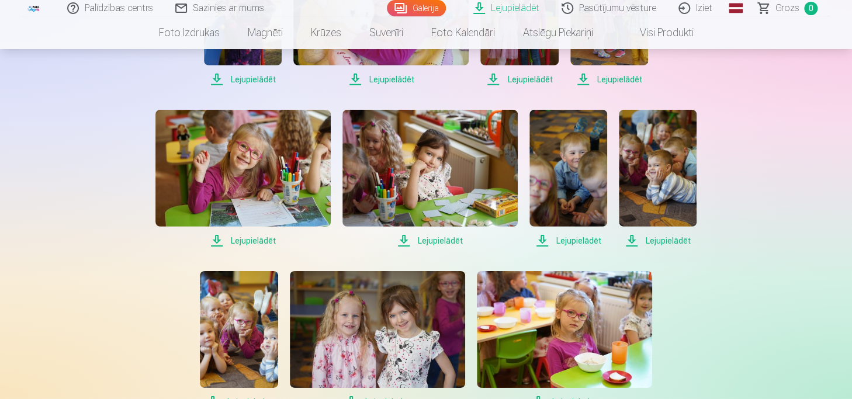
click at [444, 239] on span "Lejupielādēt" at bounding box center [429, 241] width 175 height 14
click at [586, 241] on span "Lejupielādēt" at bounding box center [569, 241] width 78 height 14
drag, startPoint x: 586, startPoint y: 241, endPoint x: 641, endPoint y: 241, distance: 54.9
click at [586, 241] on span "Lejupielādēt" at bounding box center [569, 241] width 78 height 14
click at [659, 240] on span "Lejupielādēt" at bounding box center [658, 241] width 78 height 14
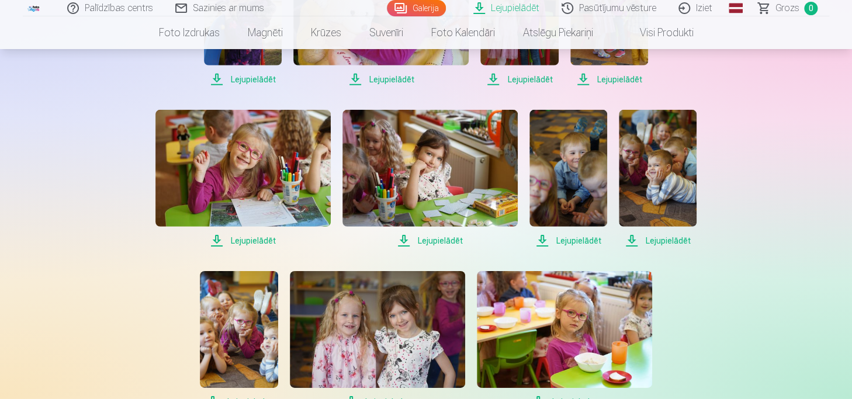
click at [659, 240] on span "Lejupielādēt" at bounding box center [658, 241] width 78 height 14
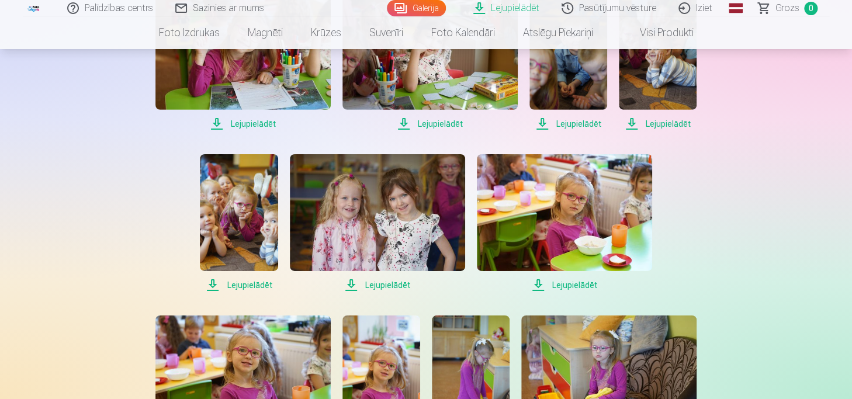
click at [242, 279] on span "Lejupielādēt" at bounding box center [239, 285] width 78 height 14
click at [243, 283] on span "Lejupielādēt" at bounding box center [239, 285] width 78 height 14
click at [249, 283] on span "Lejupielādēt" at bounding box center [239, 285] width 78 height 14
click at [382, 276] on link "Lejupielādēt" at bounding box center [377, 223] width 175 height 138
click at [387, 283] on span "Lejupielādēt" at bounding box center [377, 285] width 175 height 14
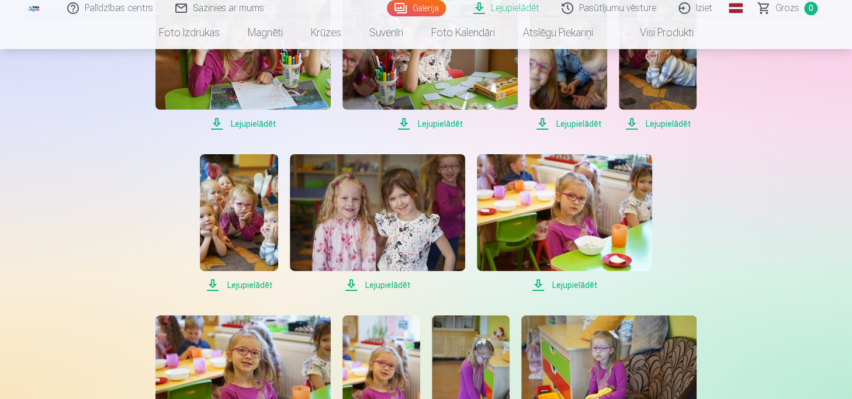
click at [387, 283] on span "Lejupielādēt" at bounding box center [377, 285] width 175 height 14
click at [582, 281] on span "Lejupielādēt" at bounding box center [564, 285] width 175 height 14
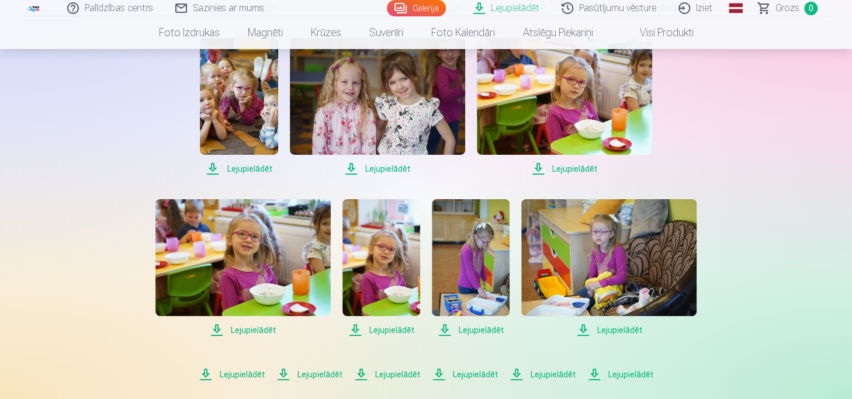
scroll to position [1929, 0]
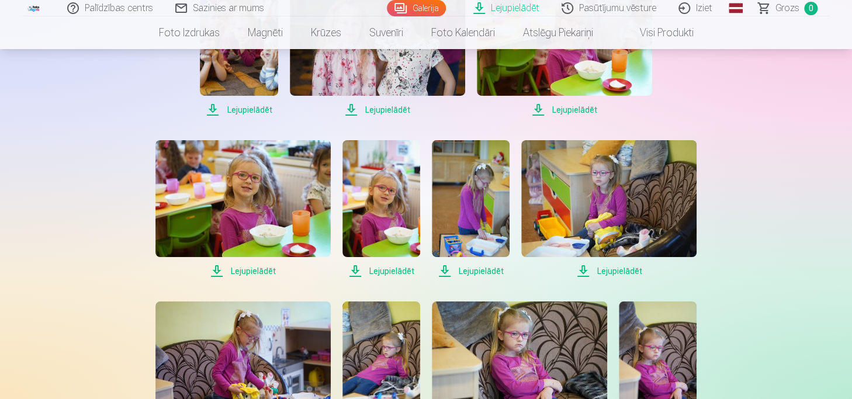
click at [269, 268] on span "Lejupielādēt" at bounding box center [242, 271] width 175 height 14
drag, startPoint x: 269, startPoint y: 268, endPoint x: 307, endPoint y: 265, distance: 38.6
click at [269, 268] on span "Lejupielādēt" at bounding box center [242, 271] width 175 height 14
click at [403, 269] on span "Lejupielādēt" at bounding box center [381, 271] width 78 height 14
drag, startPoint x: 403, startPoint y: 269, endPoint x: 465, endPoint y: 270, distance: 61.4
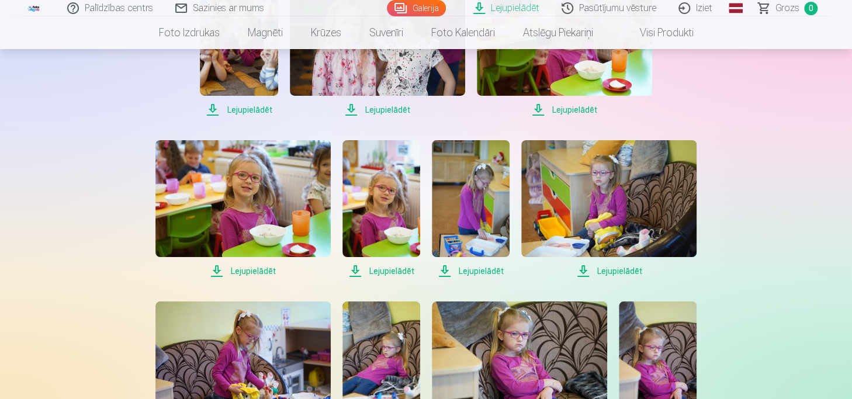
click at [403, 269] on span "Lejupielādēt" at bounding box center [381, 271] width 78 height 14
click at [470, 270] on span "Lejupielādēt" at bounding box center [471, 271] width 78 height 14
click at [602, 272] on span "Lejupielādēt" at bounding box center [608, 271] width 175 height 14
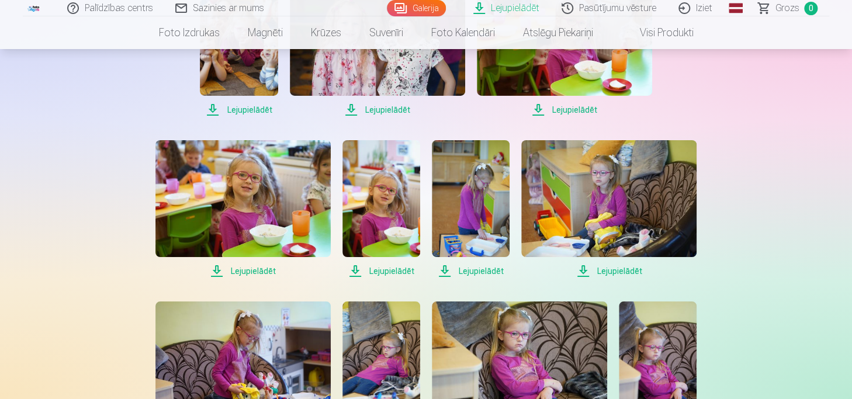
click at [602, 272] on span "Lejupielādēt" at bounding box center [608, 271] width 175 height 14
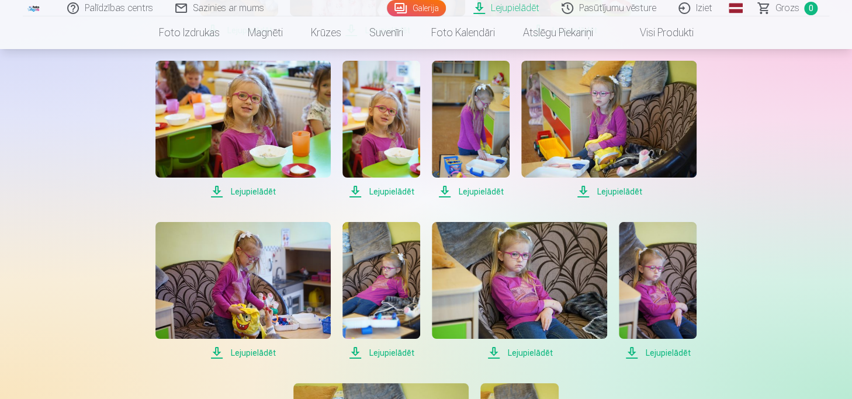
scroll to position [2046, 0]
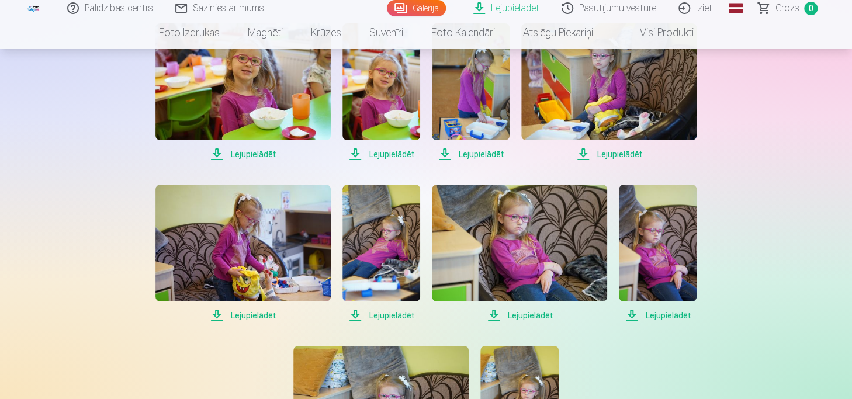
click at [262, 313] on span "Lejupielādēt" at bounding box center [242, 316] width 175 height 14
drag, startPoint x: 262, startPoint y: 313, endPoint x: 289, endPoint y: 310, distance: 27.0
click at [262, 313] on span "Lejupielādēt" at bounding box center [242, 316] width 175 height 14
click at [382, 307] on link "Lejupielādēt" at bounding box center [381, 254] width 78 height 138
drag, startPoint x: 385, startPoint y: 312, endPoint x: 435, endPoint y: 312, distance: 50.3
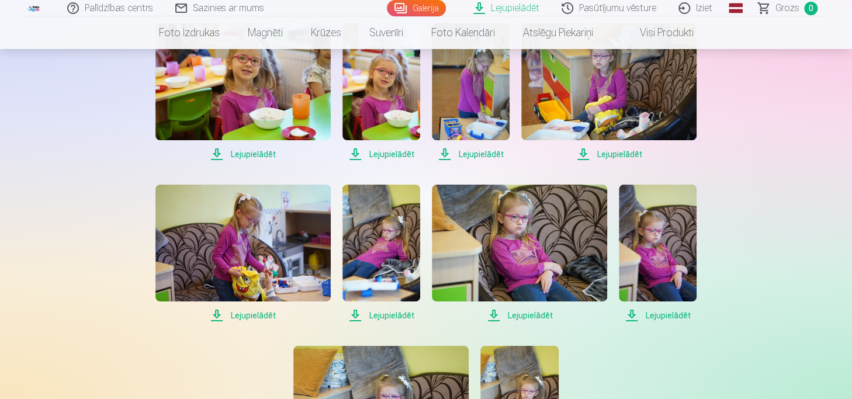
click at [385, 312] on span "Lejupielādēt" at bounding box center [381, 316] width 78 height 14
click at [507, 315] on span "Lejupielādēt" at bounding box center [519, 316] width 175 height 14
click at [660, 315] on span "Lejupielādēt" at bounding box center [658, 316] width 78 height 14
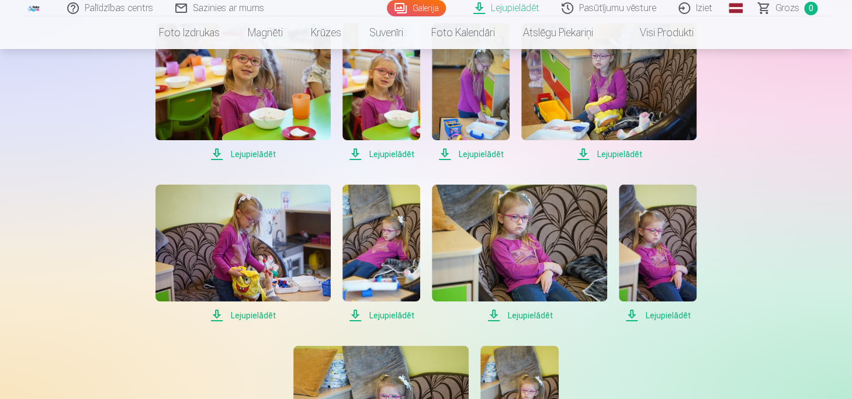
click at [660, 315] on span "Lejupielādēt" at bounding box center [658, 316] width 78 height 14
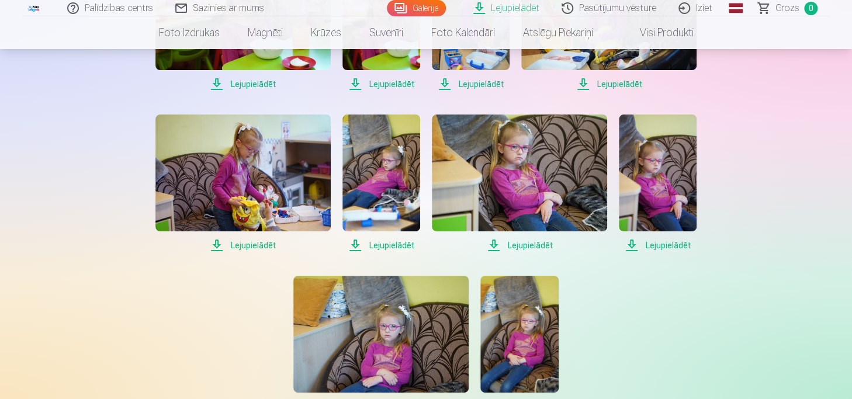
scroll to position [2162, 0]
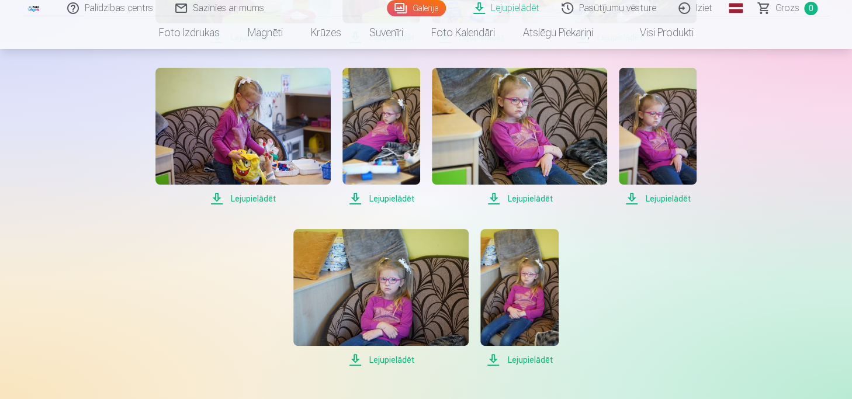
click at [388, 357] on span "Lejupielādēt" at bounding box center [380, 360] width 175 height 14
click at [525, 358] on span "Lejupielādēt" at bounding box center [519, 360] width 78 height 14
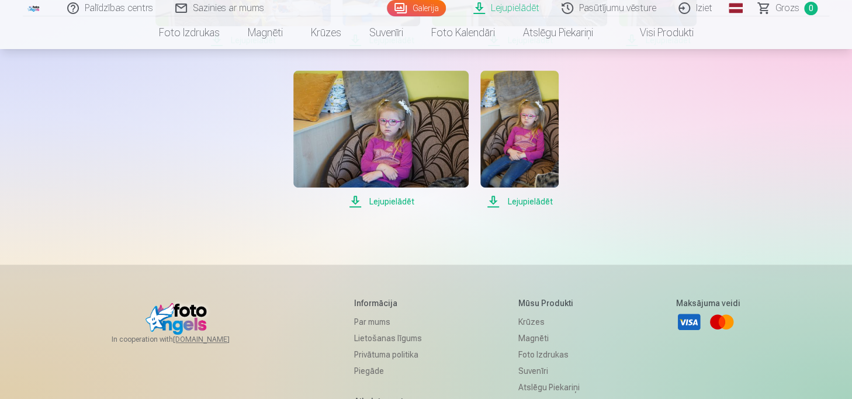
scroll to position [2338, 0]
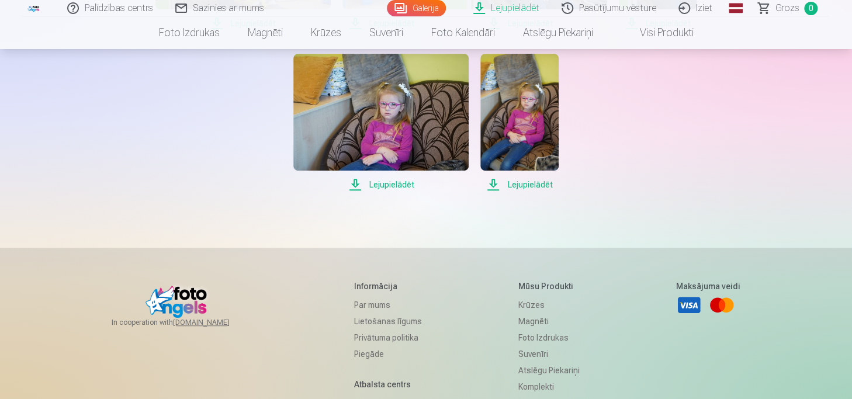
click at [508, 188] on span "Lejupielādēt" at bounding box center [519, 185] width 78 height 14
click at [492, 183] on span "Lejupielādēt" at bounding box center [519, 185] width 78 height 14
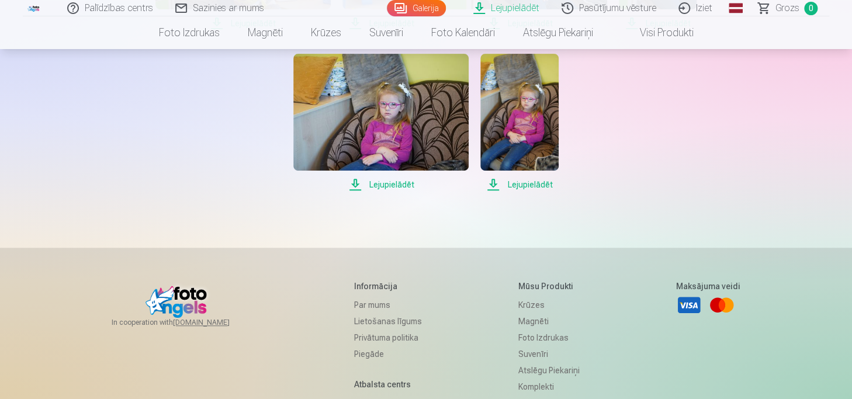
click at [524, 187] on span "Lejupielādēt" at bounding box center [519, 185] width 78 height 14
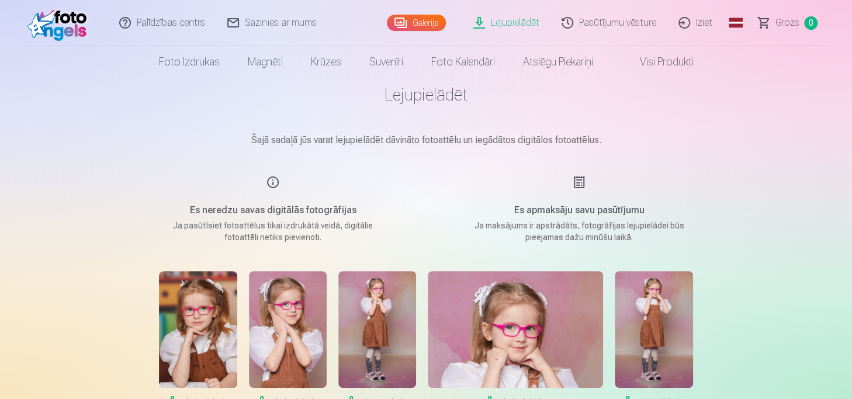
scroll to position [117, 0]
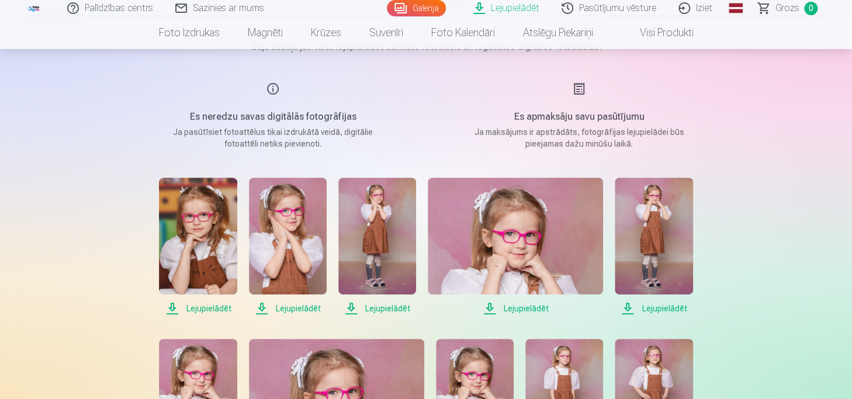
click at [199, 307] on span "Lejupielādēt" at bounding box center [198, 309] width 78 height 14
click at [292, 306] on span "Lejupielādēt" at bounding box center [288, 309] width 78 height 14
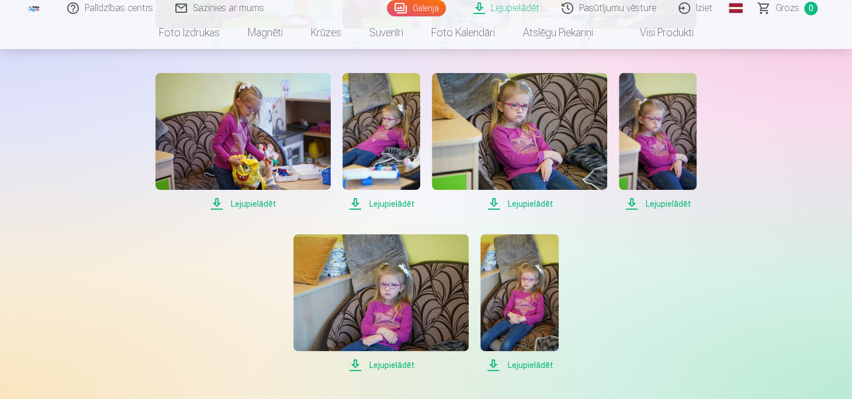
scroll to position [2216, 0]
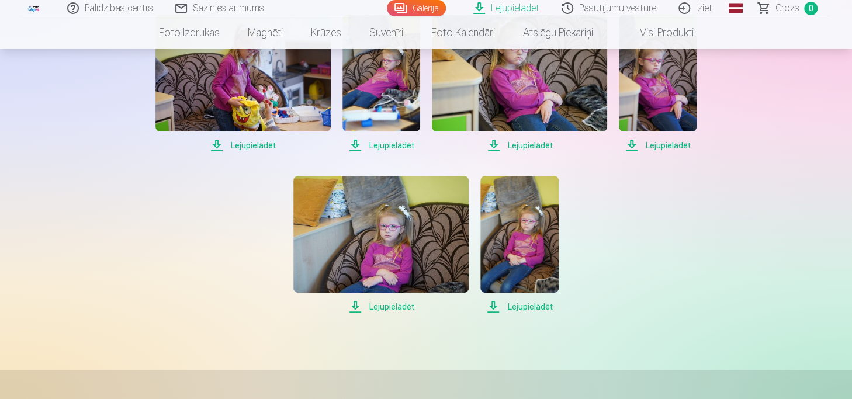
click at [490, 304] on span "Lejupielādēt" at bounding box center [519, 307] width 78 height 14
click at [493, 304] on span "Lejupielādēt" at bounding box center [519, 307] width 78 height 14
click at [495, 304] on span "Lejupielādēt" at bounding box center [519, 307] width 78 height 14
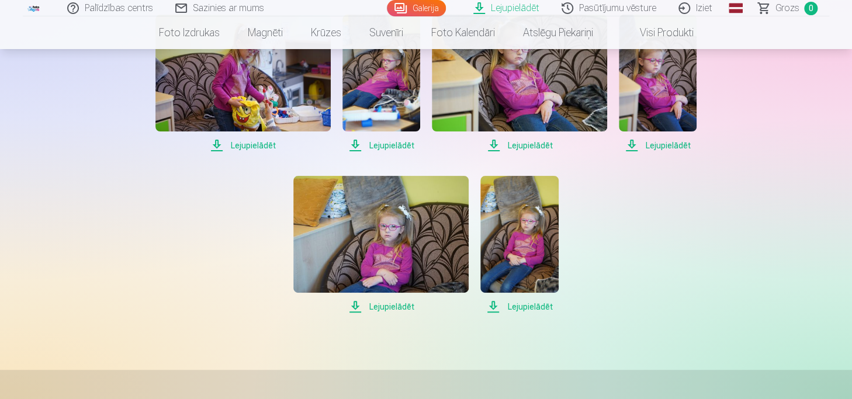
click at [518, 303] on span "Lejupielādēt" at bounding box center [519, 307] width 78 height 14
click at [386, 308] on span "Lejupielādēt" at bounding box center [380, 307] width 175 height 14
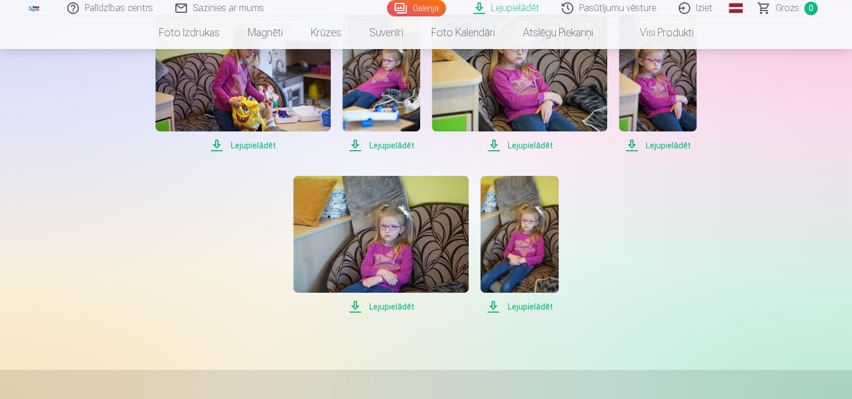
drag, startPoint x: 386, startPoint y: 308, endPoint x: 692, endPoint y: 164, distance: 338.6
click at [392, 306] on span "Lejupielādēt" at bounding box center [380, 307] width 175 height 14
click at [523, 307] on span "Lejupielādēt" at bounding box center [519, 307] width 78 height 14
drag, startPoint x: 522, startPoint y: 307, endPoint x: 513, endPoint y: 310, distance: 9.8
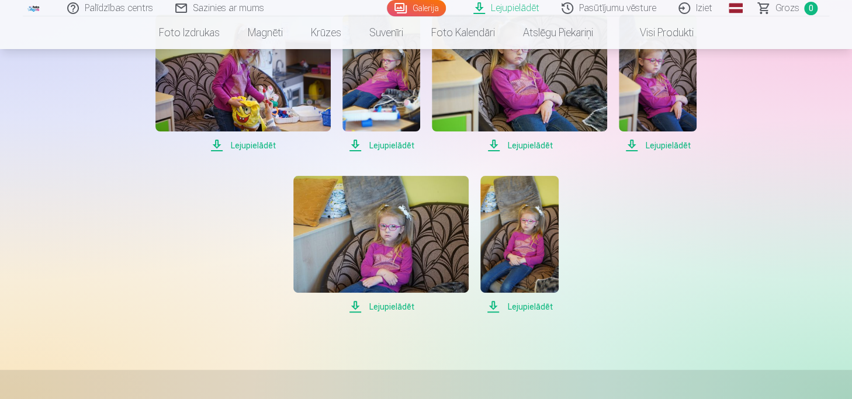
click at [513, 310] on span "Lejupielādēt" at bounding box center [519, 307] width 78 height 14
click at [498, 310] on span "Lejupielādēt" at bounding box center [519, 307] width 78 height 14
click at [493, 305] on span "Lejupielādēt" at bounding box center [519, 307] width 78 height 14
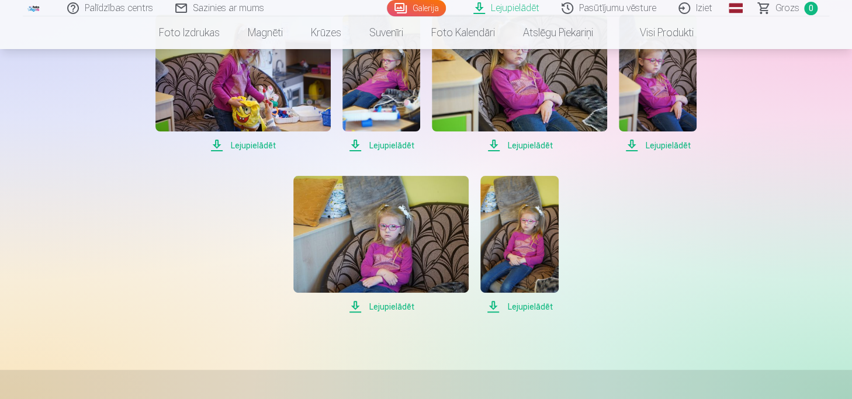
click at [493, 305] on span "Lejupielādēt" at bounding box center [519, 307] width 78 height 14
click at [352, 305] on span "Lejupielādēt" at bounding box center [380, 307] width 175 height 14
click at [354, 305] on span "Lejupielādēt" at bounding box center [380, 307] width 175 height 14
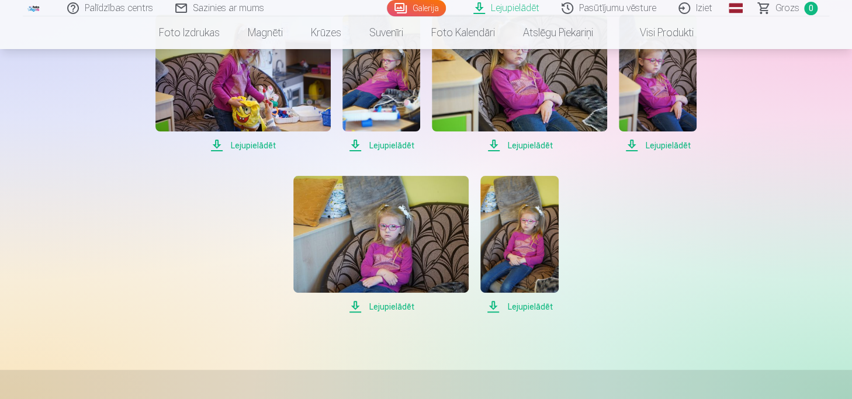
drag, startPoint x: 354, startPoint y: 305, endPoint x: 361, endPoint y: 300, distance: 8.4
click at [354, 305] on span "Lejupielādēt" at bounding box center [380, 307] width 175 height 14
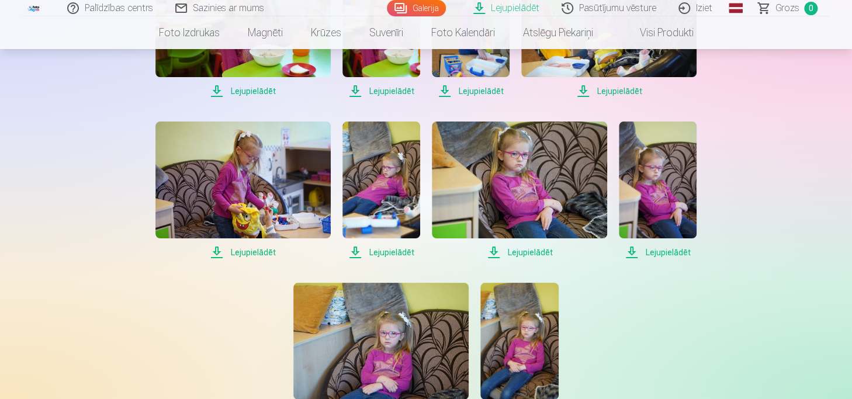
scroll to position [2099, 0]
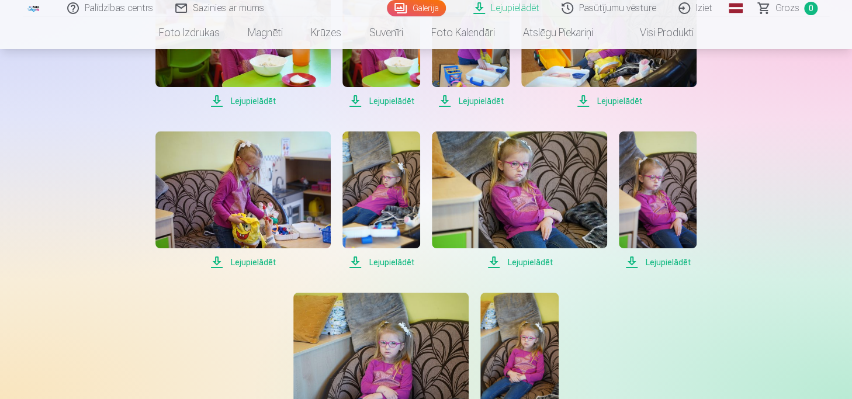
click at [635, 258] on span "Lejupielādēt" at bounding box center [658, 262] width 78 height 14
click at [507, 262] on span "Lejupielādēt" at bounding box center [519, 262] width 175 height 14
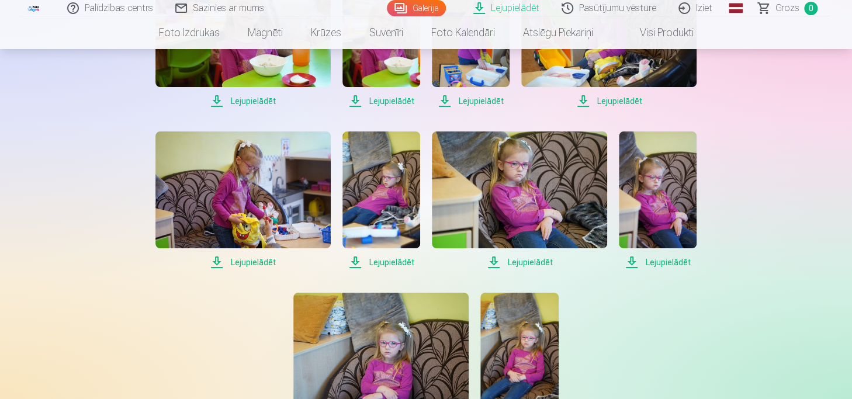
click at [507, 262] on span "Lejupielādēt" at bounding box center [519, 262] width 175 height 14
click at [499, 264] on span "Lejupielādēt" at bounding box center [519, 262] width 175 height 14
click at [612, 101] on span "Lejupielādēt" at bounding box center [608, 101] width 175 height 14
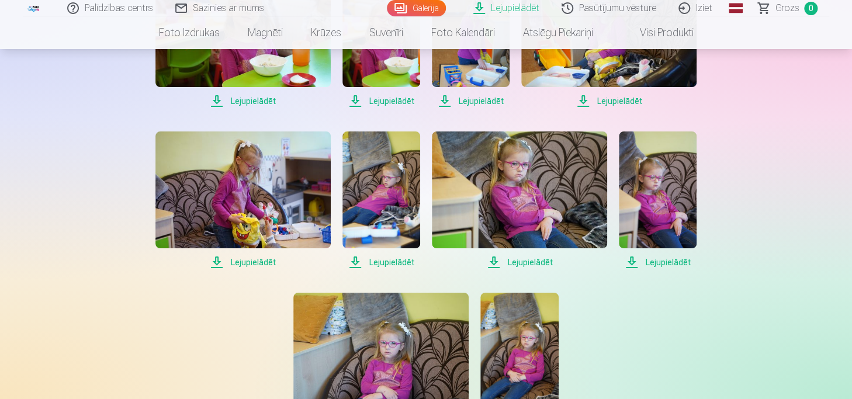
click at [612, 101] on span "Lejupielādēt" at bounding box center [608, 101] width 175 height 14
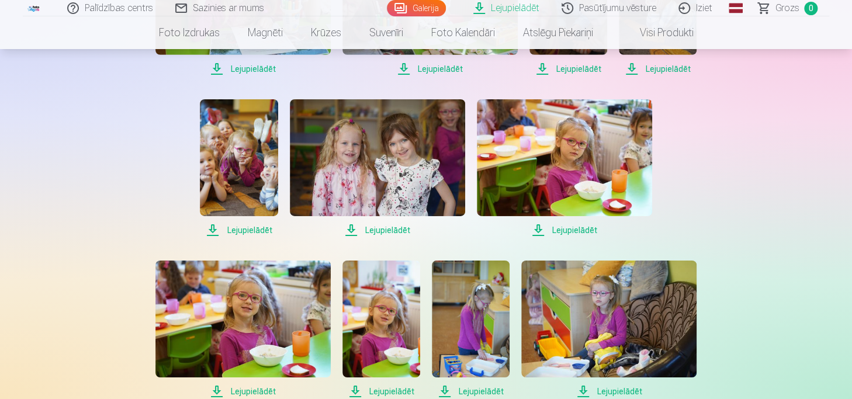
scroll to position [1690, 0]
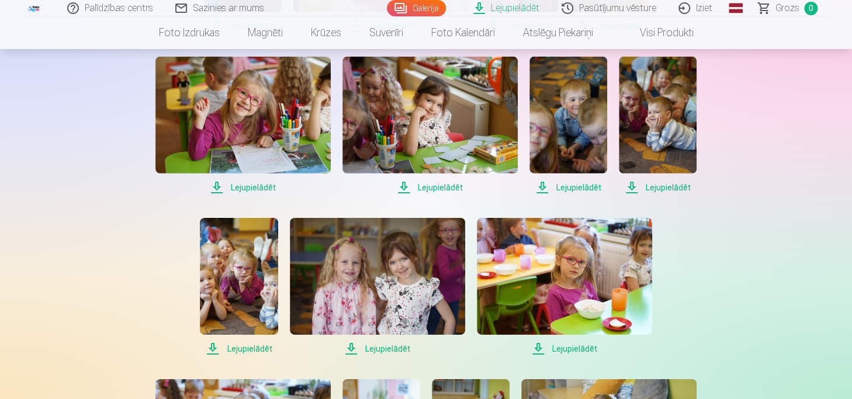
click at [620, 2] on link "Pasūtījumu vēsture" at bounding box center [609, 8] width 117 height 16
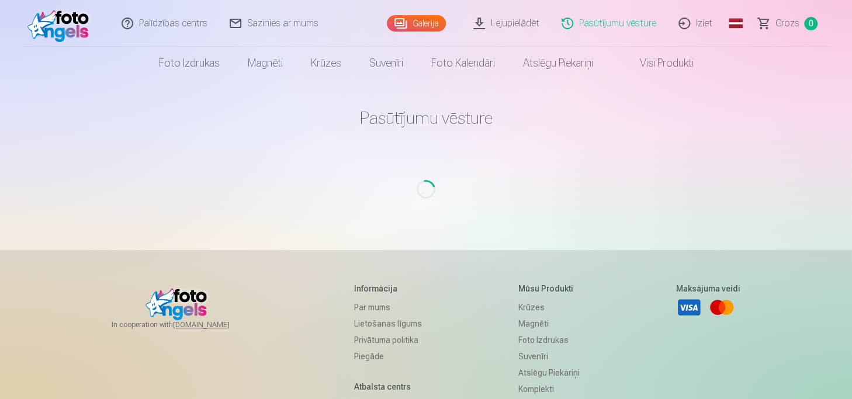
click at [418, 23] on link "Galerija" at bounding box center [416, 23] width 59 height 16
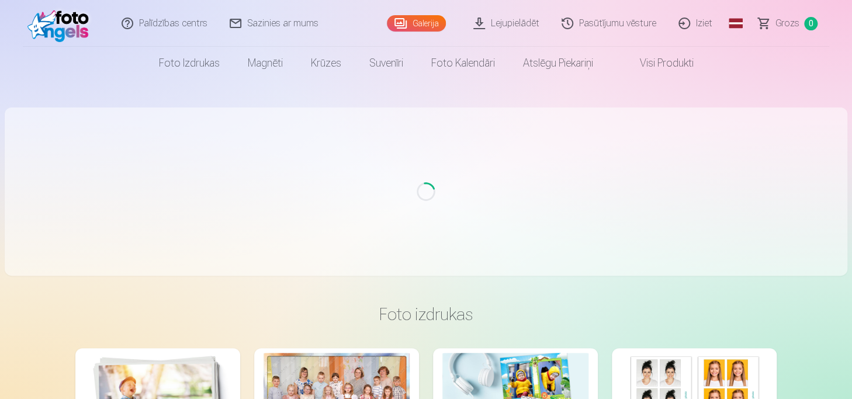
click at [517, 19] on link "Lejupielādēt" at bounding box center [507, 23] width 88 height 47
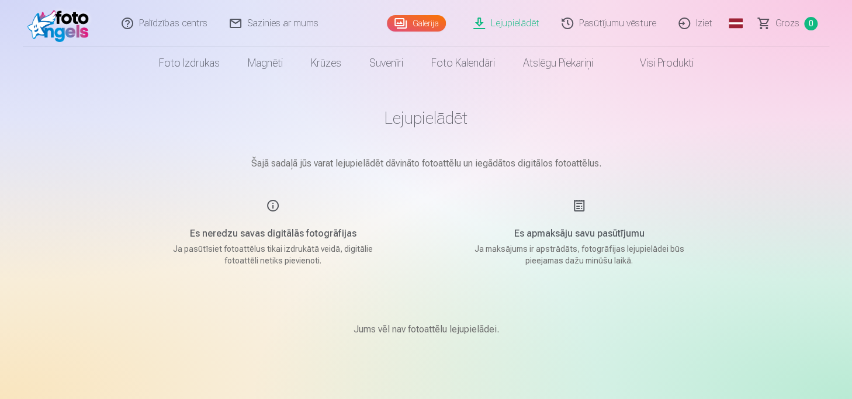
click at [519, 29] on link "Lejupielādēt" at bounding box center [507, 23] width 88 height 47
click at [519, 13] on link "Lejupielādēt" at bounding box center [507, 23] width 88 height 47
click at [523, 19] on link "Lejupielādēt" at bounding box center [507, 23] width 88 height 47
click at [523, 21] on link "Lejupielādēt" at bounding box center [507, 23] width 88 height 47
drag, startPoint x: 523, startPoint y: 21, endPoint x: 427, endPoint y: 22, distance: 96.4
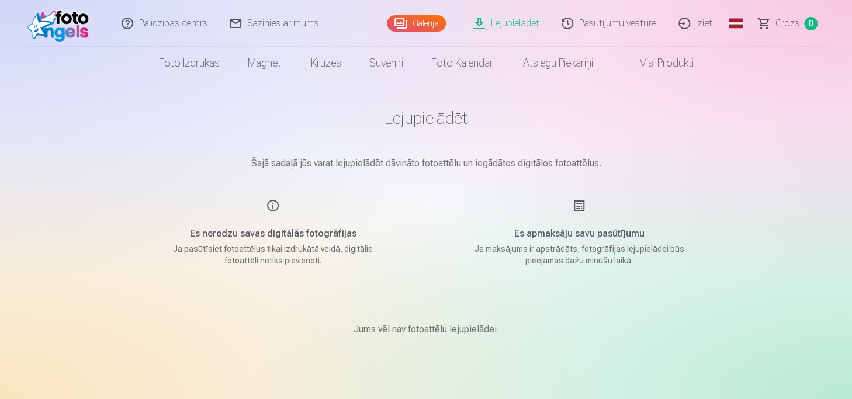
click at [427, 22] on link "Galerija" at bounding box center [416, 23] width 59 height 16
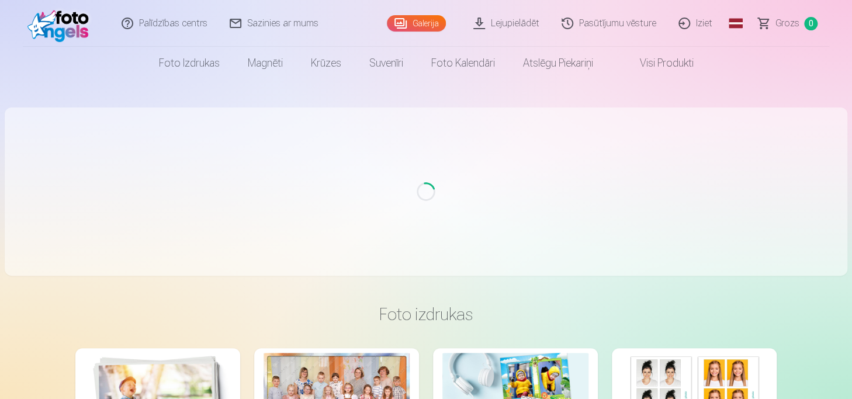
click at [498, 25] on link "Lejupielādēt" at bounding box center [507, 23] width 88 height 47
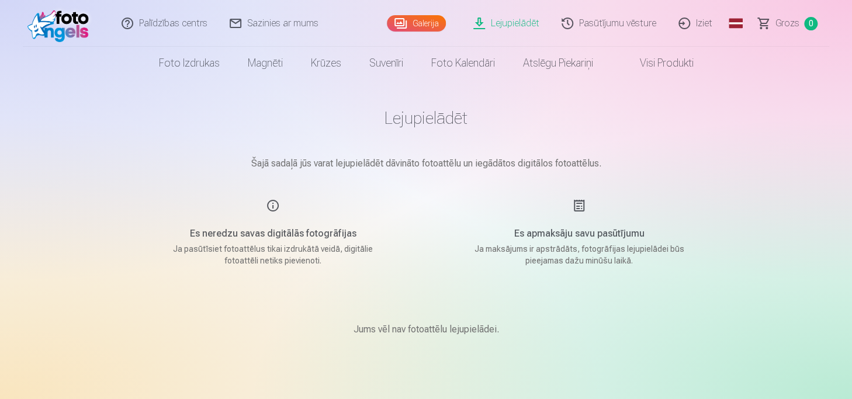
click at [498, 25] on link "Lejupielādēt" at bounding box center [507, 23] width 88 height 47
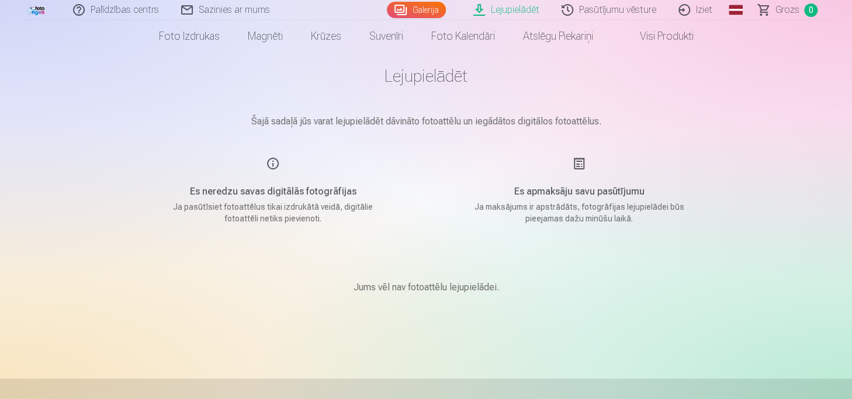
scroll to position [58, 0]
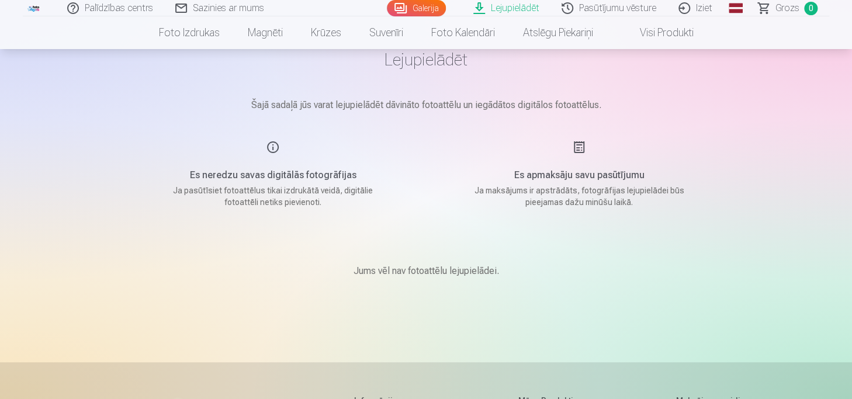
click at [483, 276] on p "Jums vēl nav fotoattēlu lejupielādei." at bounding box center [427, 271] width 146 height 14
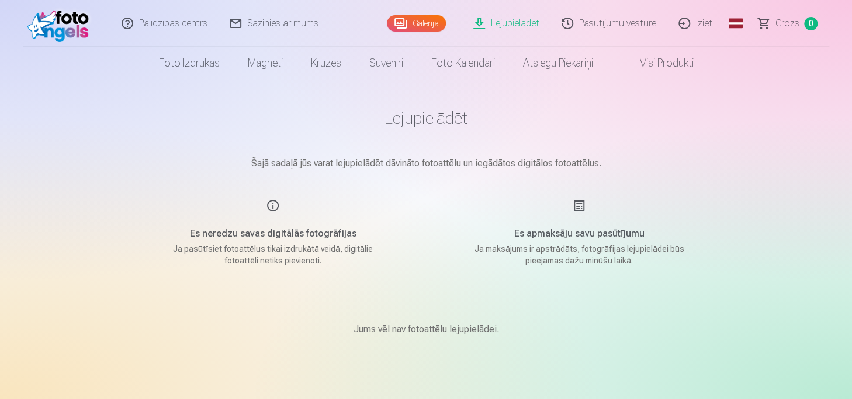
click at [524, 26] on link "Lejupielādēt" at bounding box center [507, 23] width 88 height 47
click at [812, 39] on link "Grozs 0" at bounding box center [789, 23] width 82 height 47
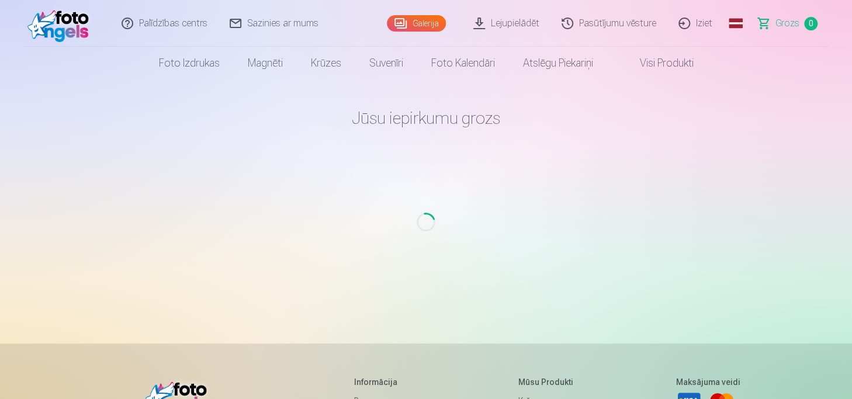
click at [681, 64] on link "Visi produkti" at bounding box center [657, 63] width 101 height 33
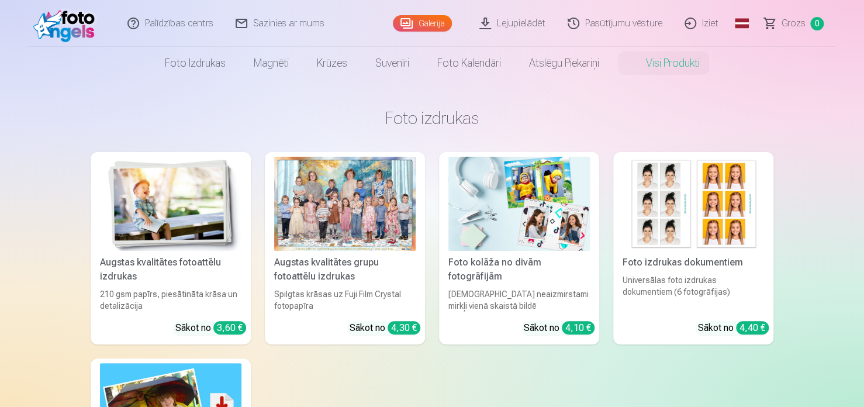
click at [528, 25] on link "Lejupielādēt" at bounding box center [513, 23] width 88 height 47
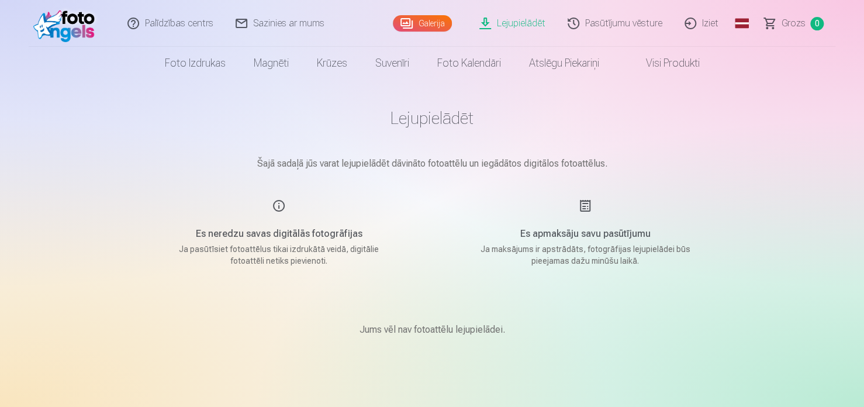
click at [314, 247] on p "Ja pasūtīsiet fotoattēlus tikai izdrukātā veidā, digitālie fotoattēli netiks pi…" at bounding box center [279, 254] width 222 height 23
drag, startPoint x: 382, startPoint y: 334, endPoint x: 378, endPoint y: 295, distance: 38.9
click at [383, 334] on p "Jums vēl nav fotoattēlu lejupielādei." at bounding box center [432, 330] width 146 height 14
click at [622, 27] on link "Pasūtījumu vēsture" at bounding box center [615, 23] width 117 height 47
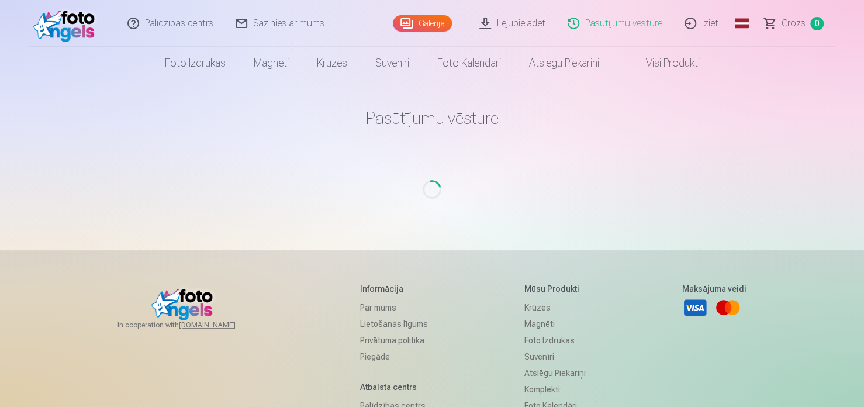
click at [641, 63] on span at bounding box center [634, 63] width 14 height 14
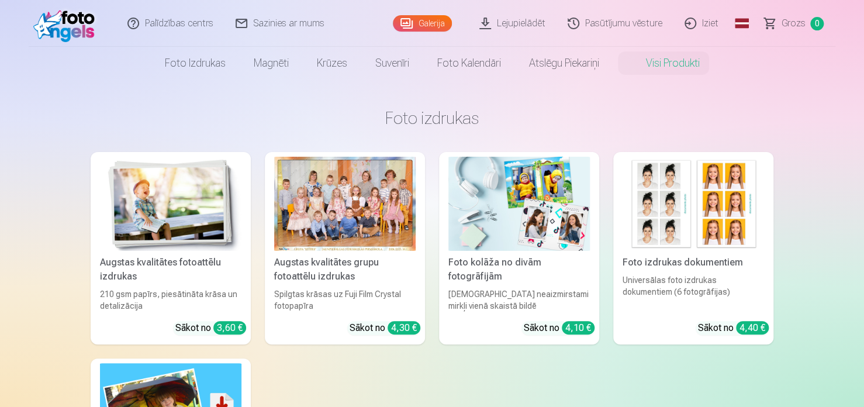
click at [510, 12] on link "Lejupielādēt" at bounding box center [513, 23] width 88 height 47
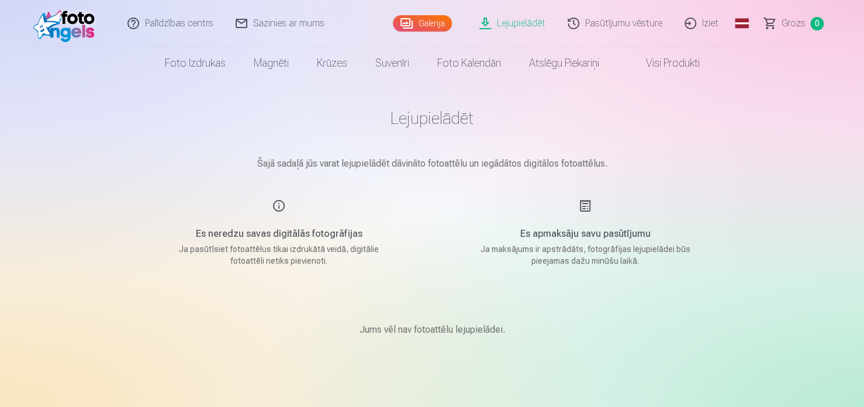
click at [516, 26] on link "Lejupielādēt" at bounding box center [513, 23] width 88 height 47
drag, startPoint x: 379, startPoint y: 328, endPoint x: 376, endPoint y: 323, distance: 6.3
click at [380, 328] on p "Jums vēl nav fotoattēlu lejupielādei." at bounding box center [432, 330] width 146 height 14
click at [677, 58] on link "Visi produkti" at bounding box center [663, 63] width 101 height 33
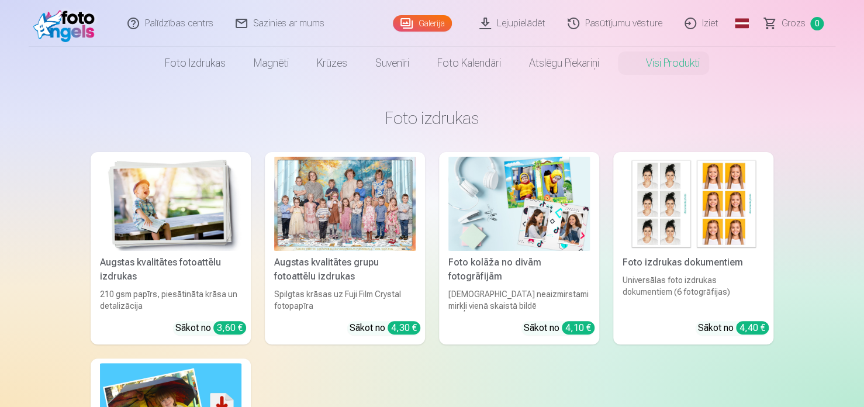
click at [409, 23] on link "Galerija" at bounding box center [422, 23] width 59 height 16
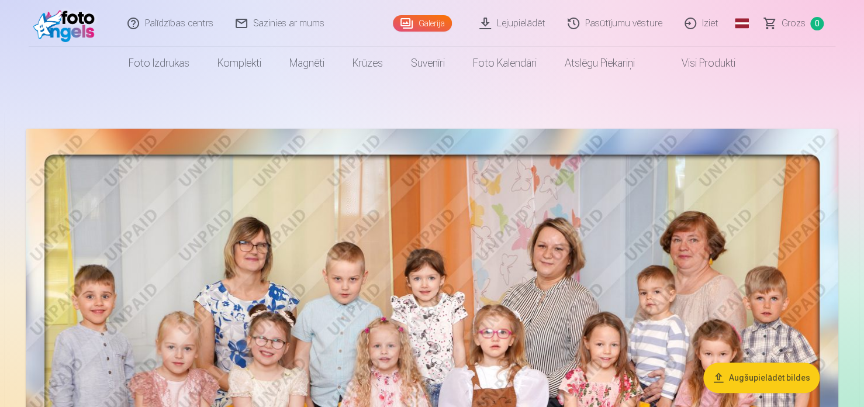
click at [511, 15] on link "Lejupielādēt" at bounding box center [513, 23] width 88 height 47
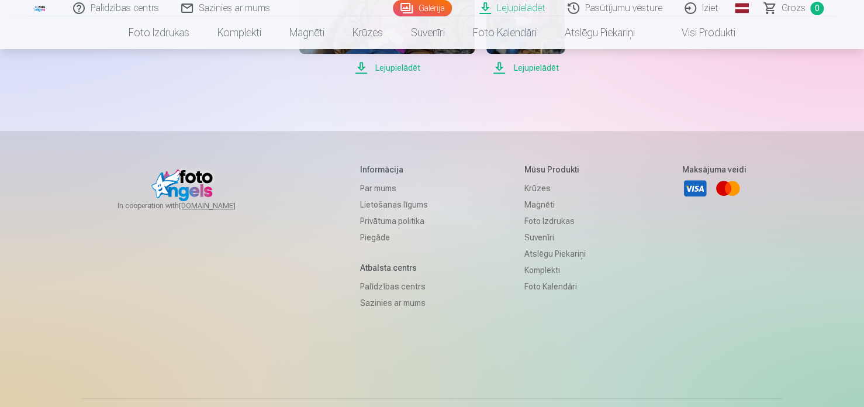
scroll to position [2221, 0]
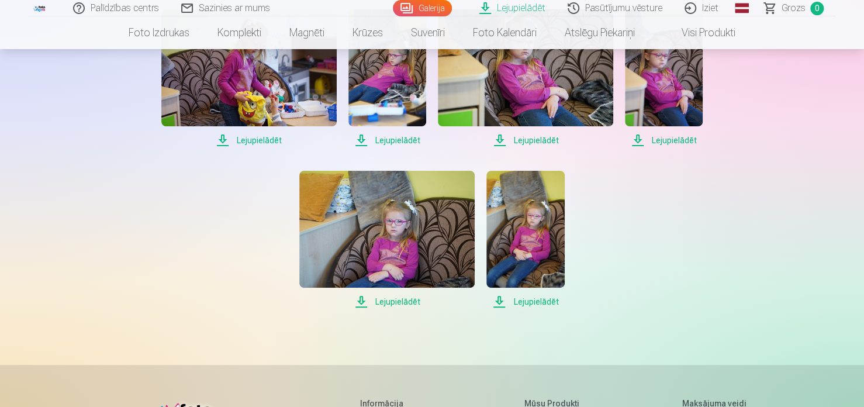
click at [534, 304] on span "Lejupielādēt" at bounding box center [525, 302] width 78 height 14
click at [500, 300] on span "Lejupielādēt" at bounding box center [525, 302] width 78 height 14
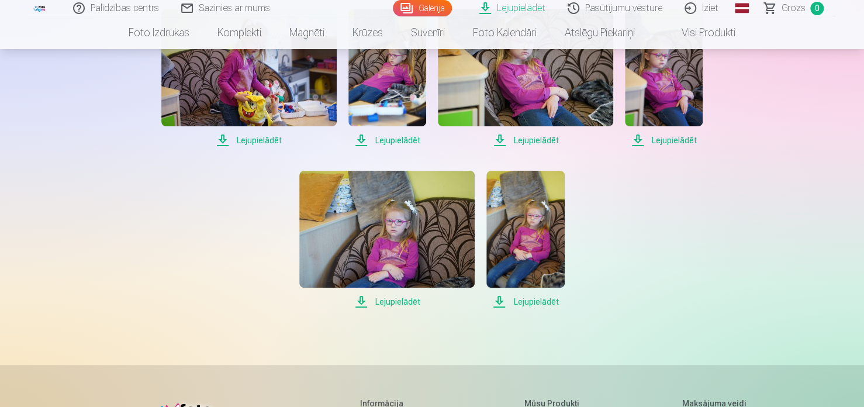
click at [384, 302] on span "Lejupielādēt" at bounding box center [386, 302] width 175 height 14
click at [385, 302] on span "Lejupielādēt" at bounding box center [386, 302] width 175 height 14
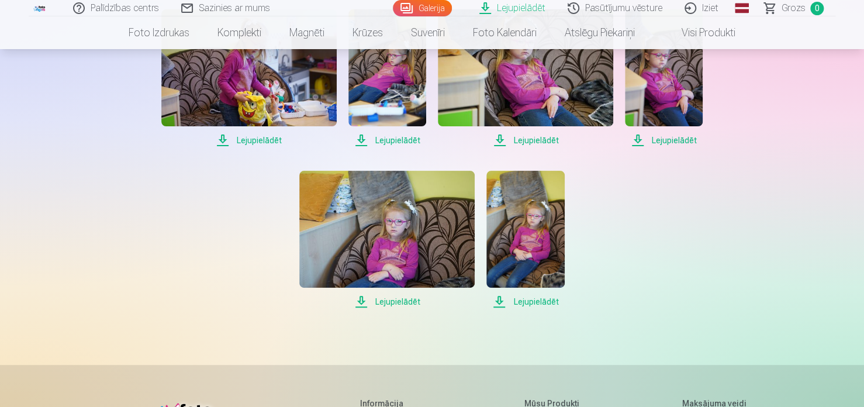
click at [386, 302] on span "Lejupielādēt" at bounding box center [386, 302] width 175 height 14
click at [662, 135] on span "Lejupielādēt" at bounding box center [664, 140] width 78 height 14
click at [663, 135] on span "Lejupielādēt" at bounding box center [664, 140] width 78 height 14
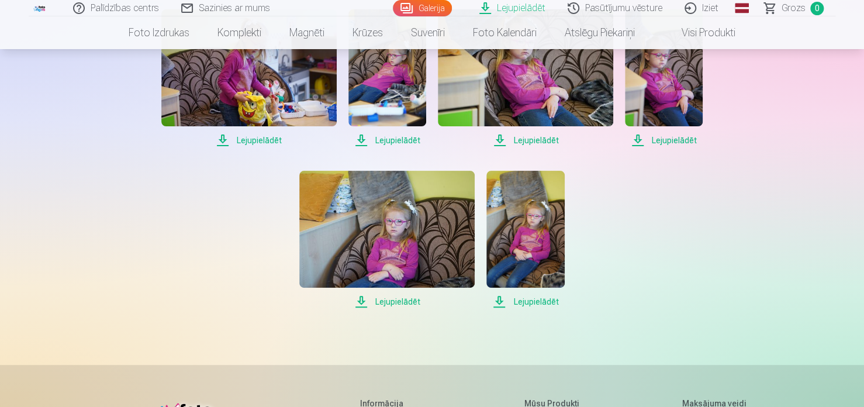
click at [663, 135] on span "Lejupielādēt" at bounding box center [664, 140] width 78 height 14
click at [532, 140] on span "Lejupielādēt" at bounding box center [525, 140] width 175 height 14
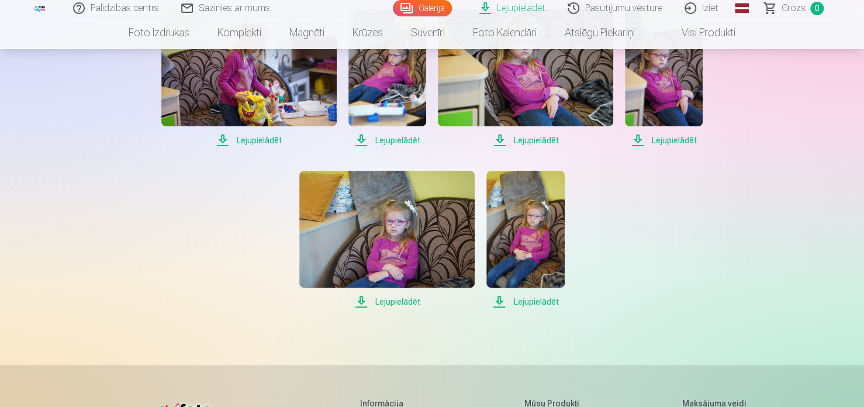
click at [532, 140] on span "Lejupielādēt" at bounding box center [525, 140] width 175 height 14
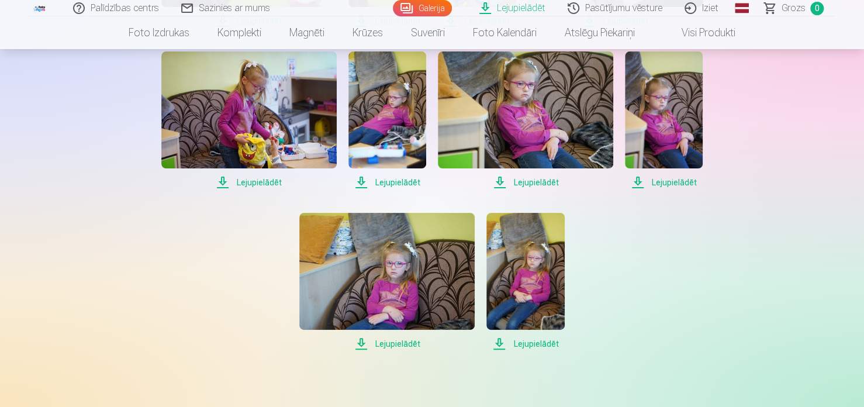
scroll to position [2162, 0]
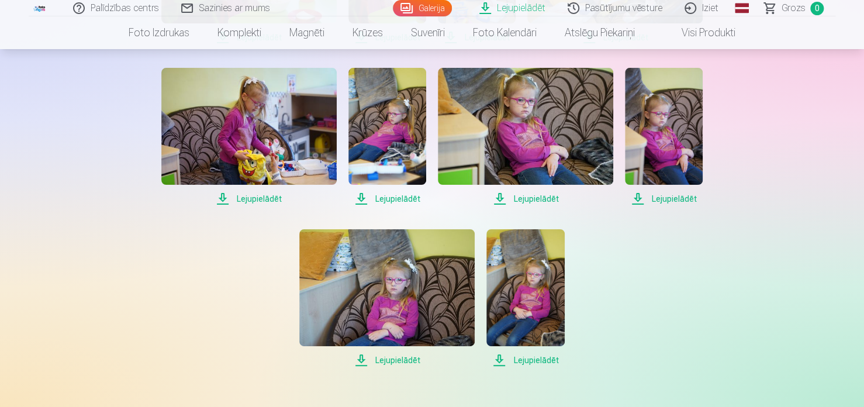
click at [535, 358] on span "Lejupielādēt" at bounding box center [525, 360] width 78 height 14
click at [412, 360] on span "Lejupielādēt" at bounding box center [386, 360] width 175 height 14
click at [662, 197] on span "Lejupielādēt" at bounding box center [664, 199] width 78 height 14
click at [663, 200] on span "Lejupielādēt" at bounding box center [664, 199] width 78 height 14
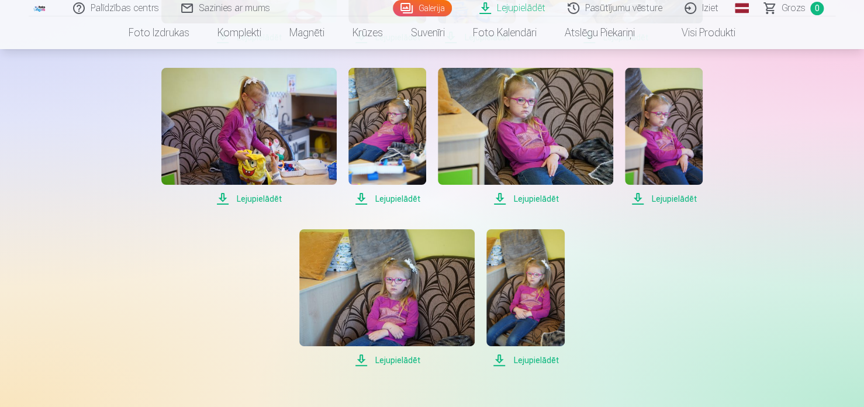
click at [663, 200] on span "Lejupielādēt" at bounding box center [664, 199] width 78 height 14
drag, startPoint x: 663, startPoint y: 200, endPoint x: 546, endPoint y: 198, distance: 116.9
click at [661, 201] on span "Lejupielādēt" at bounding box center [664, 199] width 78 height 14
click at [537, 198] on span "Lejupielādēt" at bounding box center [525, 199] width 175 height 14
drag, startPoint x: 537, startPoint y: 198, endPoint x: 500, endPoint y: 203, distance: 37.3
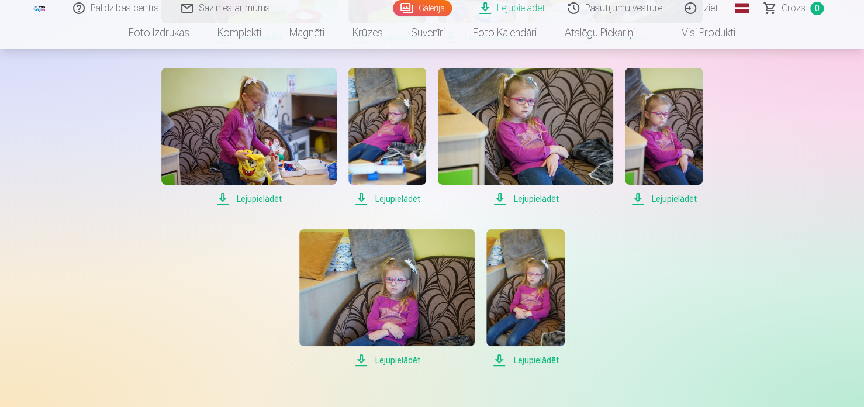
click at [537, 198] on span "Lejupielādēt" at bounding box center [525, 199] width 175 height 14
click at [415, 196] on span "Lejupielādēt" at bounding box center [387, 199] width 78 height 14
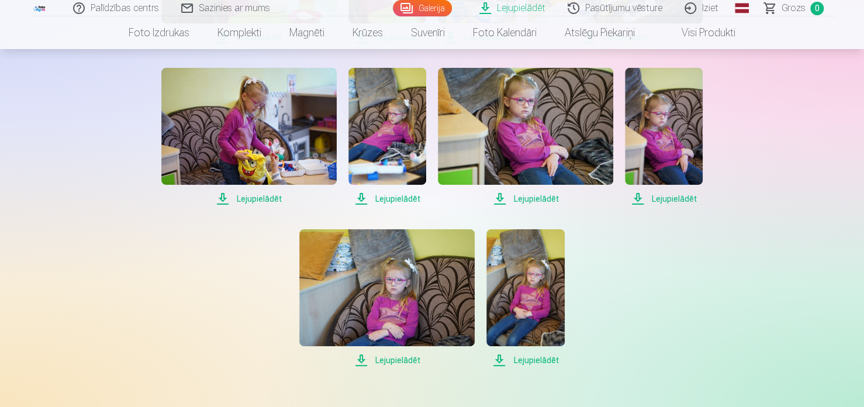
click at [415, 196] on span "Lejupielādēt" at bounding box center [387, 199] width 78 height 14
click at [236, 195] on span "Lejupielādēt" at bounding box center [248, 199] width 175 height 14
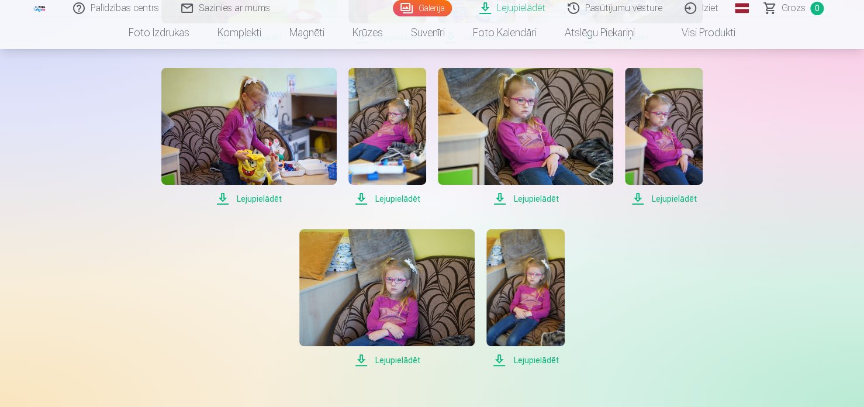
click at [236, 195] on span "Lejupielādēt" at bounding box center [248, 199] width 175 height 14
click at [237, 195] on span "Lejupielādēt" at bounding box center [248, 199] width 175 height 14
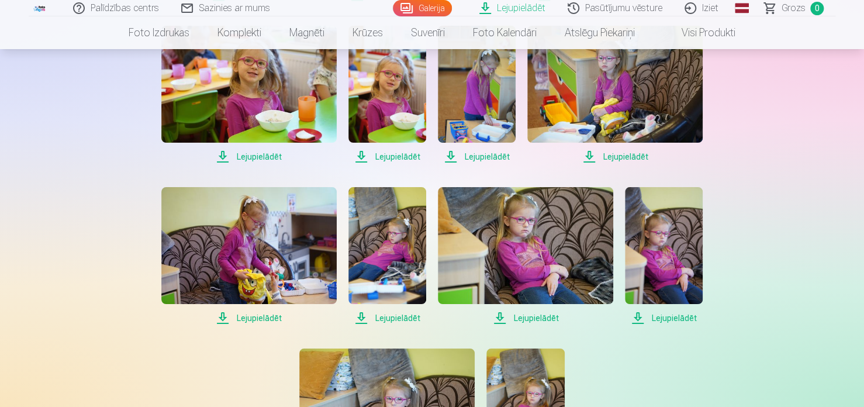
scroll to position [2046, 0]
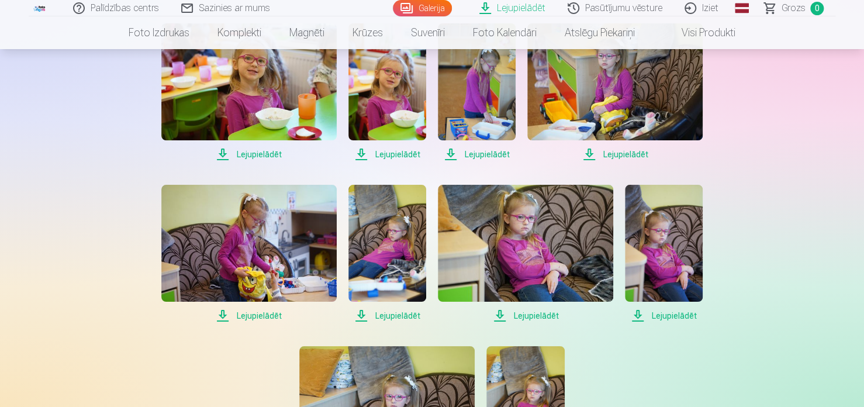
click at [624, 151] on span "Lejupielādēt" at bounding box center [614, 154] width 175 height 14
drag, startPoint x: 624, startPoint y: 151, endPoint x: 504, endPoint y: 153, distance: 119.2
click at [624, 151] on span "Lejupielādēt" at bounding box center [614, 154] width 175 height 14
click at [469, 152] on span "Lejupielādēt" at bounding box center [477, 154] width 78 height 14
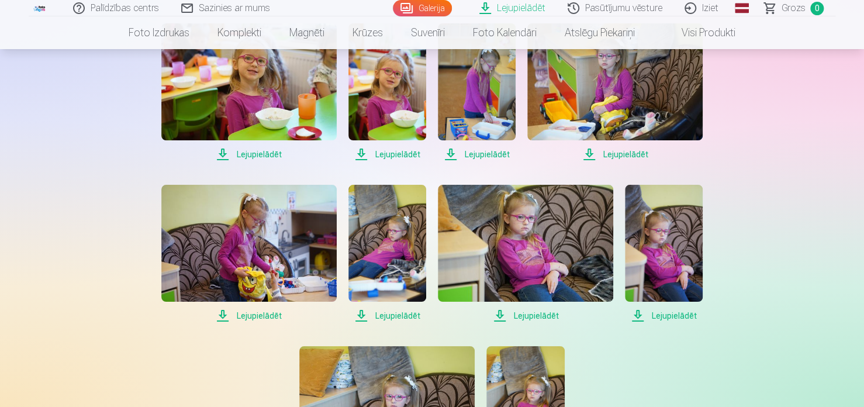
click at [469, 152] on span "Lejupielādēt" at bounding box center [477, 154] width 78 height 14
drag, startPoint x: 401, startPoint y: 152, endPoint x: 365, endPoint y: 152, distance: 36.2
click at [241, 154] on span "Lejupielādēt" at bounding box center [248, 154] width 175 height 14
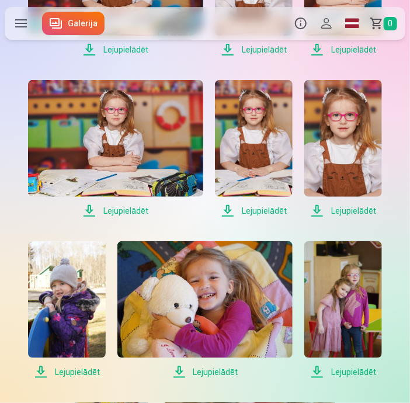
scroll to position [2104, 0]
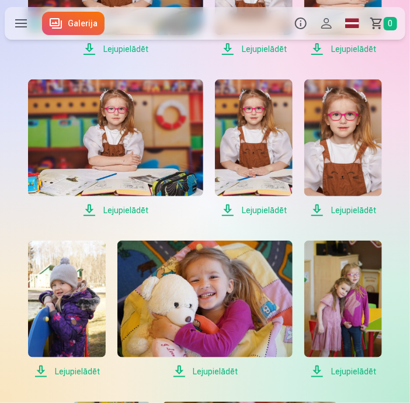
drag, startPoint x: 46, startPoint y: 305, endPoint x: 65, endPoint y: 371, distance: 68.8
click at [65, 371] on span "Lejupielādēt" at bounding box center [67, 372] width 78 height 14
click at [56, 372] on span "Lejupielādēt" at bounding box center [67, 372] width 78 height 14
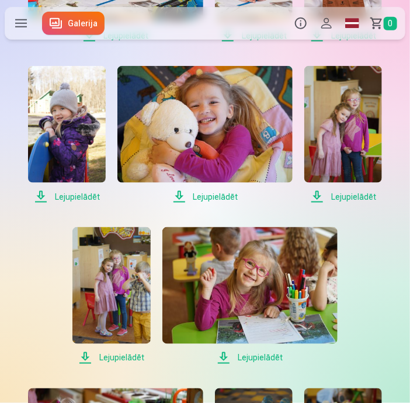
scroll to position [2279, 0]
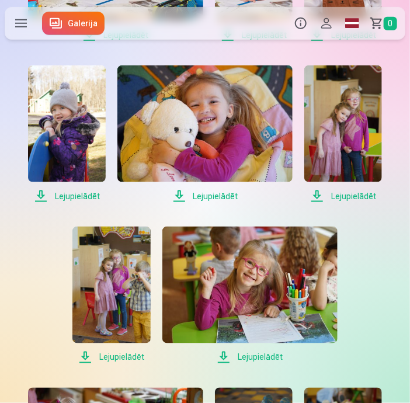
click at [340, 198] on span "Lejupielādēt" at bounding box center [344, 196] width 78 height 14
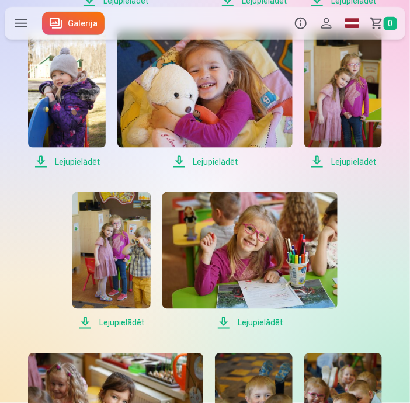
scroll to position [2338, 0]
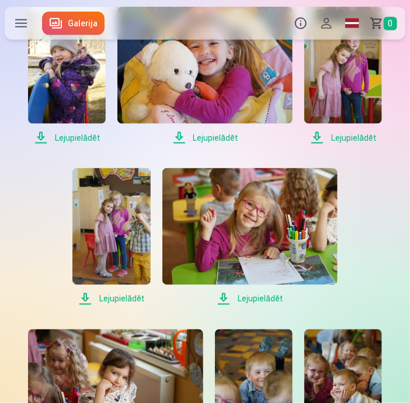
click at [120, 302] on span "Lejupielādēt" at bounding box center [111, 299] width 78 height 14
click at [90, 302] on span "Lejupielādēt" at bounding box center [111, 299] width 78 height 14
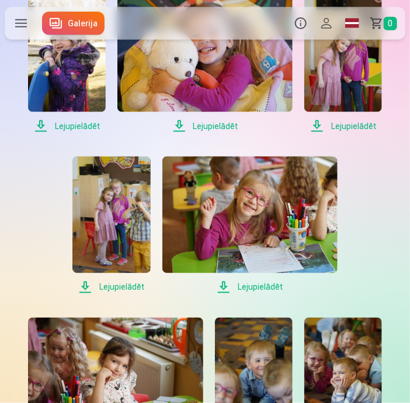
scroll to position [2396, 0]
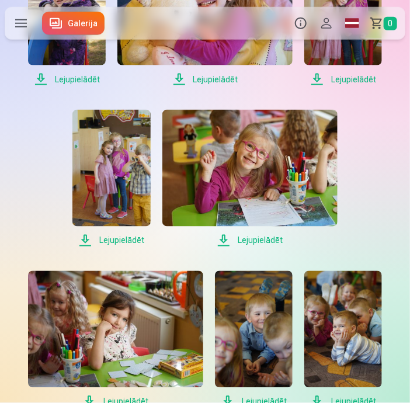
click at [259, 241] on span "Lejupielādēt" at bounding box center [249, 241] width 175 height 14
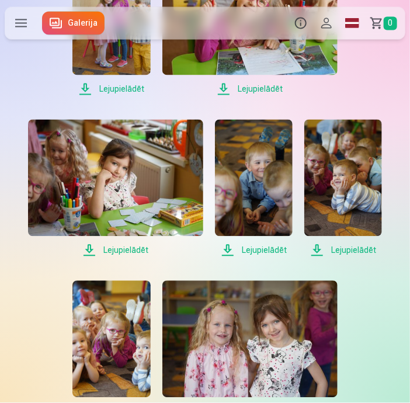
scroll to position [2572, 0]
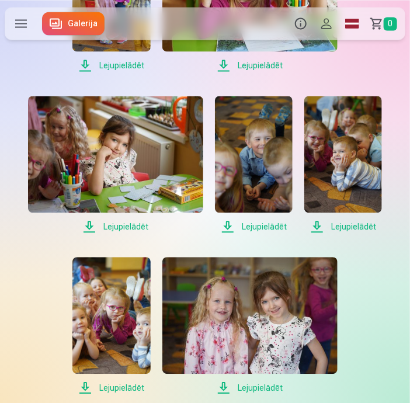
click at [353, 223] on span "Lejupielādēt" at bounding box center [344, 227] width 78 height 14
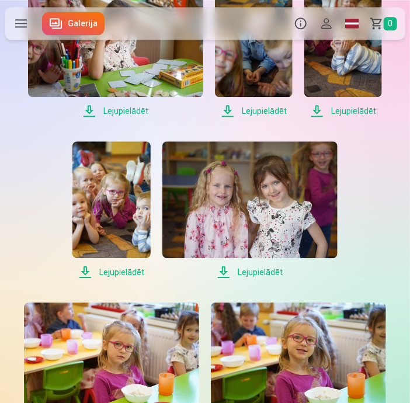
scroll to position [2688, 0]
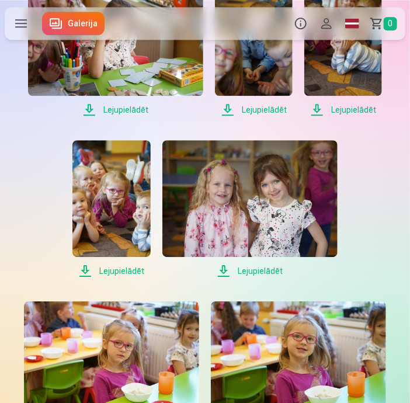
click at [108, 265] on span "Lejupielādēt" at bounding box center [111, 271] width 78 height 14
click at [250, 267] on span "Lejupielādēt" at bounding box center [249, 271] width 175 height 14
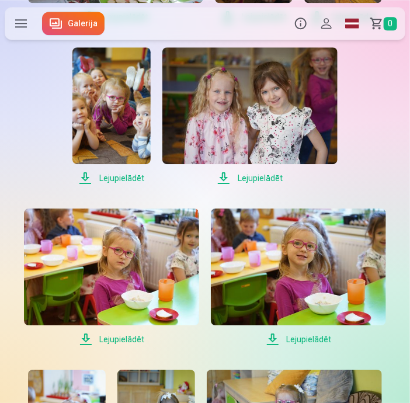
scroll to position [2805, 0]
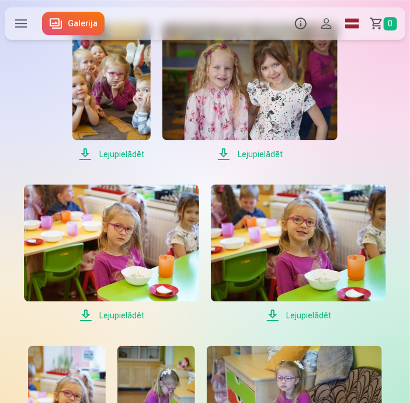
click at [116, 319] on span "Lejupielādēt" at bounding box center [111, 316] width 175 height 14
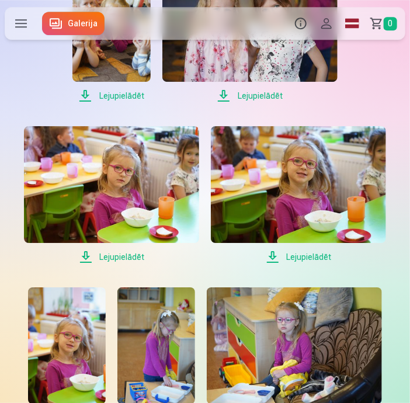
scroll to position [2922, 0]
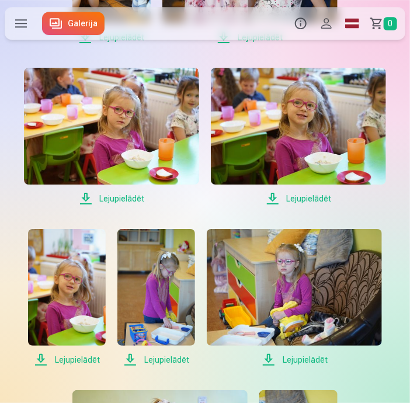
click at [66, 359] on span "Lejupielādēt" at bounding box center [67, 360] width 78 height 14
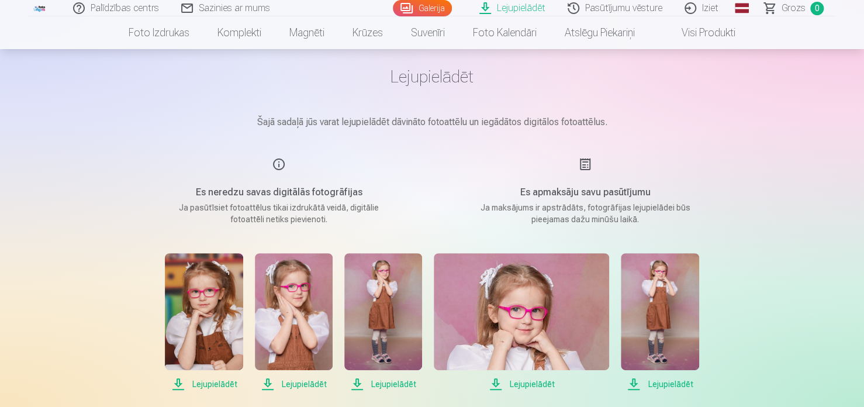
scroll to position [0, 0]
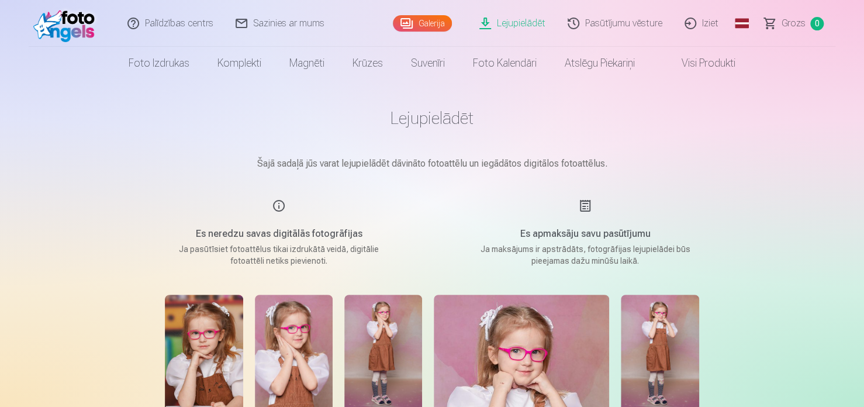
click at [621, 27] on link "Pasūtījumu vēsture" at bounding box center [615, 23] width 117 height 47
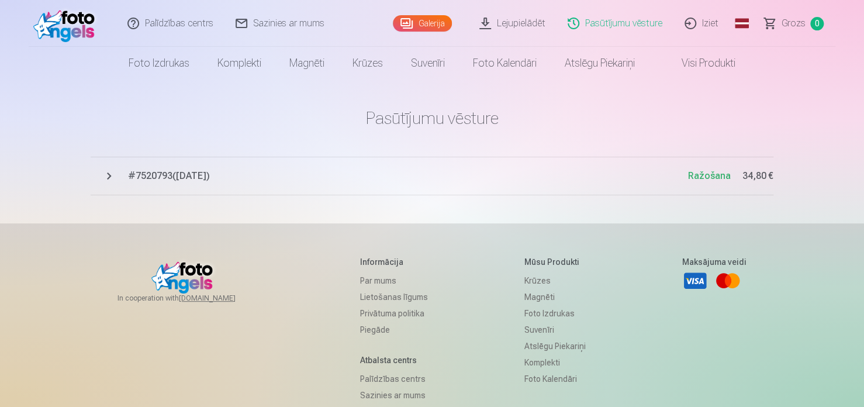
click at [703, 24] on link "Iziet" at bounding box center [702, 23] width 56 height 47
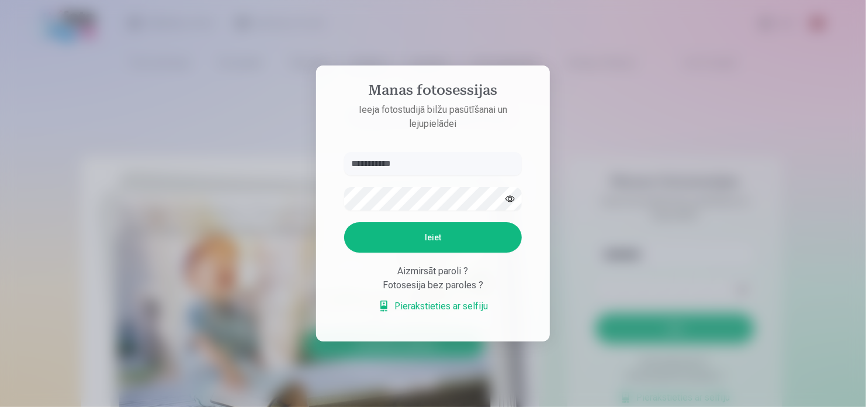
type input "**********"
click at [369, 243] on button "Ieiet" at bounding box center [433, 237] width 178 height 30
